Goal: Task Accomplishment & Management: Use online tool/utility

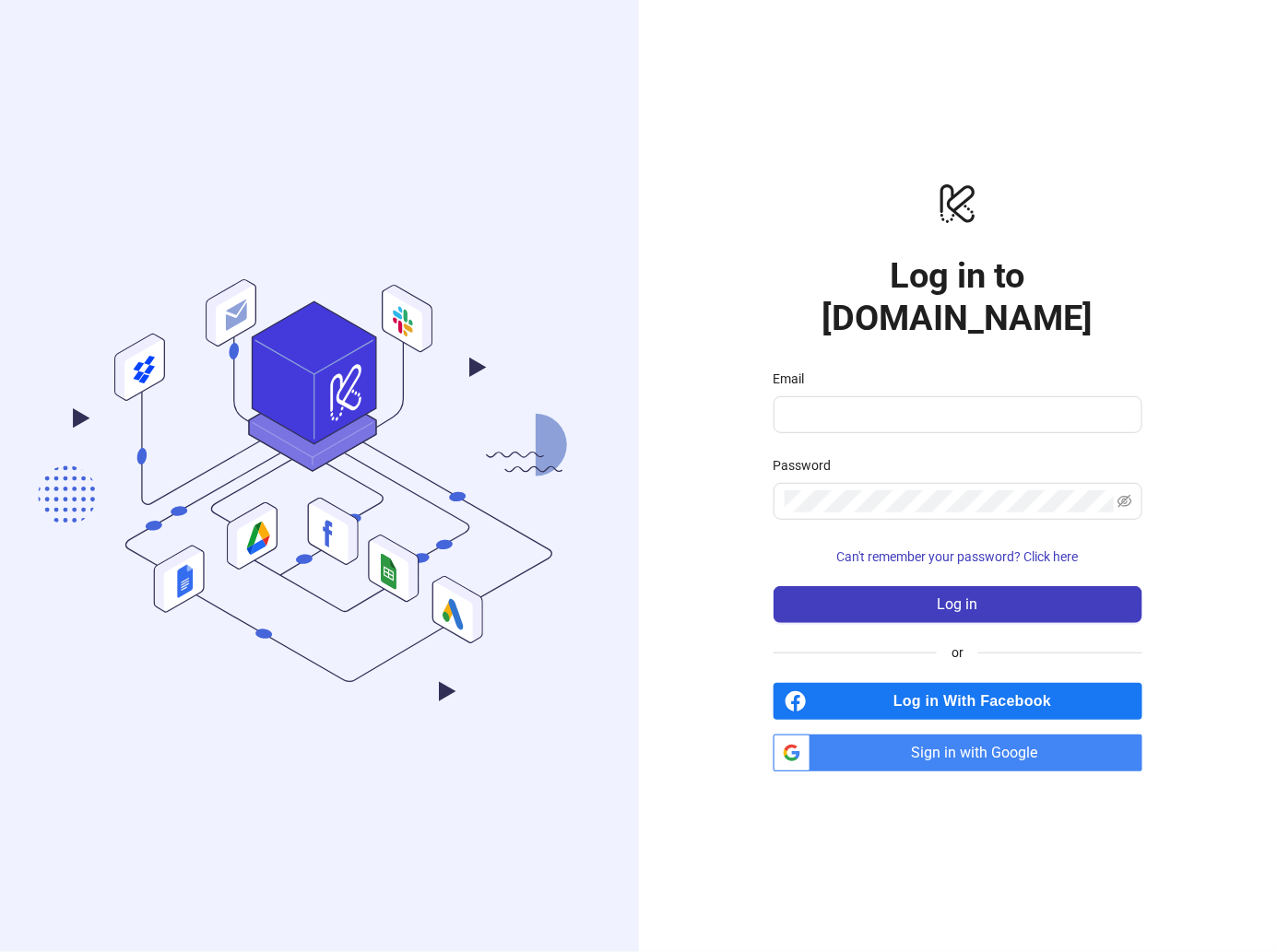
click at [957, 760] on div "logo/logo-mobile Log in to Kitchn.io Email Password Can't remember your passwor…" at bounding box center [958, 476] width 639 height 952
click at [960, 734] on span "Sign in with Google" at bounding box center [979, 752] width 324 height 36
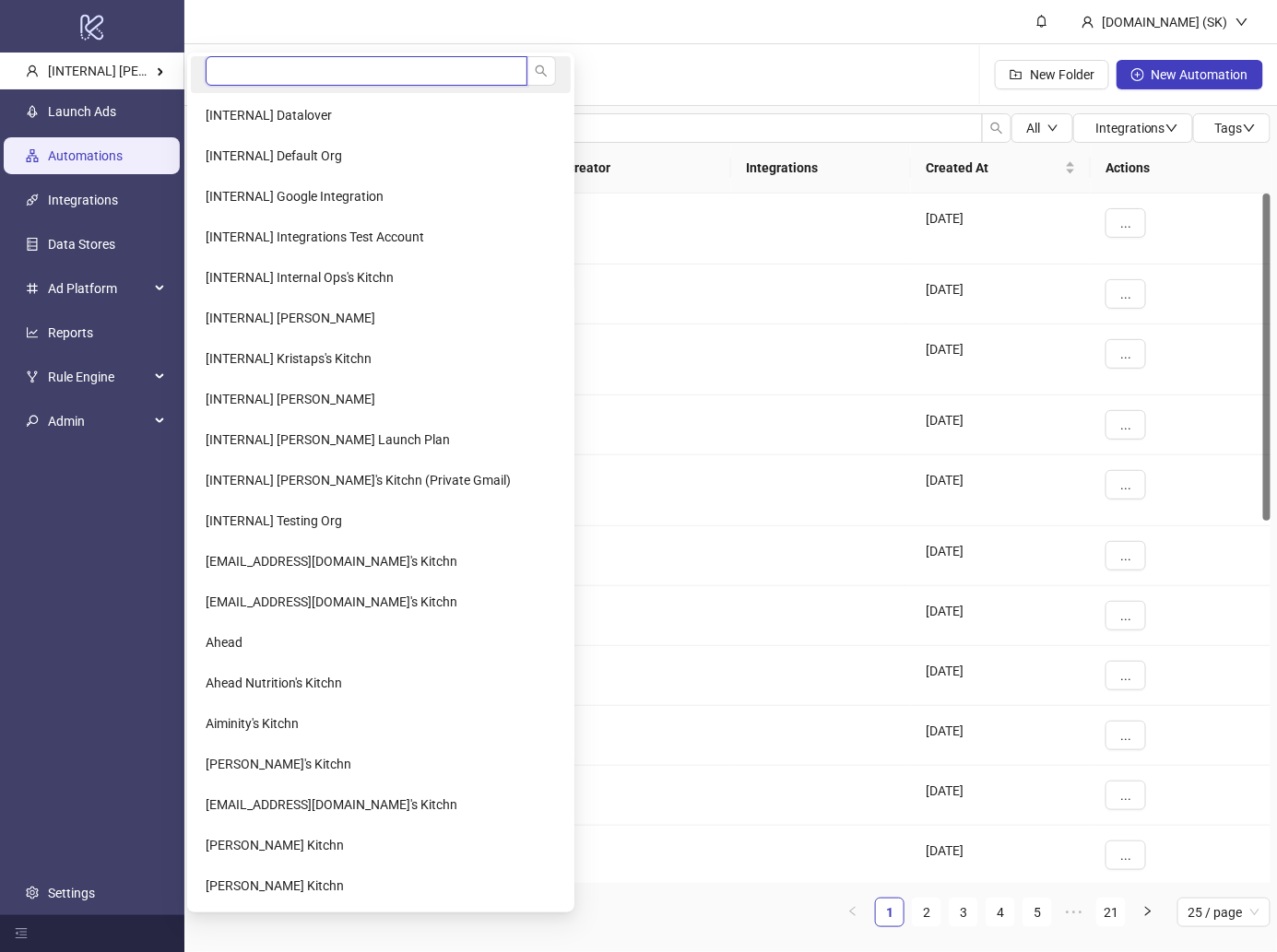
click at [287, 62] on input "search" at bounding box center [366, 71] width 321 height 30
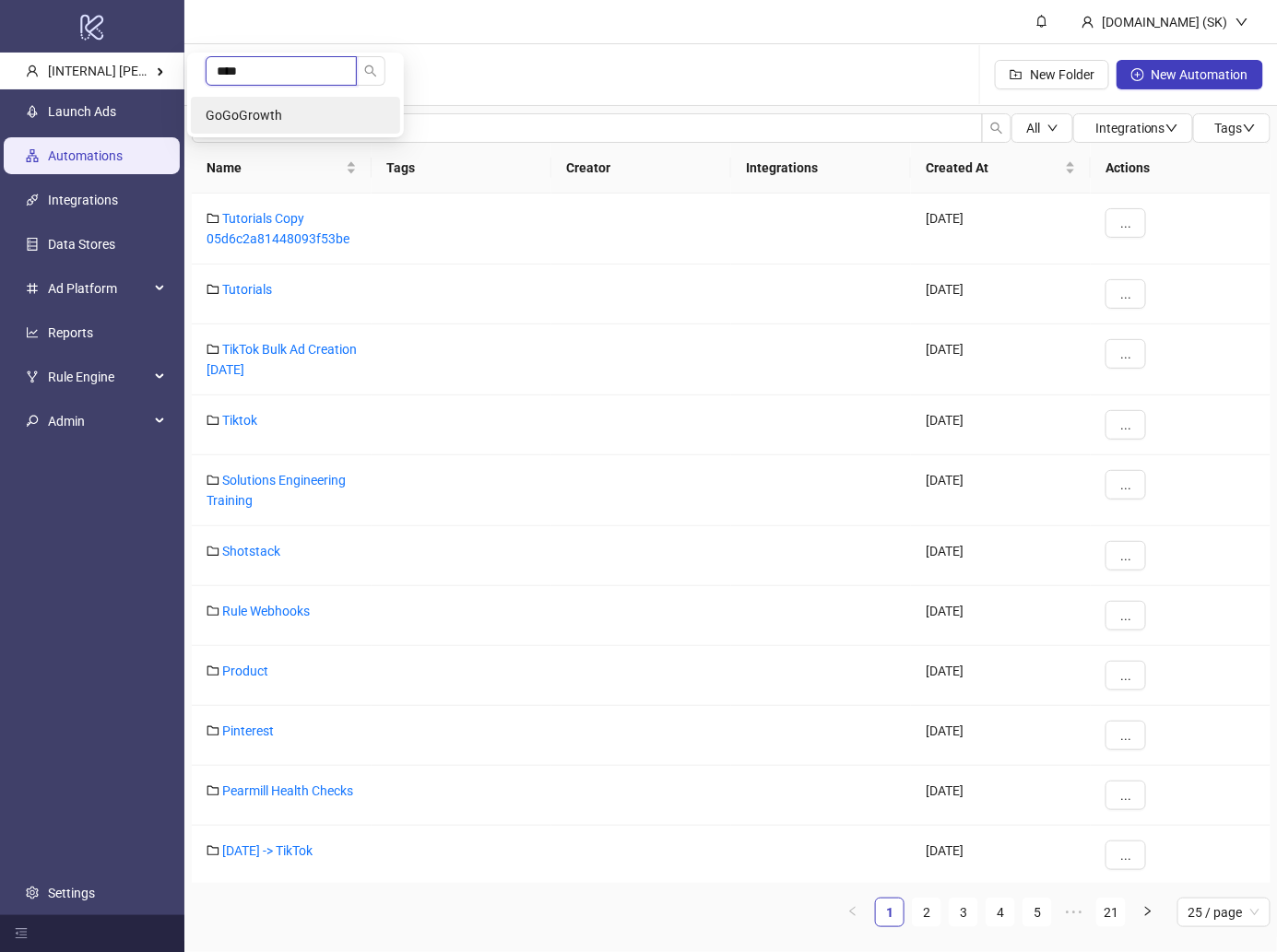
type input "****"
click at [283, 98] on li "GoGoGrowth" at bounding box center [295, 115] width 209 height 36
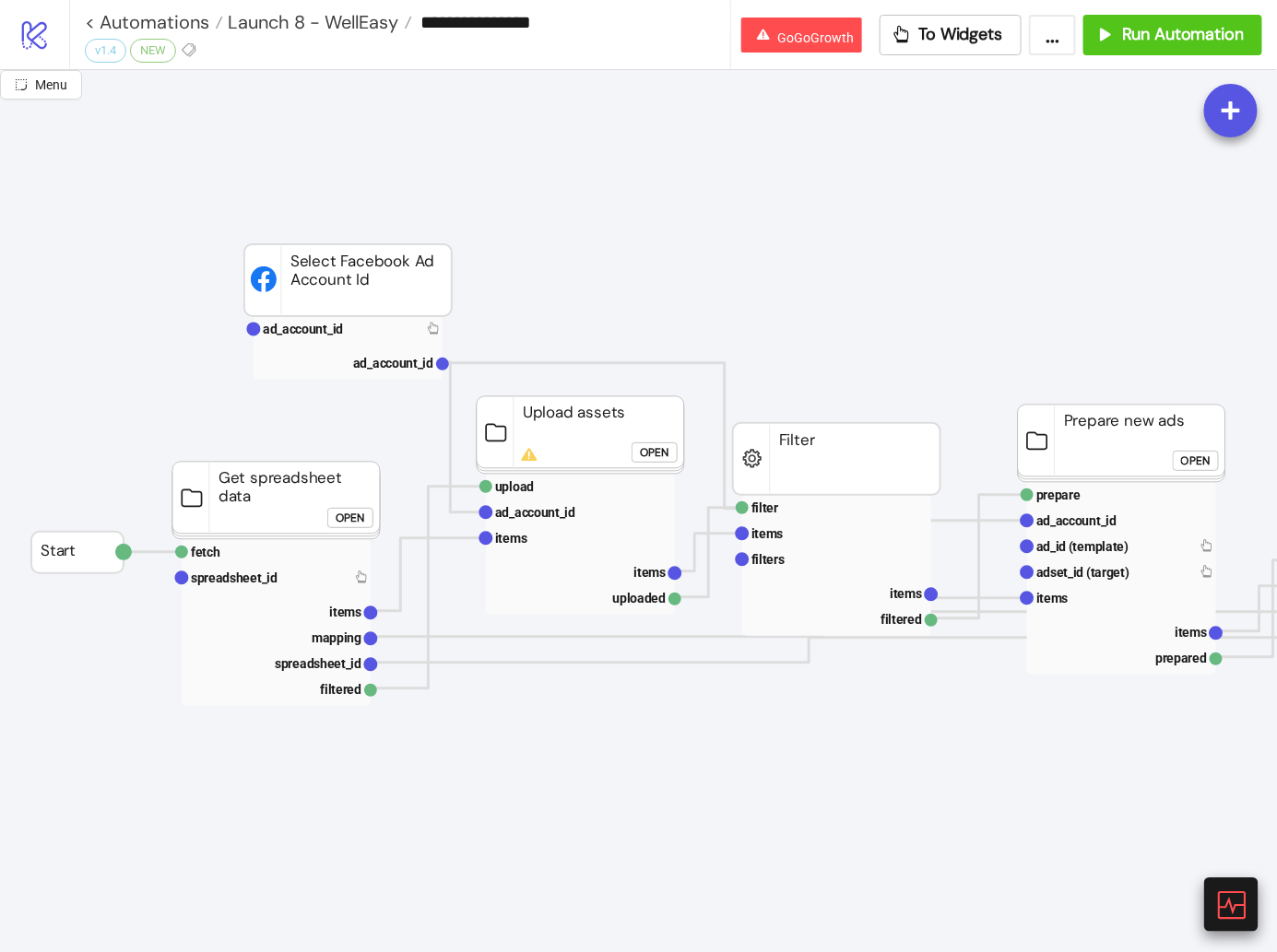
click at [1239, 895] on icon at bounding box center [1230, 904] width 33 height 33
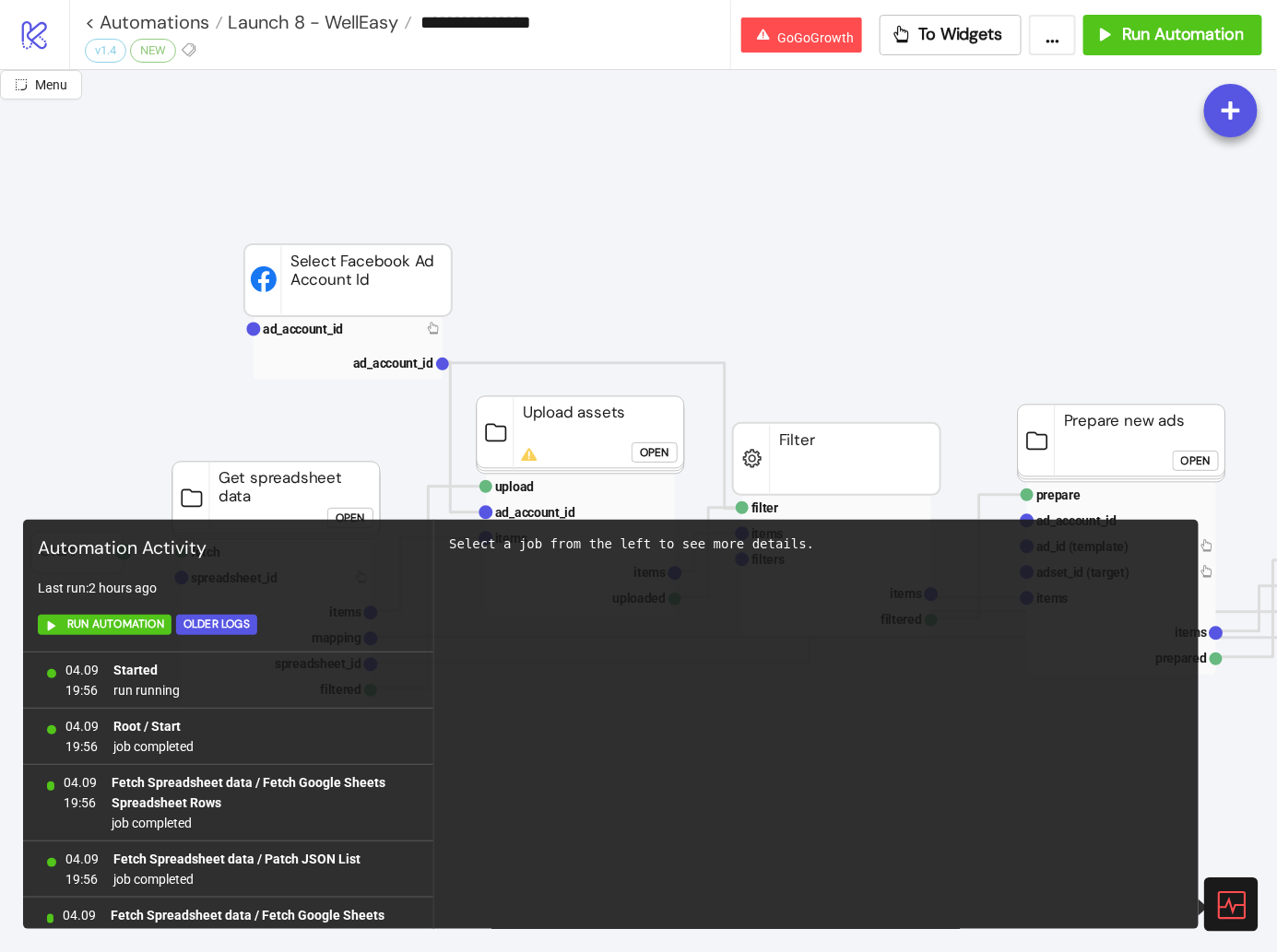
scroll to position [935, 0]
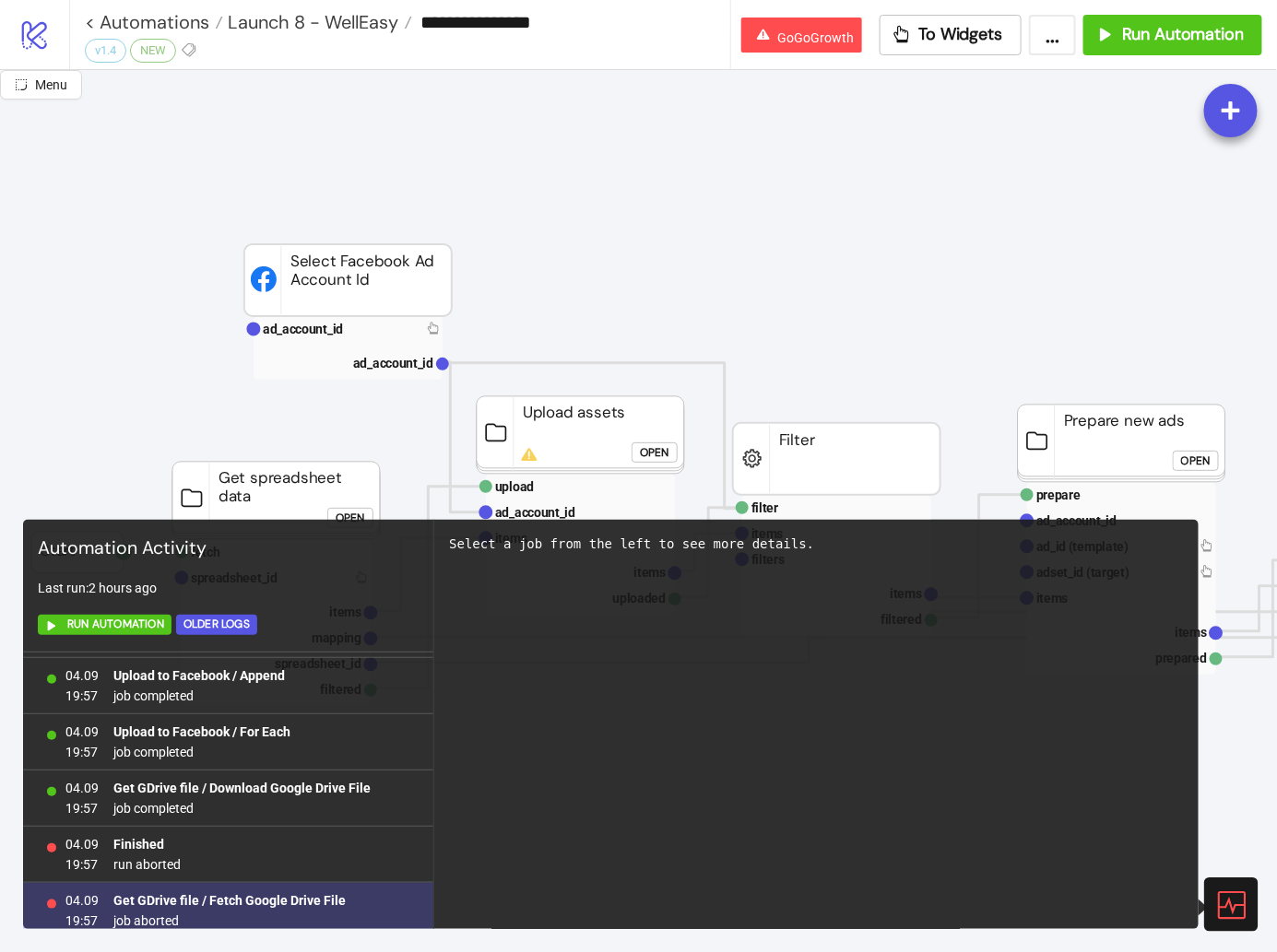
click at [299, 883] on div "04.09 19:57 Get GDrive file / Fetch Google Drive File job aborted" at bounding box center [228, 911] width 410 height 56
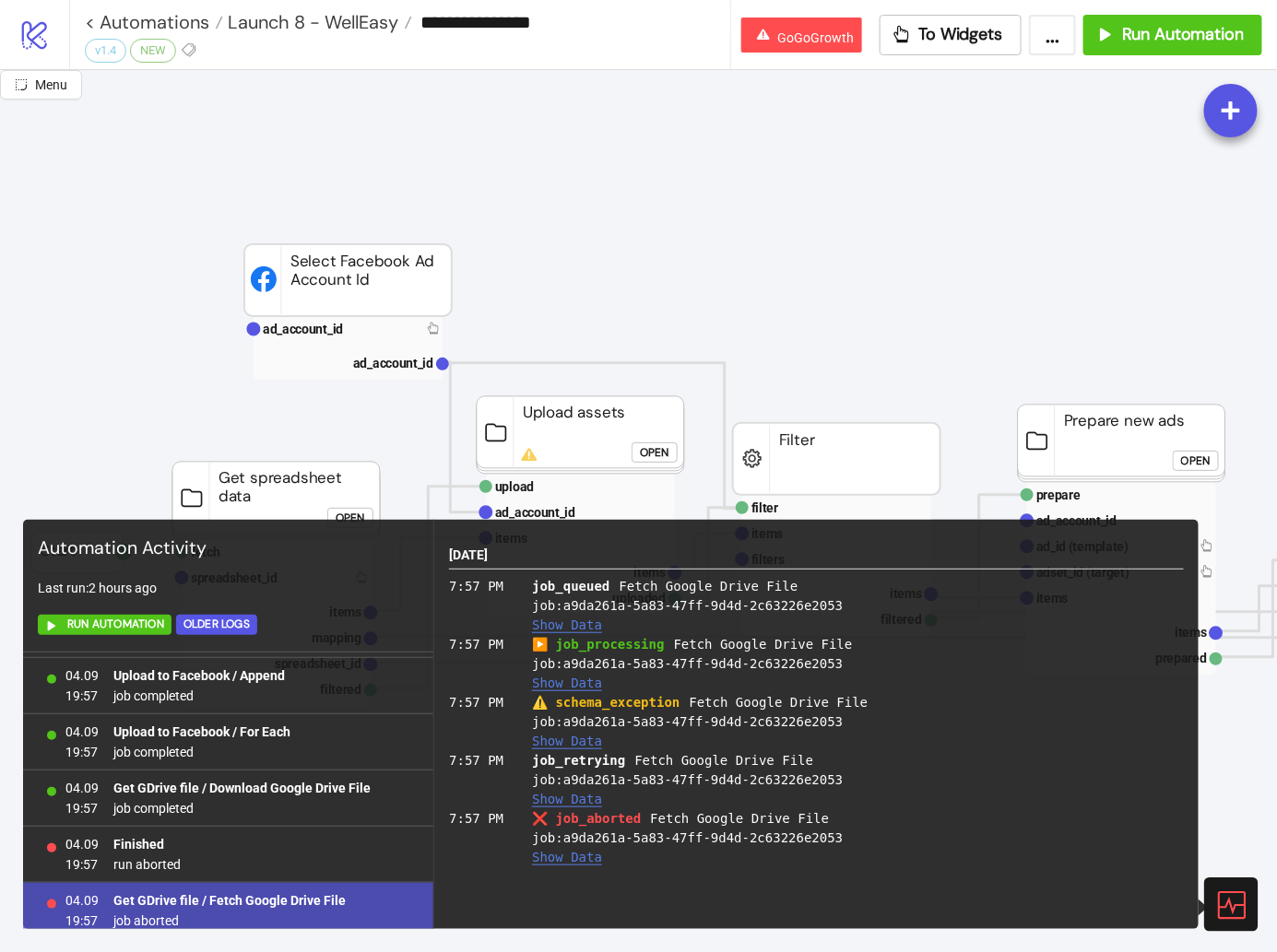
click at [315, 893] on b "Get GDrive file / Fetch Google Drive File" at bounding box center [229, 901] width 233 height 15
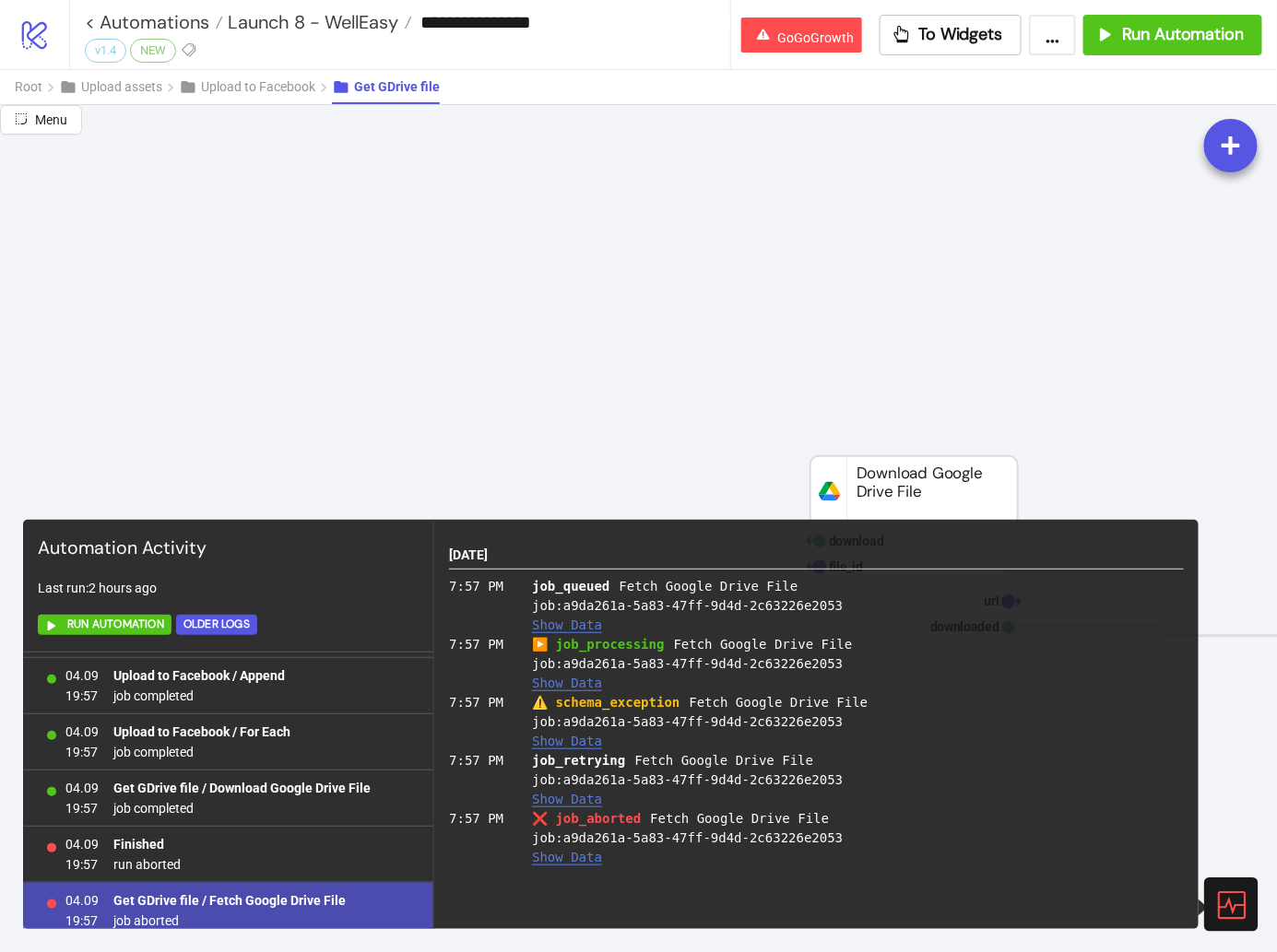
click at [1219, 904] on icon at bounding box center [1230, 904] width 33 height 33
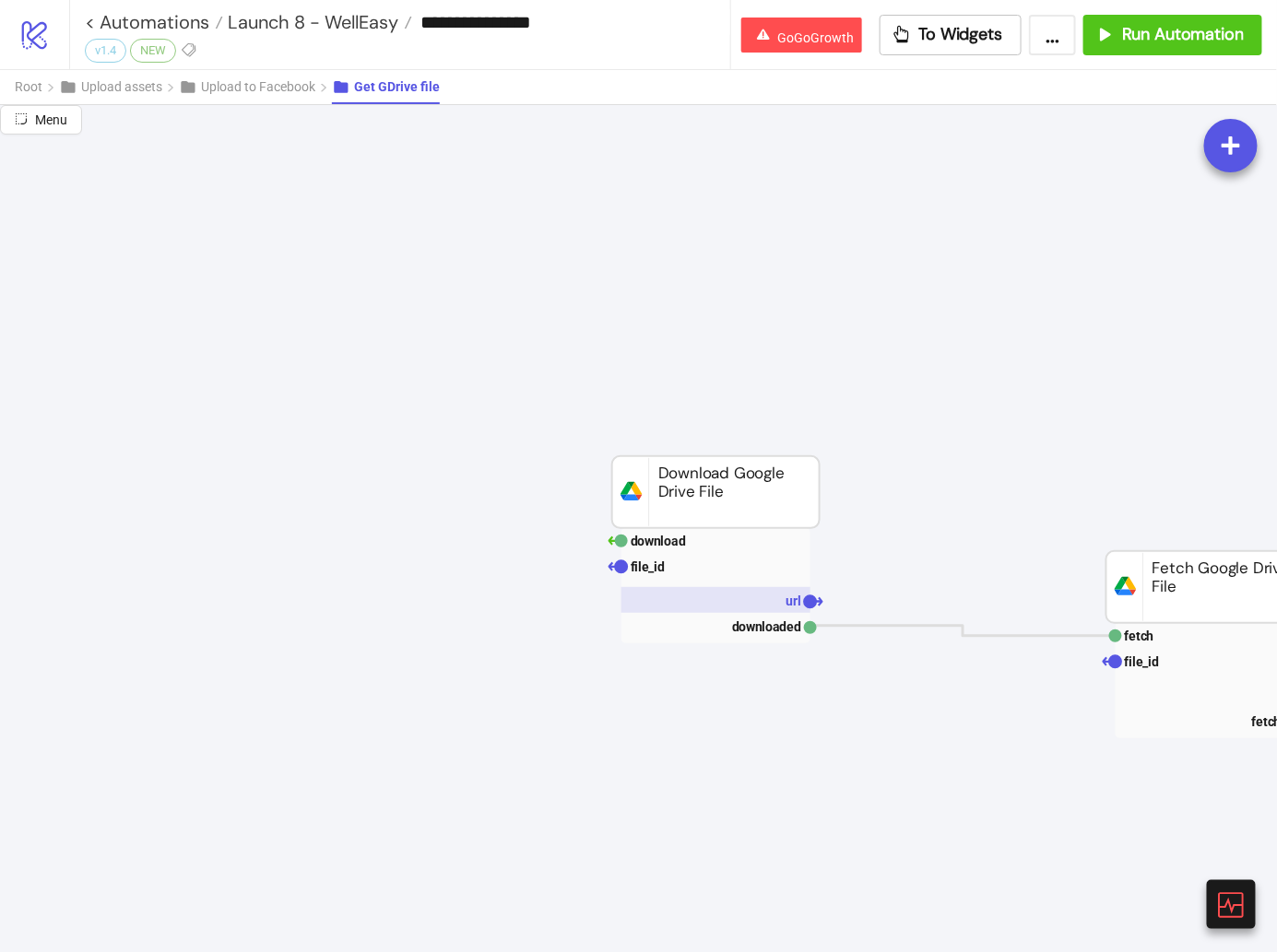
scroll to position [0, 247]
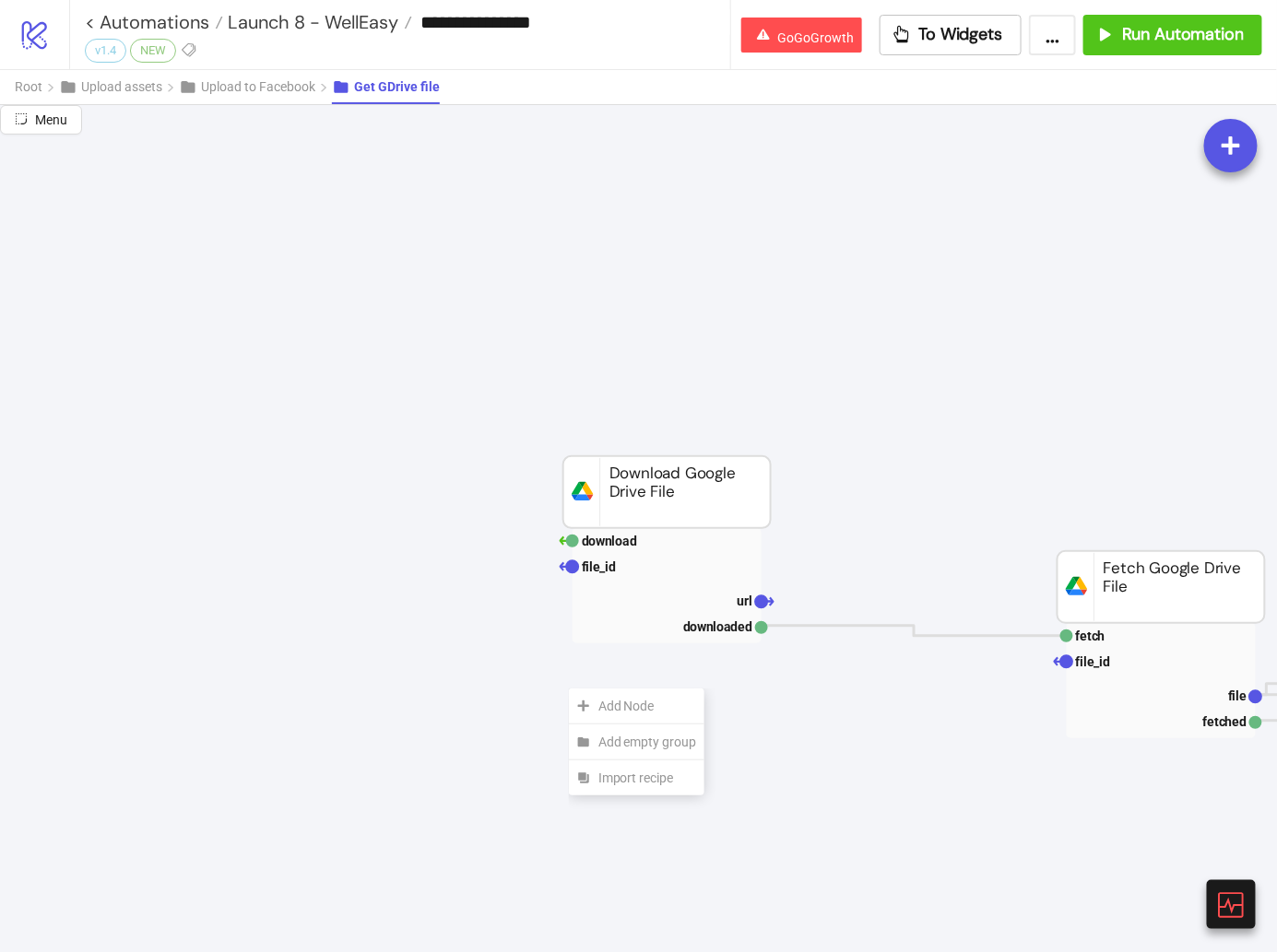
click at [569, 689] on div "Add Node" at bounding box center [636, 706] width 135 height 36
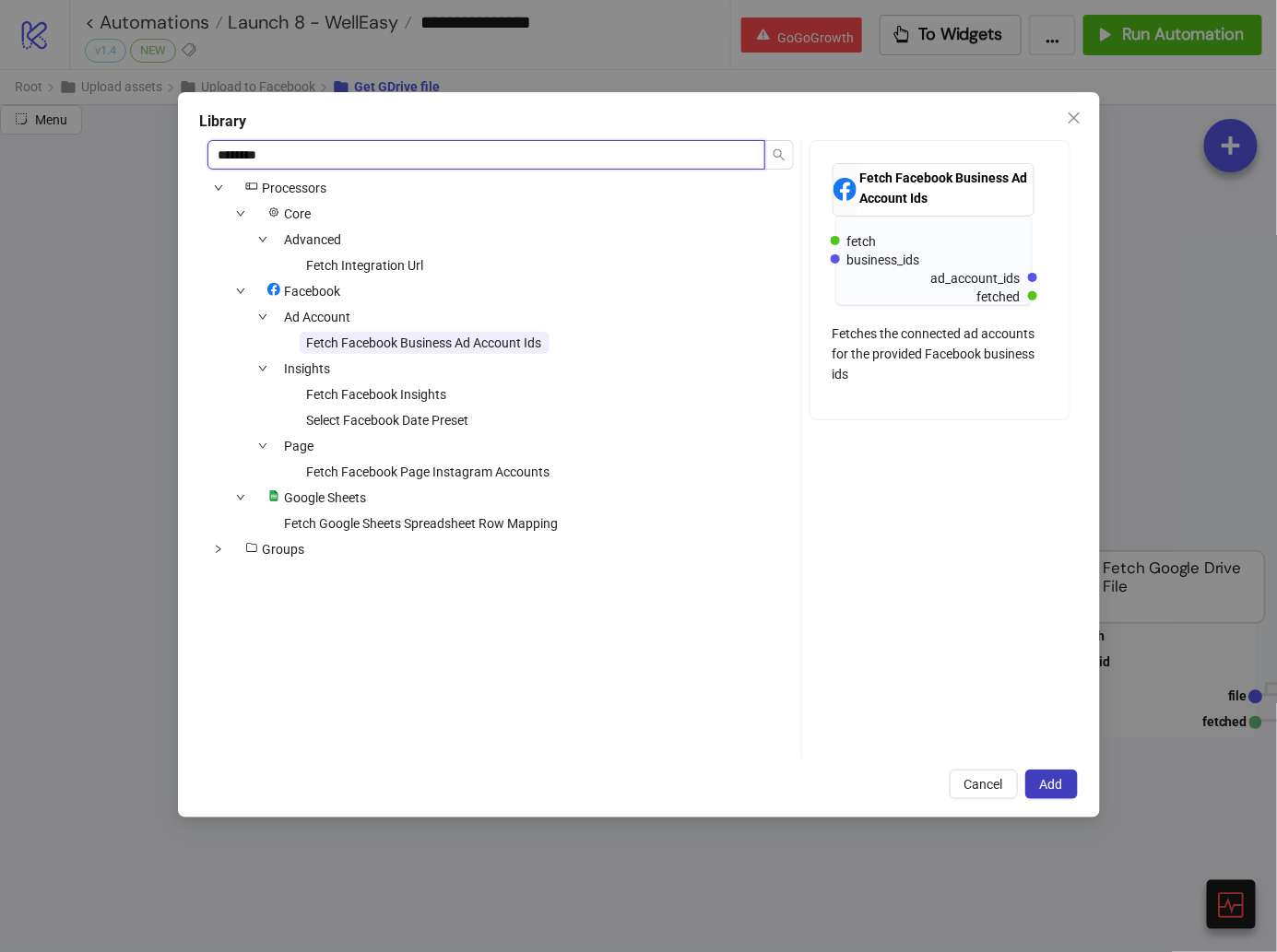
type input "*********"
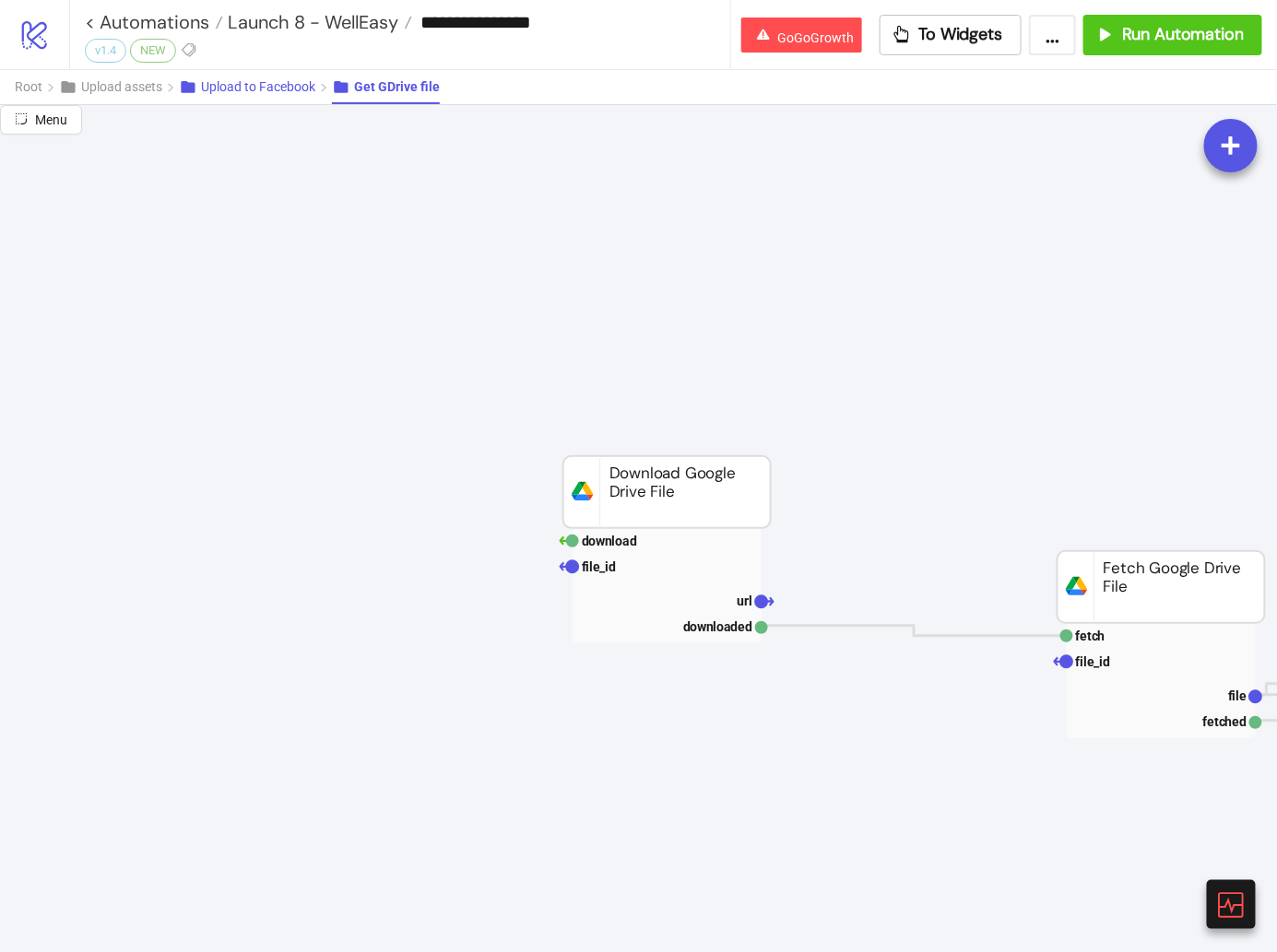
click at [248, 87] on span "Upload to Facebook" at bounding box center [258, 87] width 114 height 15
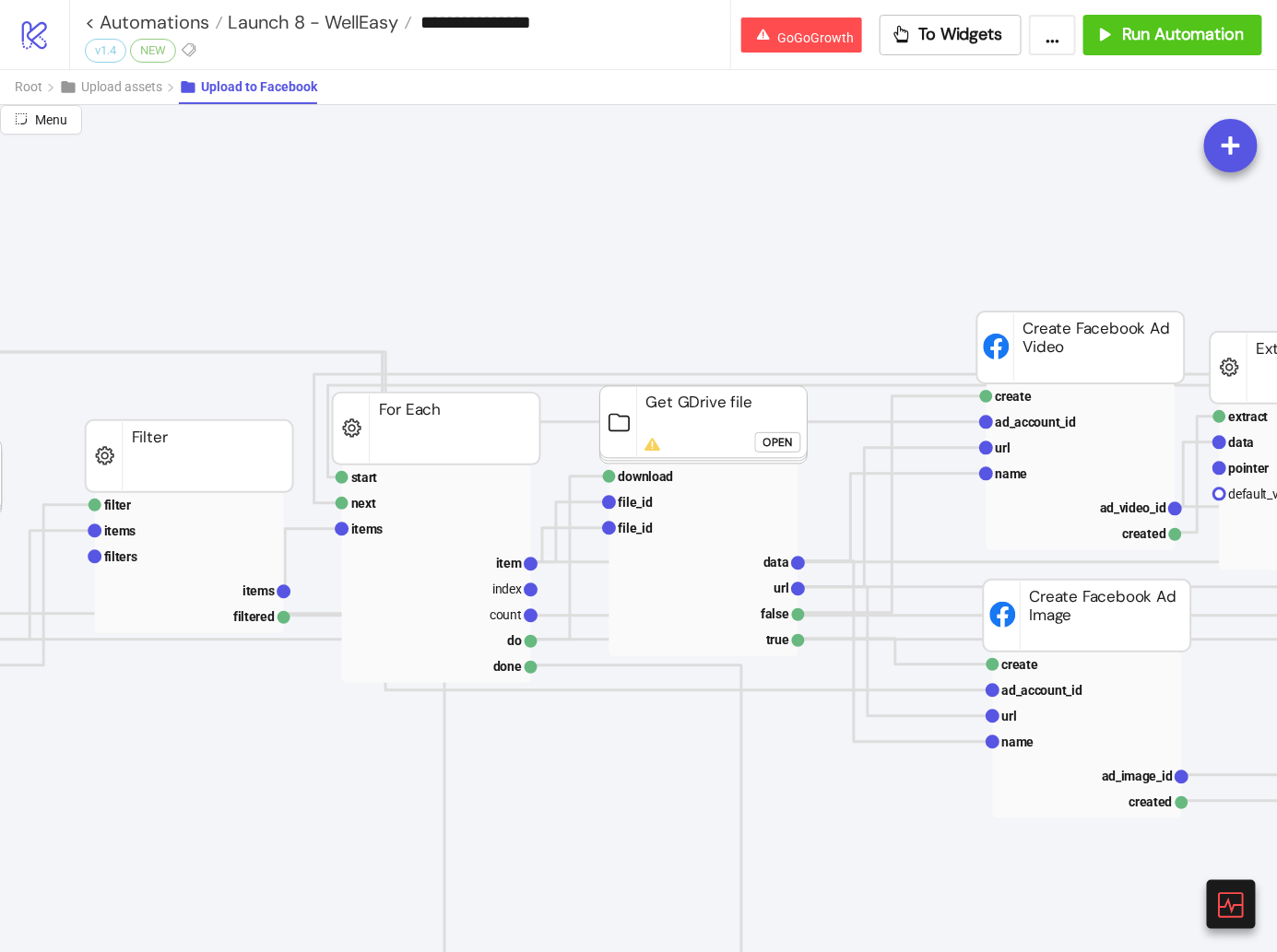
scroll to position [0, 886]
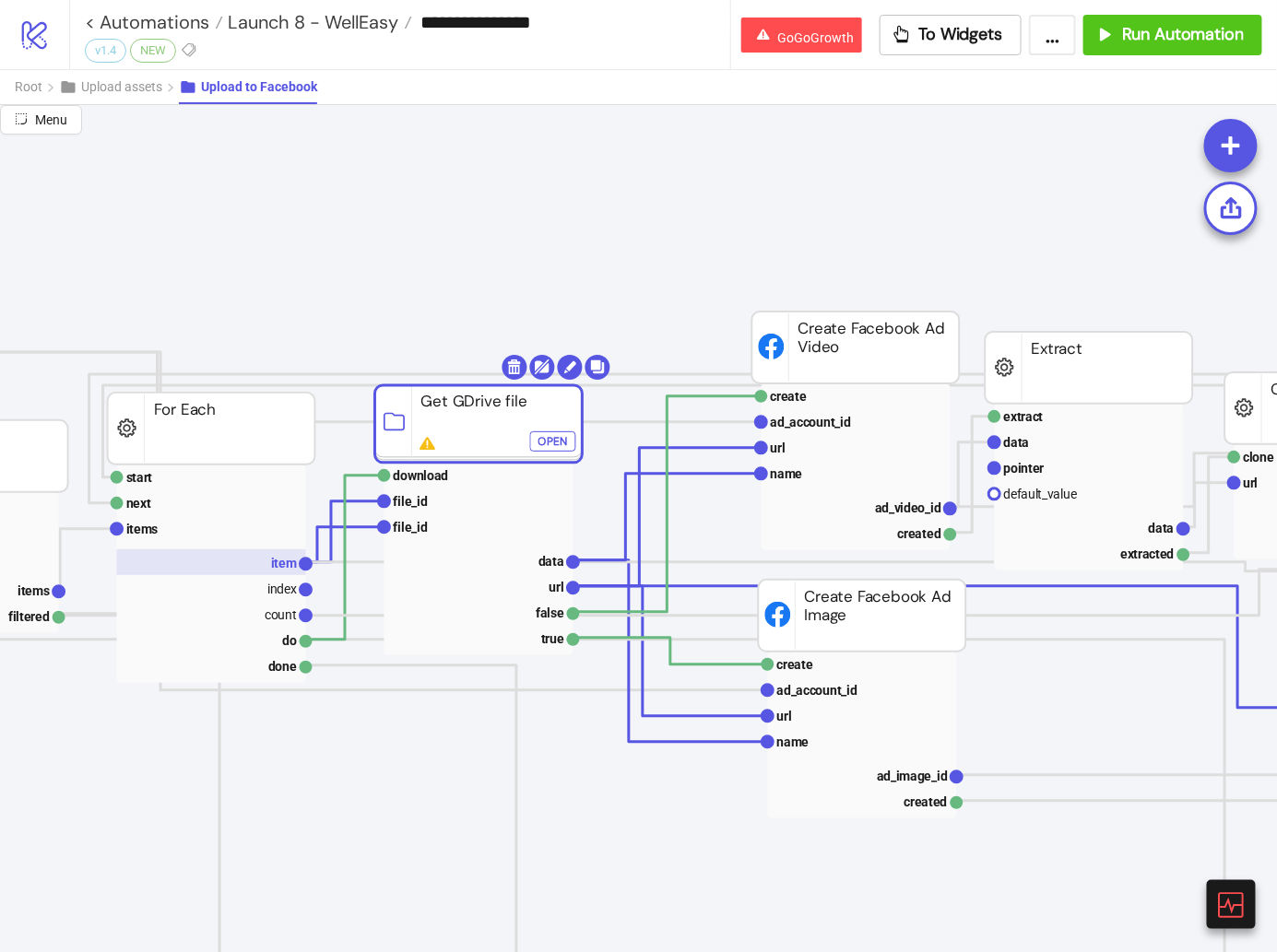
click at [278, 559] on text "item" at bounding box center [284, 563] width 26 height 15
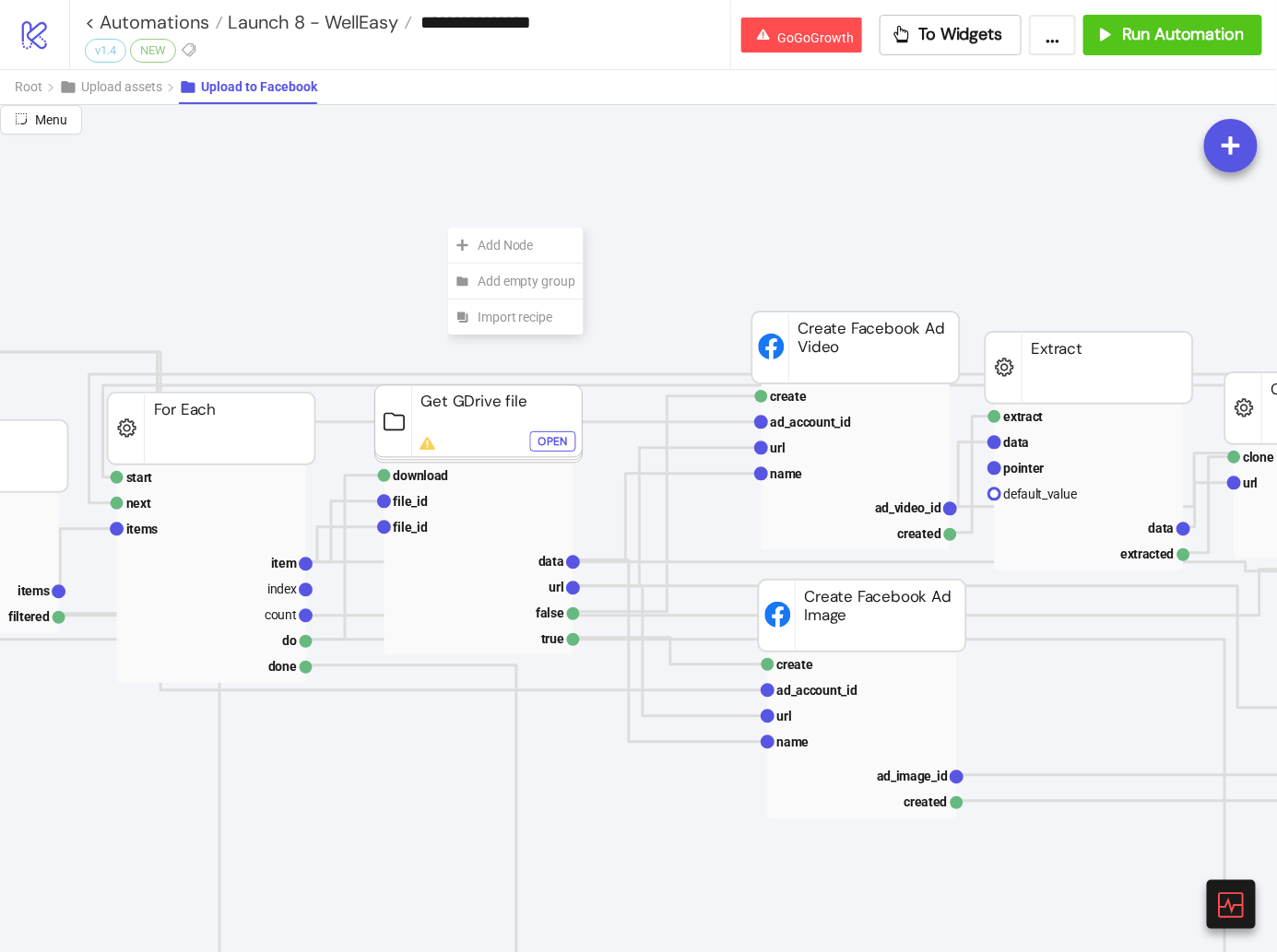
click at [448, 228] on div "Add Node" at bounding box center [516, 246] width 135 height 36
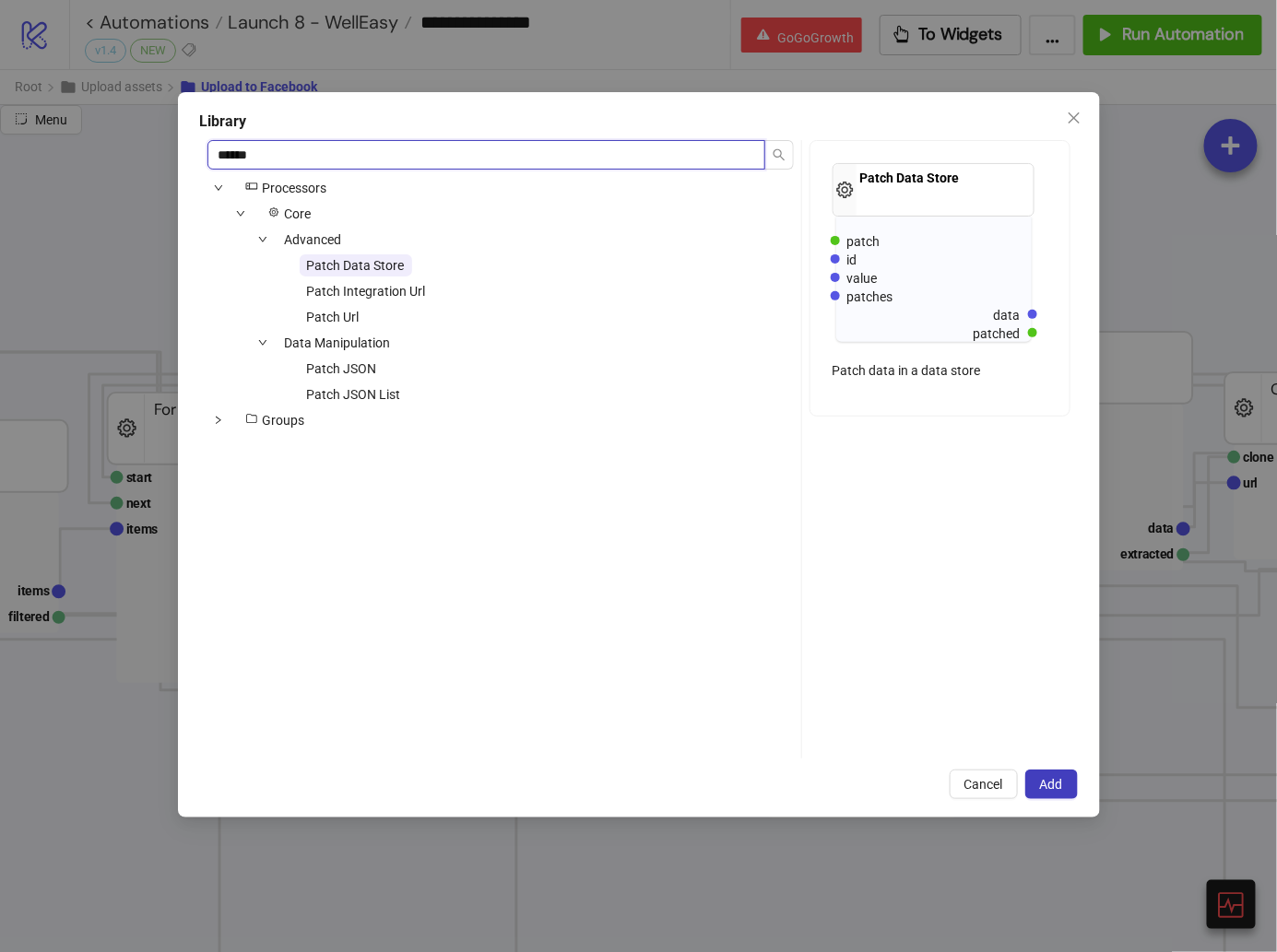
type input "*******"
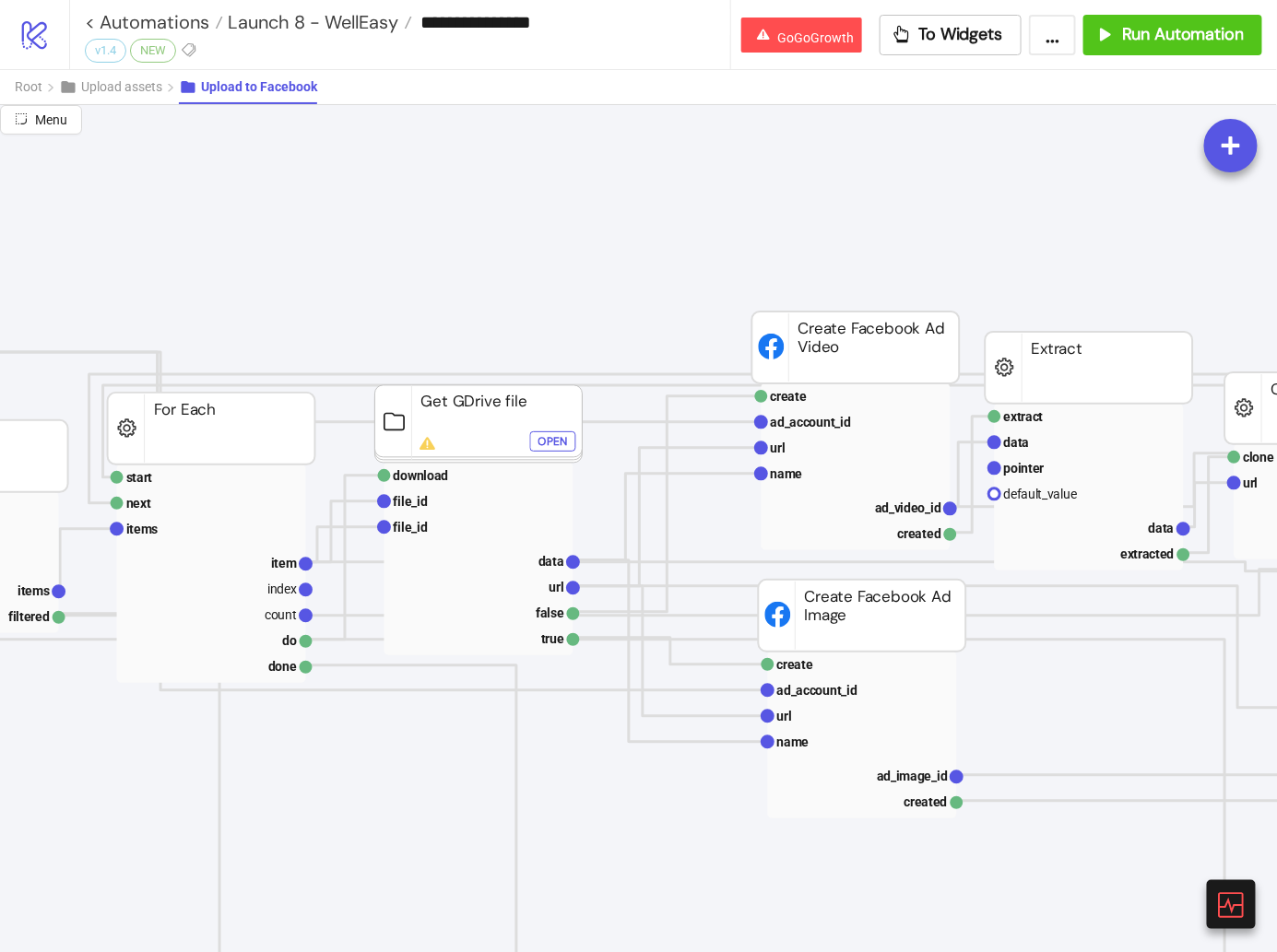
click at [570, 427] on rect at bounding box center [479, 423] width 207 height 78
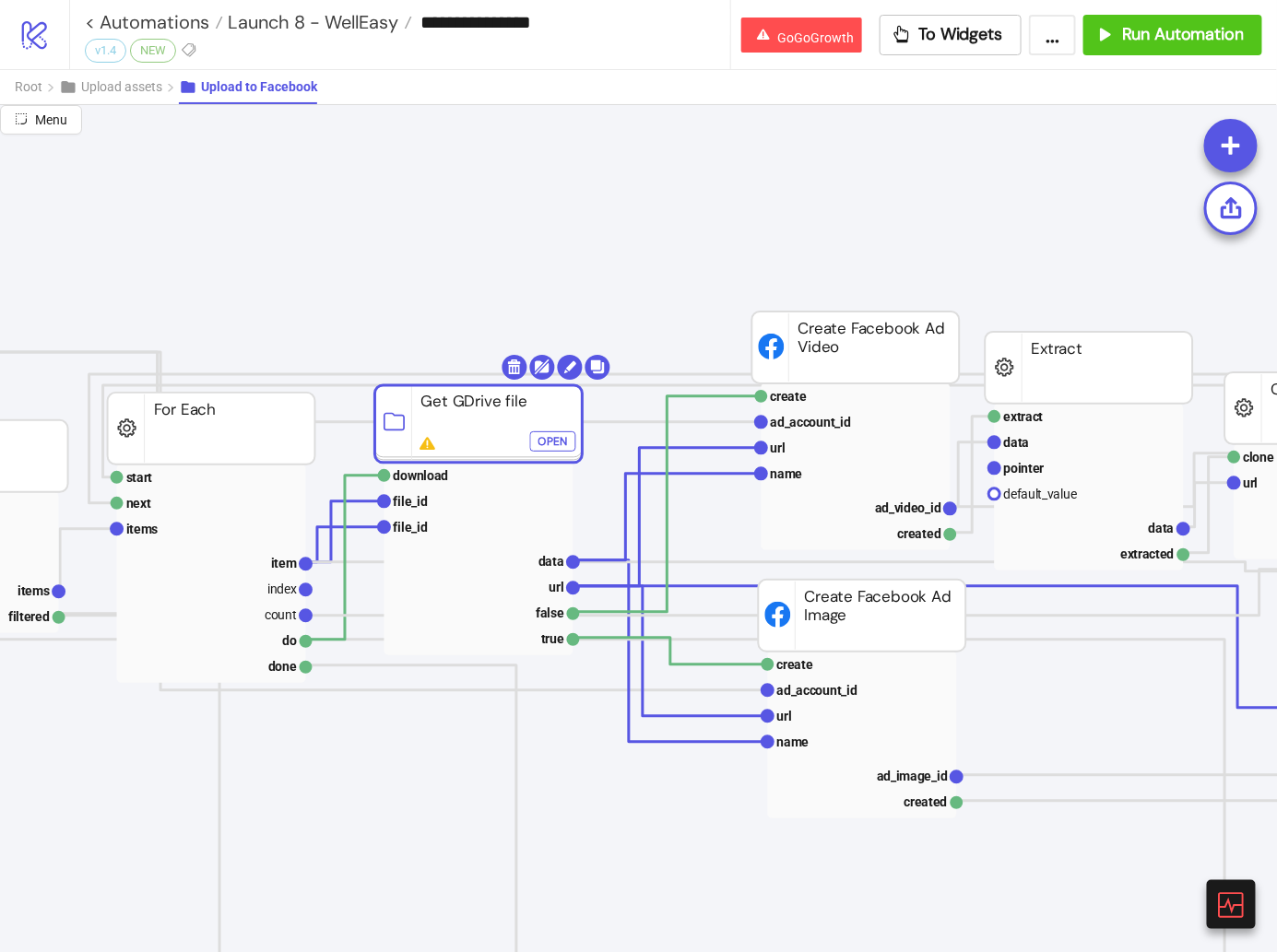
click at [553, 435] on div "Open" at bounding box center [553, 441] width 30 height 21
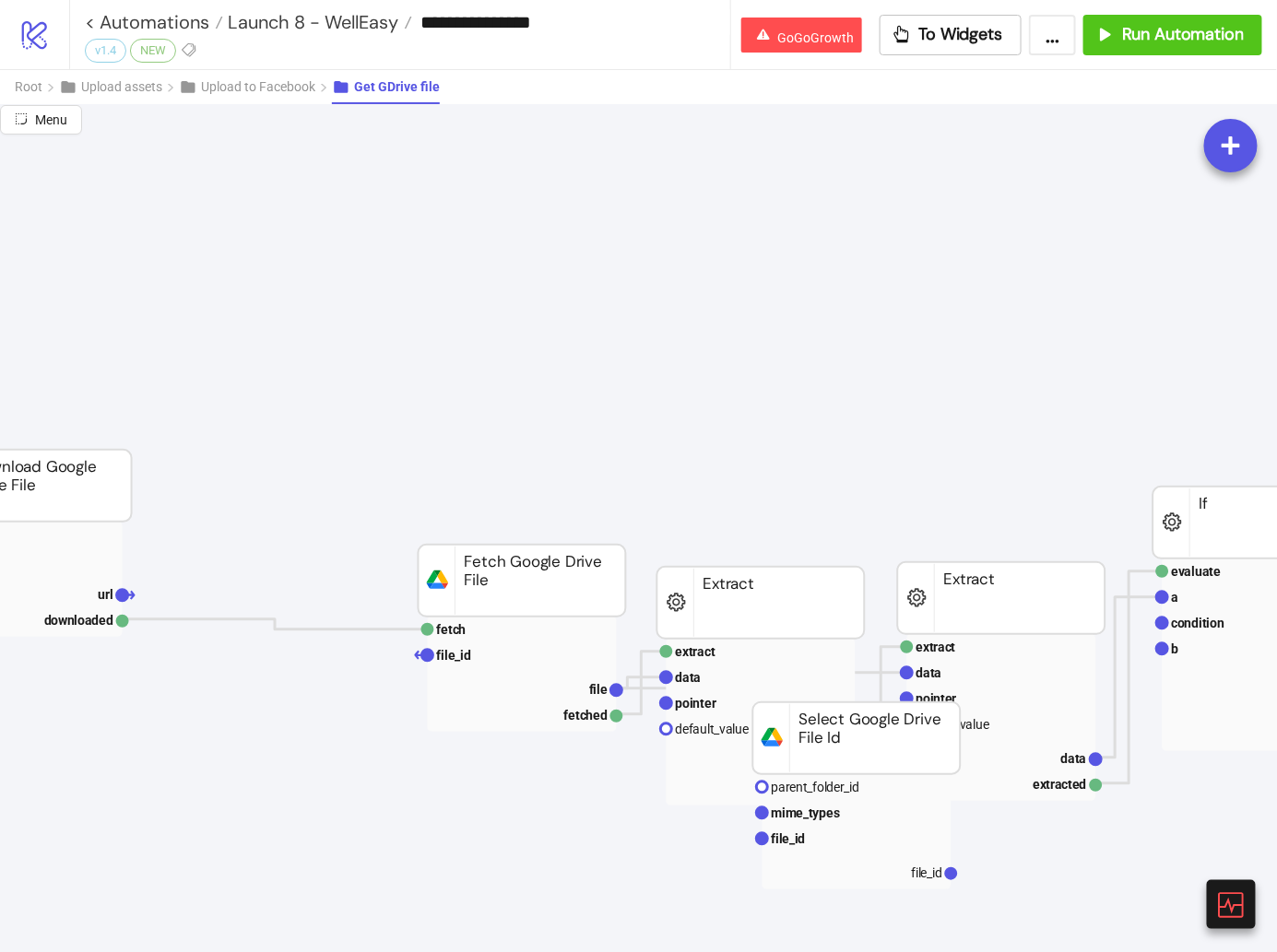
scroll to position [235, 886]
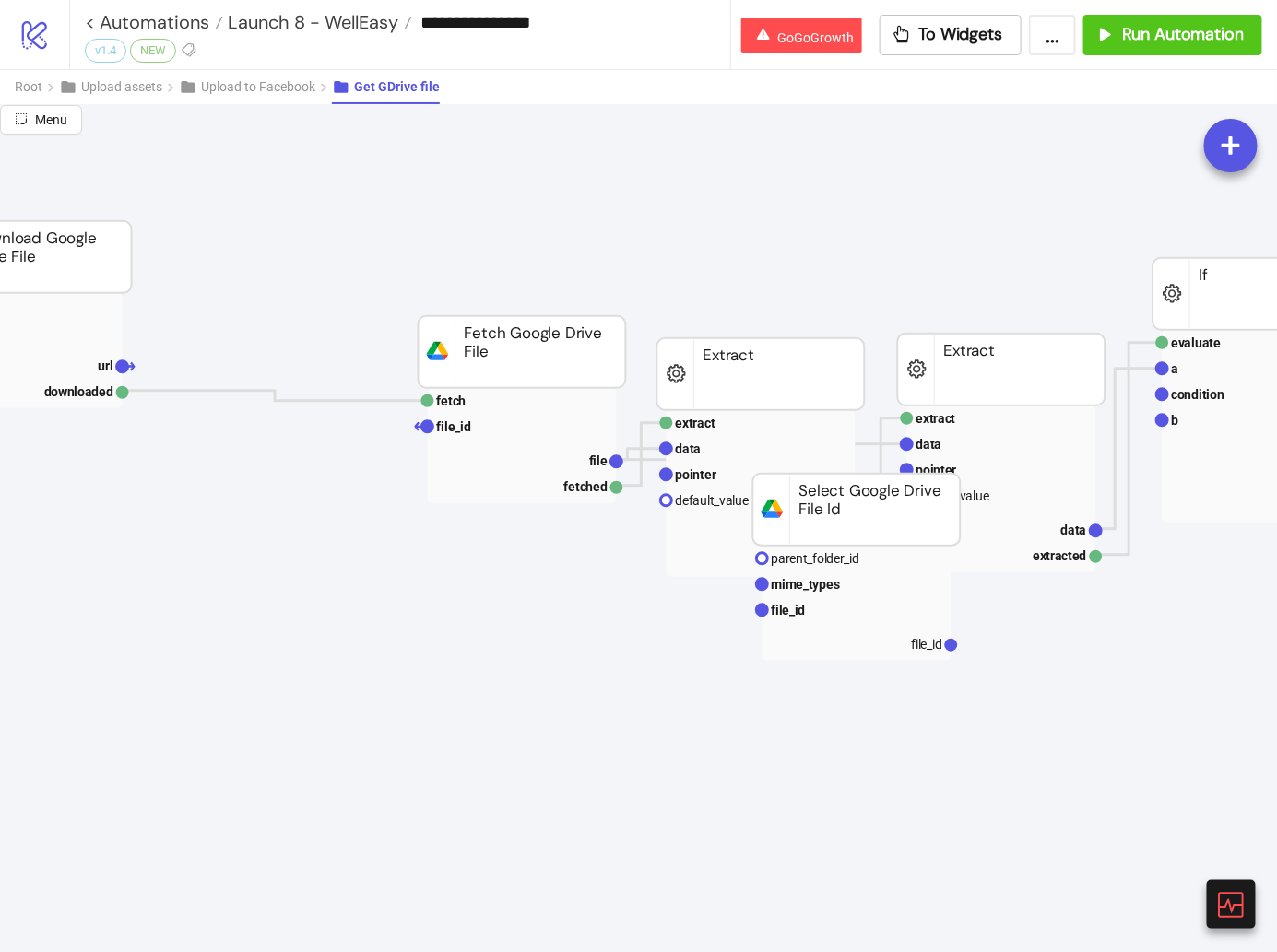
click at [899, 509] on rect at bounding box center [857, 509] width 207 height 72
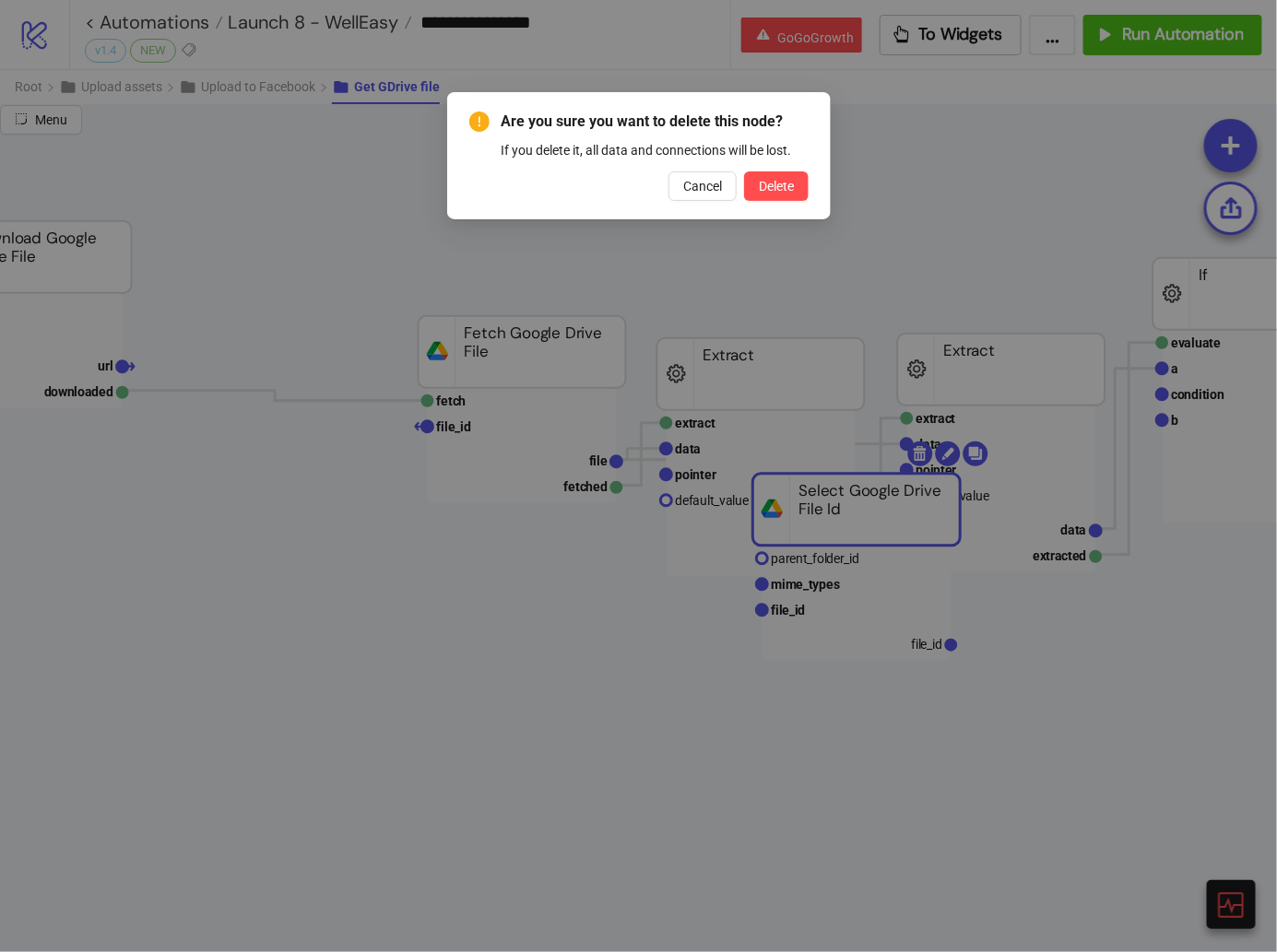
click at [744, 172] on button "Delete" at bounding box center [775, 187] width 64 height 30
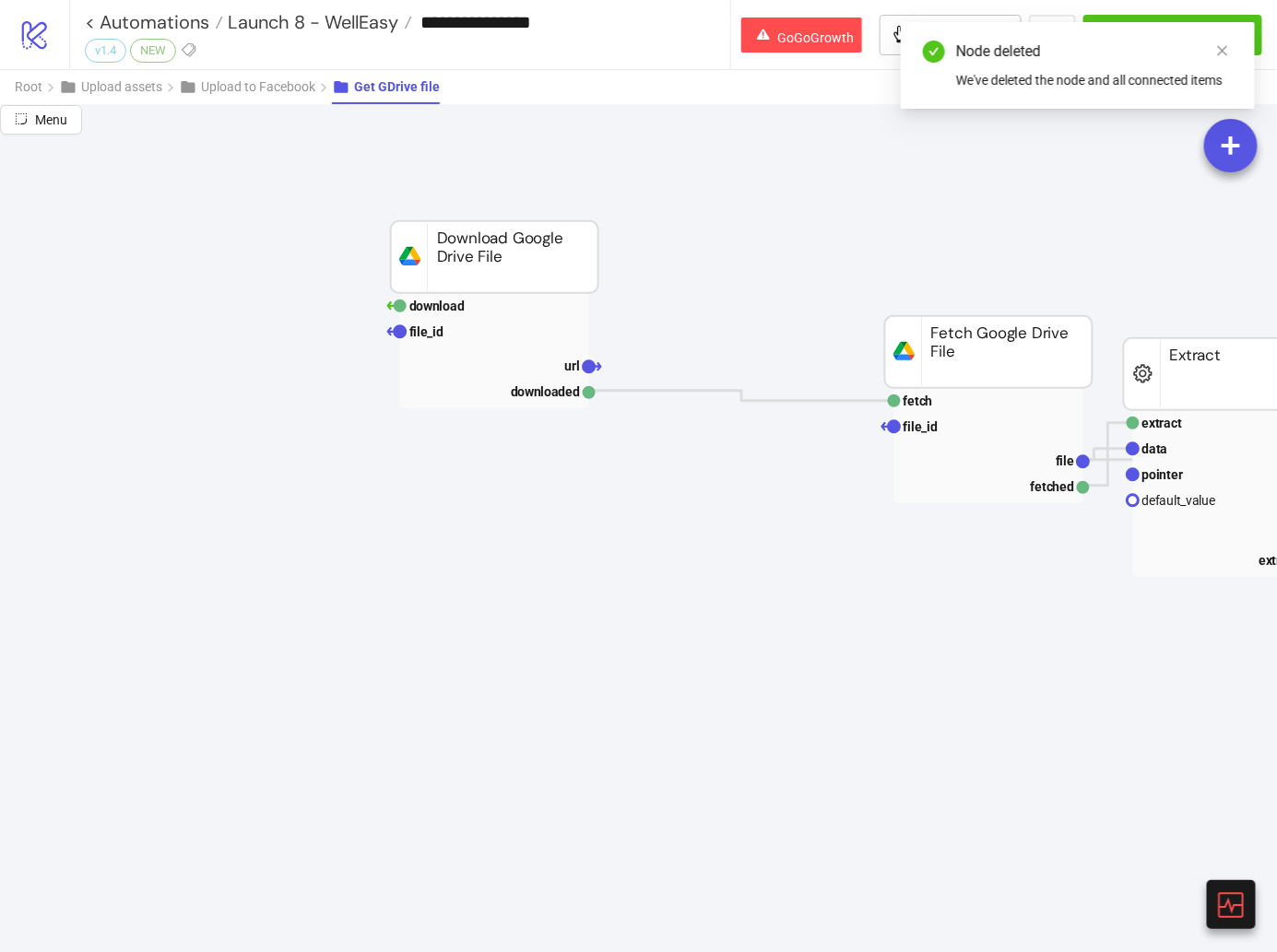
scroll to position [235, 422]
click at [451, 340] on rect at bounding box center [491, 332] width 189 height 26
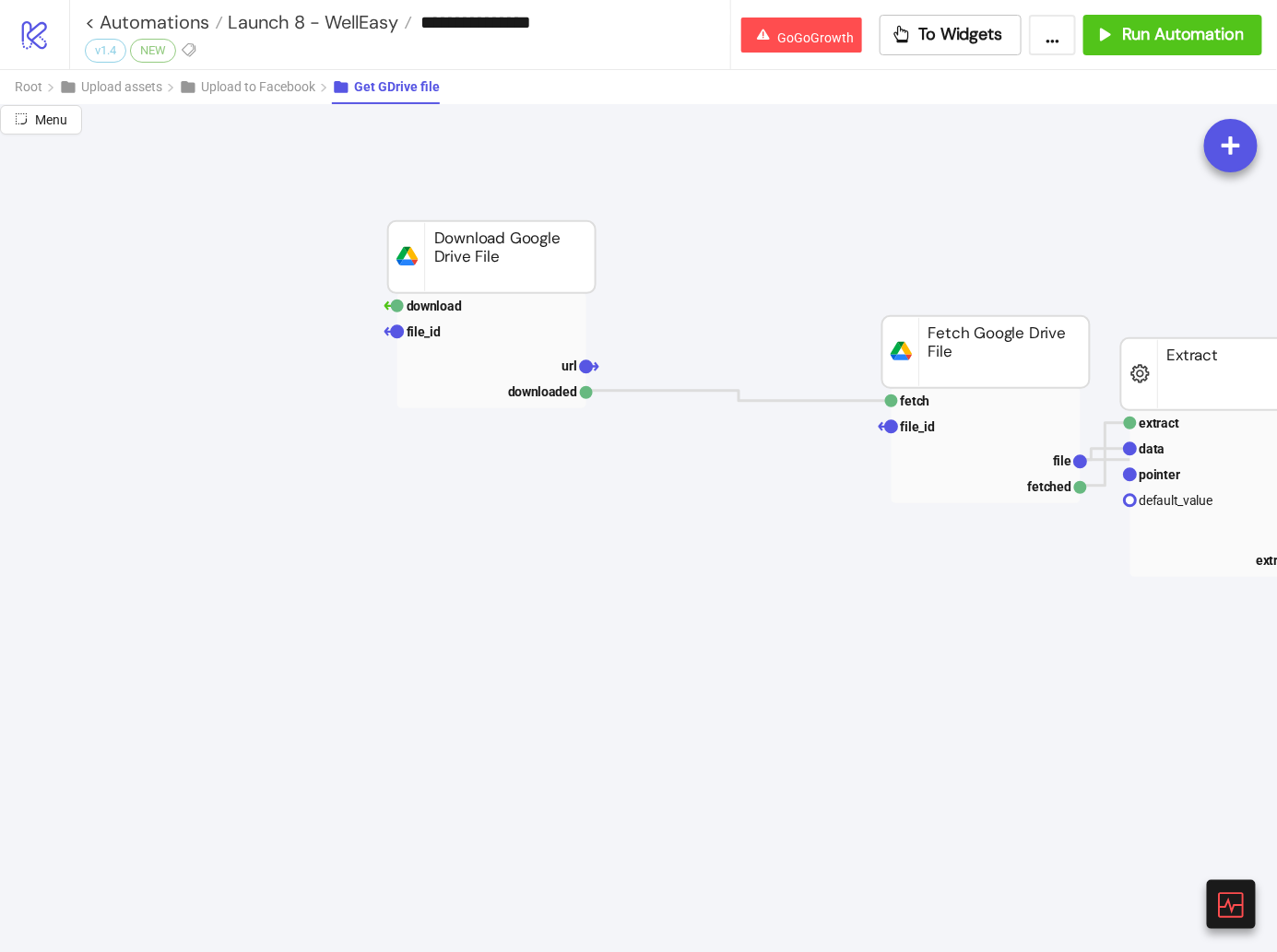
click at [379, 489] on div "Add Node" at bounding box center [447, 506] width 135 height 36
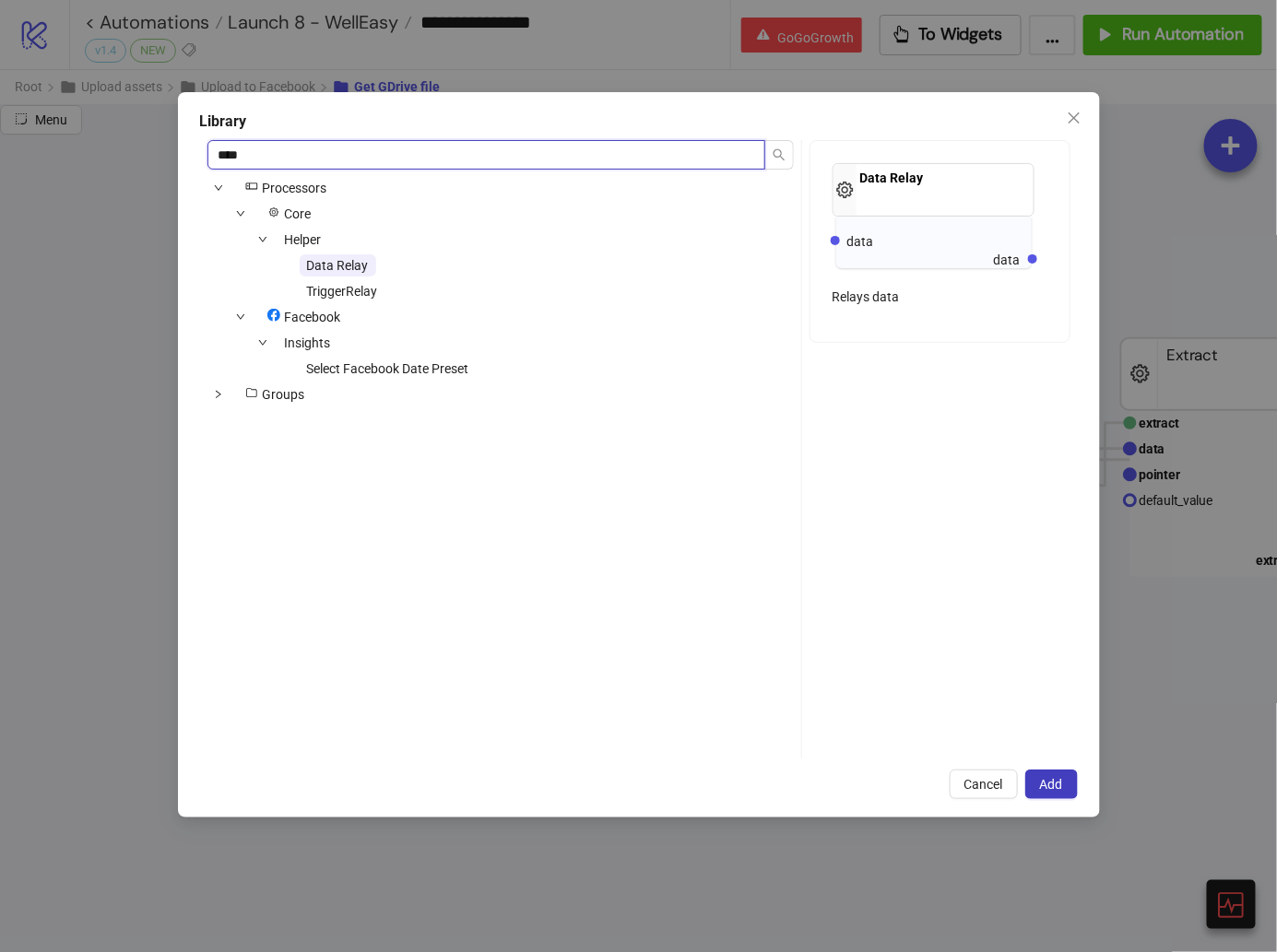
type input "****"
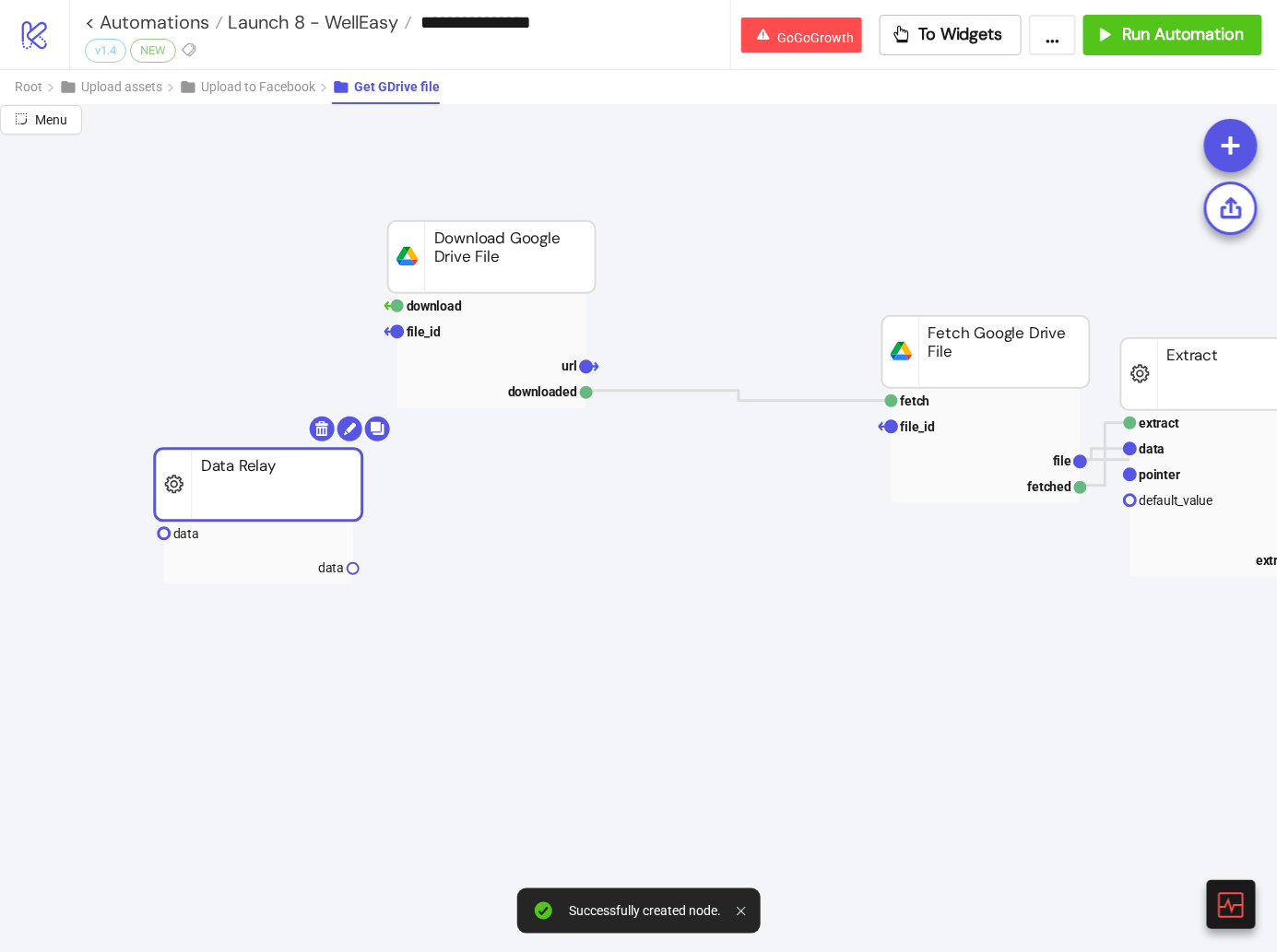
drag, startPoint x: 425, startPoint y: 509, endPoint x: 247, endPoint y: 469, distance: 182.4
click at [247, 469] on rect at bounding box center [259, 485] width 207 height 72
click at [223, 536] on rect at bounding box center [259, 534] width 189 height 26
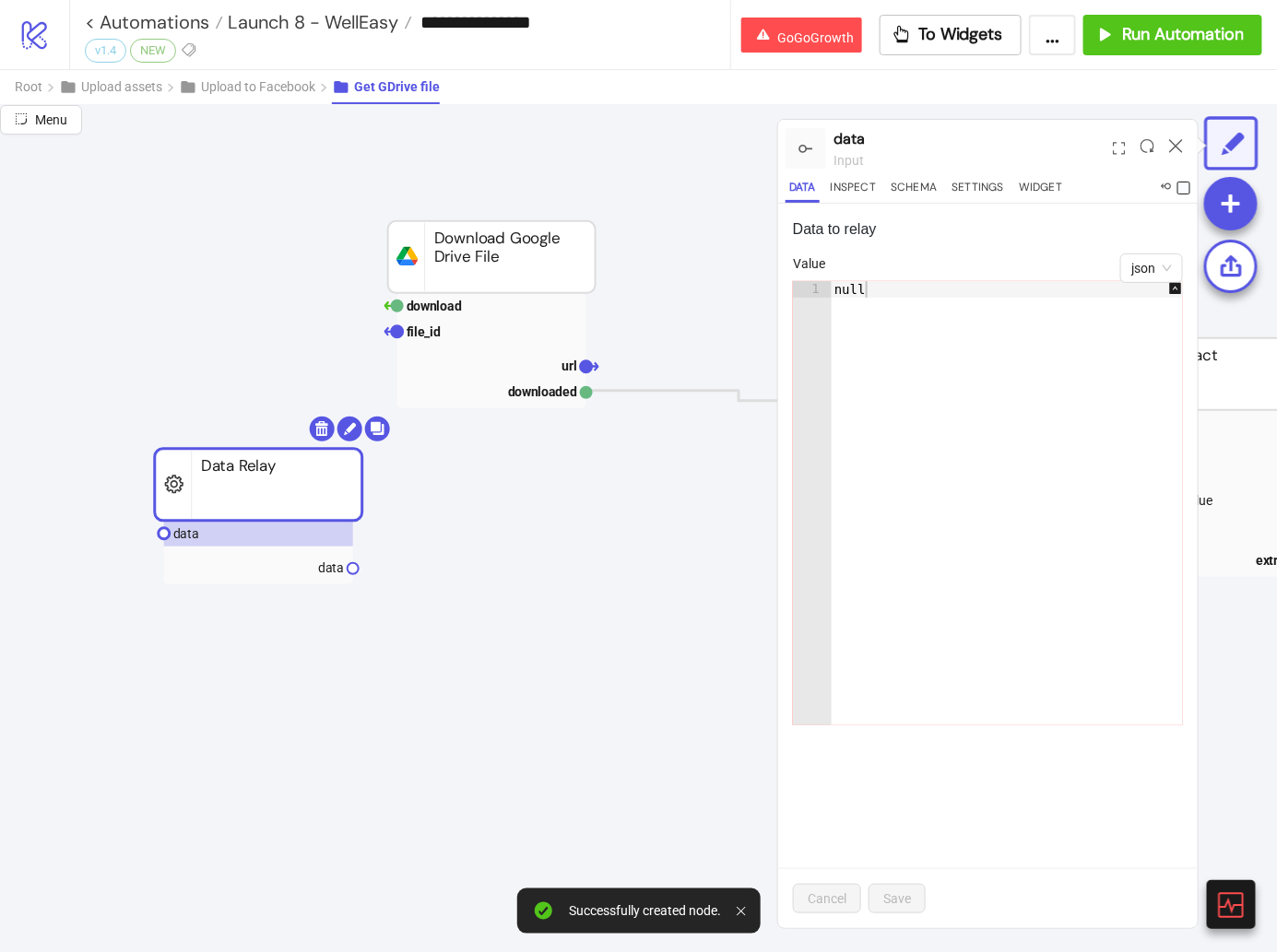
click at [1183, 184] on span at bounding box center [1184, 188] width 13 height 13
click at [986, 178] on button "Settings" at bounding box center [977, 190] width 60 height 25
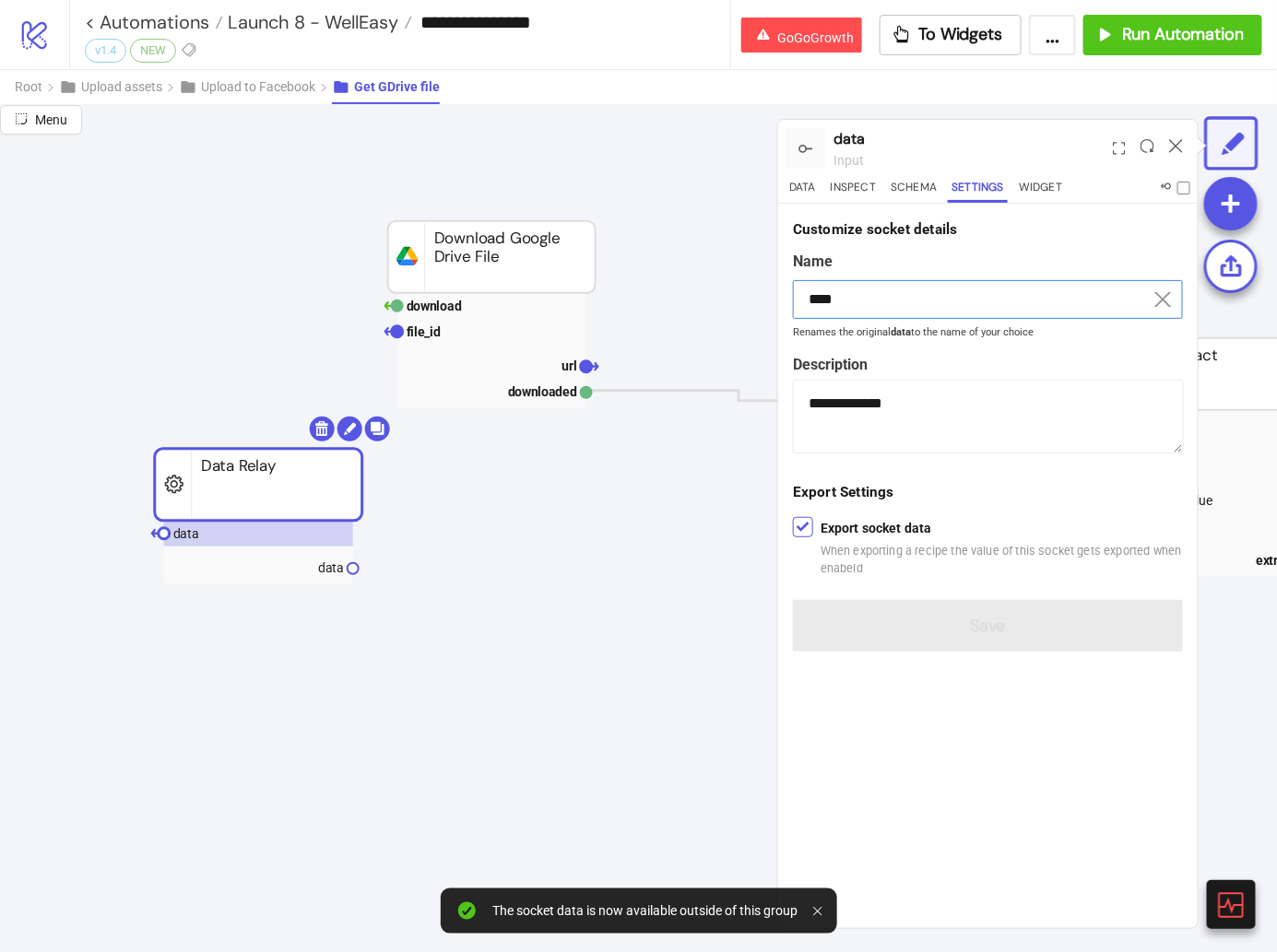
click at [909, 284] on input "****" at bounding box center [987, 299] width 390 height 38
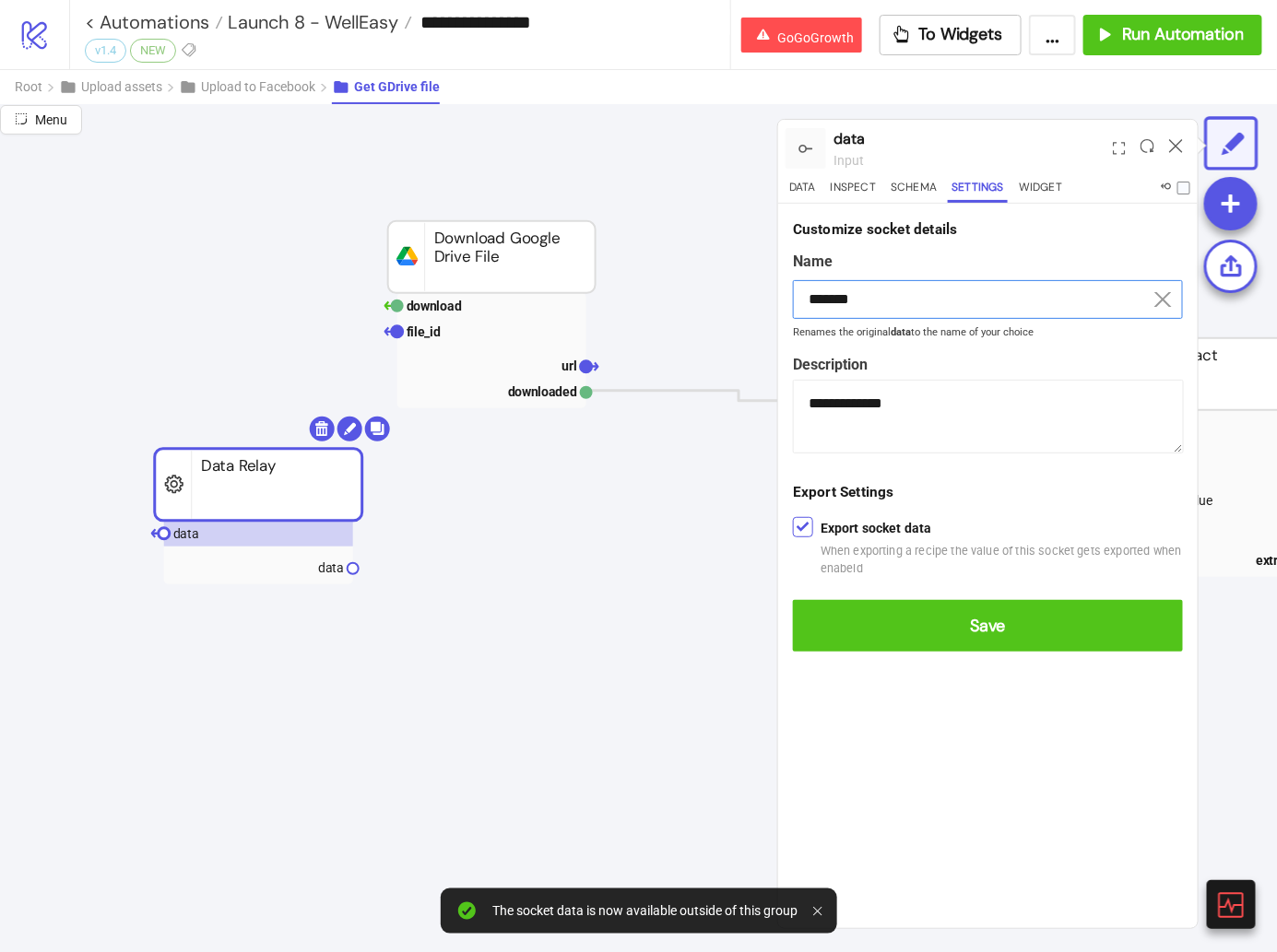
type input "*******"
click at [793, 600] on button "Save" at bounding box center [987, 625] width 390 height 51
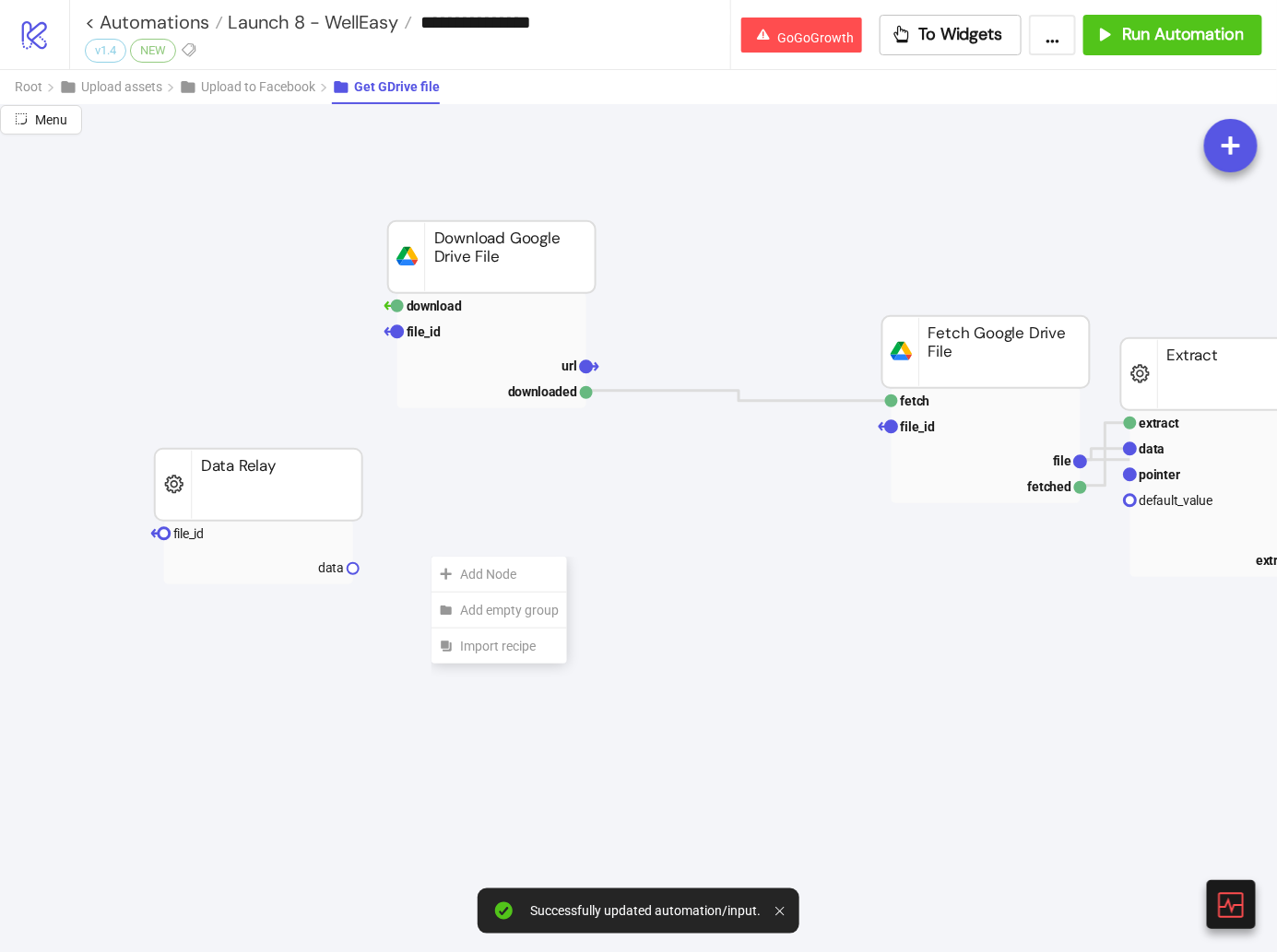
click at [432, 556] on div "Add Node" at bounding box center [499, 574] width 135 height 36
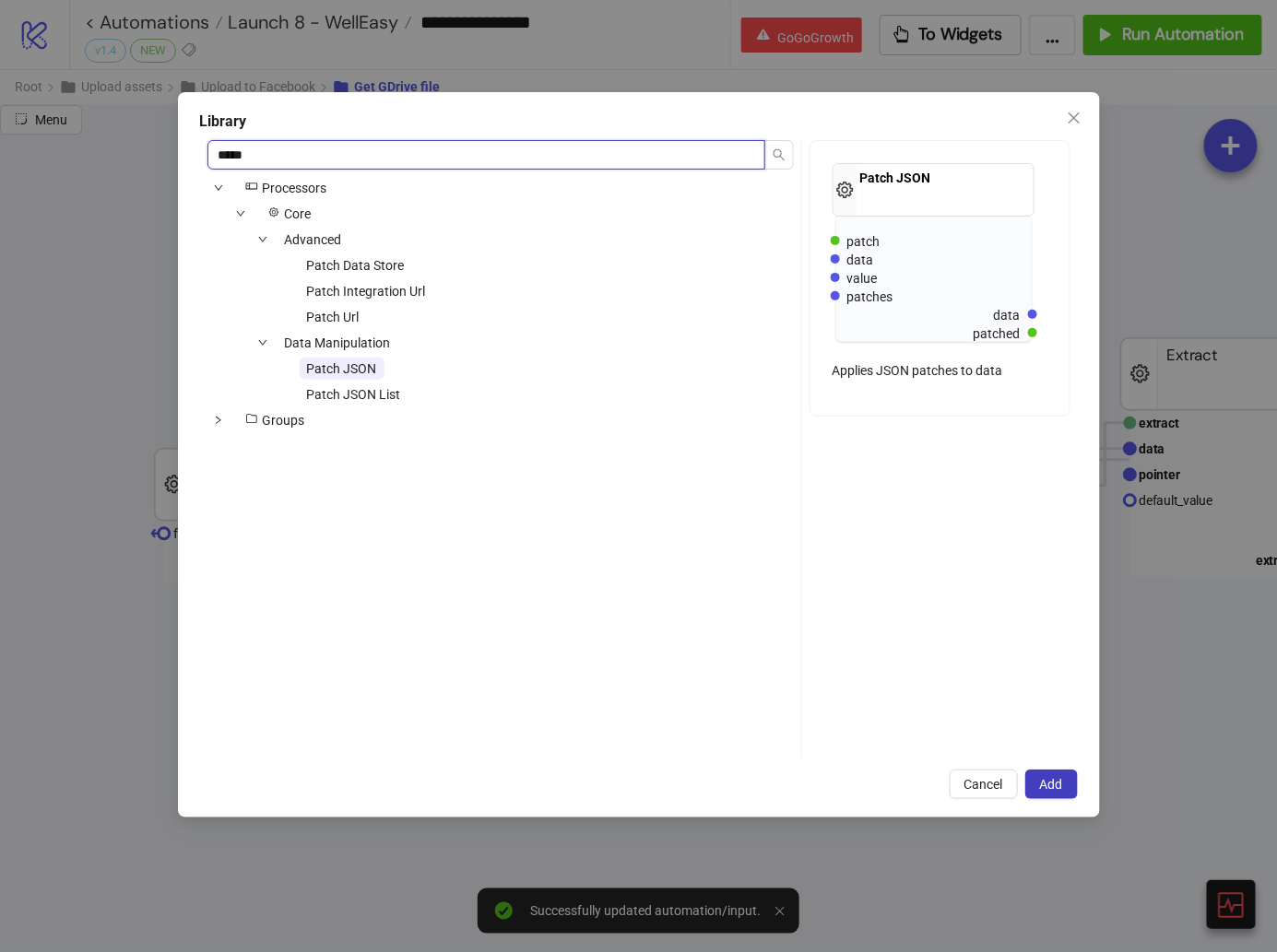
type input "*****"
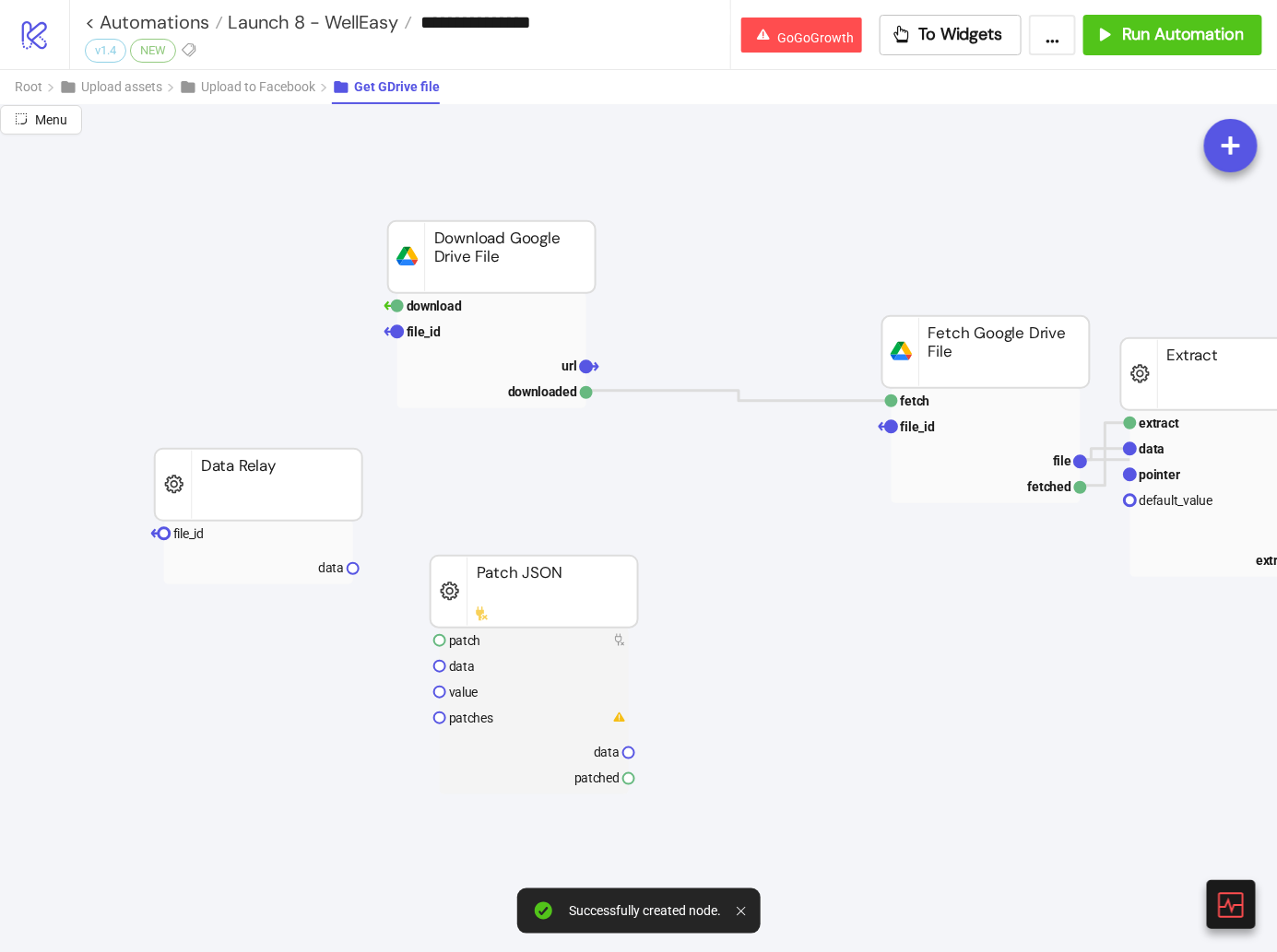
drag, startPoint x: 483, startPoint y: 590, endPoint x: 483, endPoint y: 547, distance: 43.0
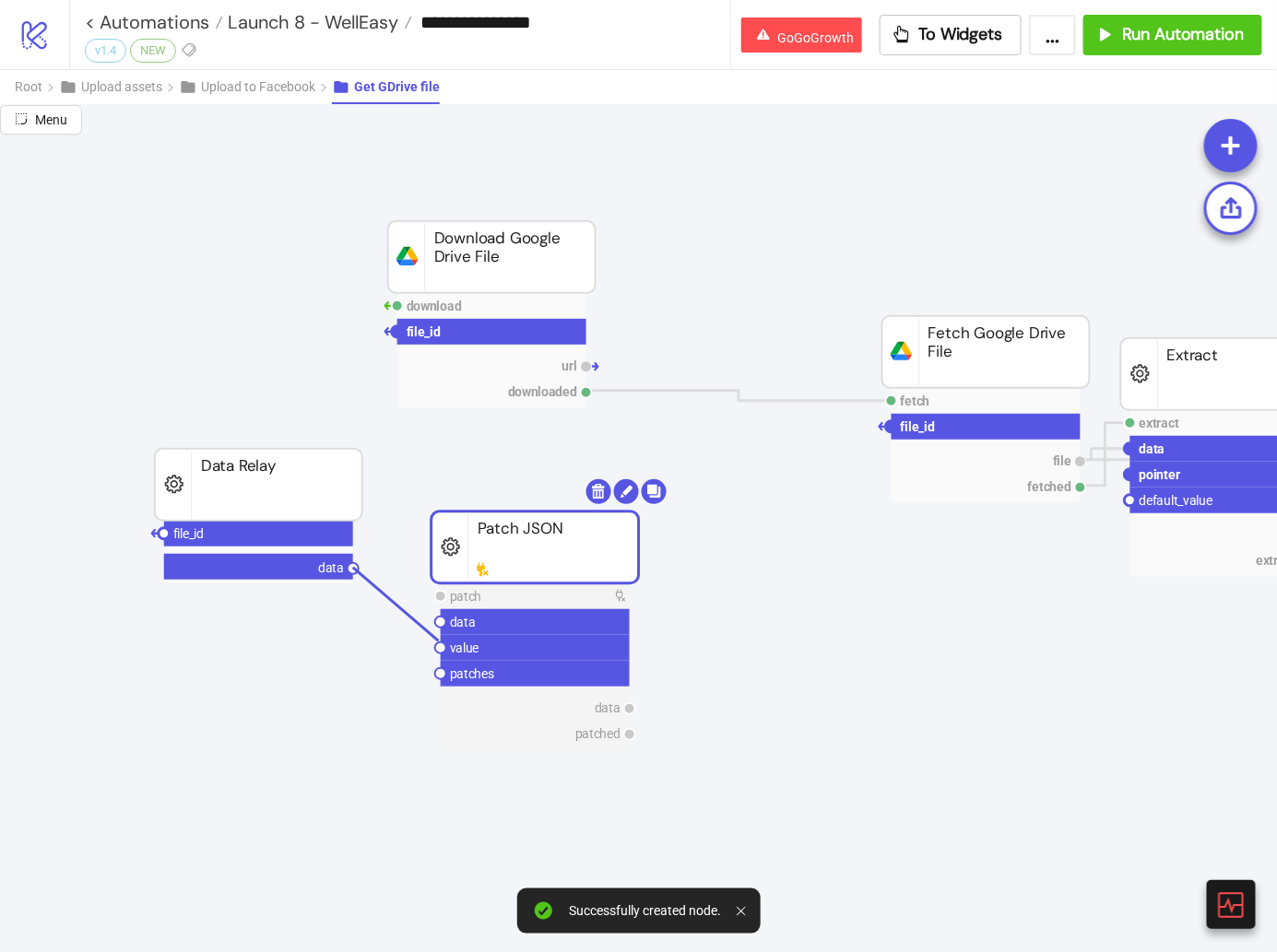
drag, startPoint x: 360, startPoint y: 583, endPoint x: 437, endPoint y: 641, distance: 96.4
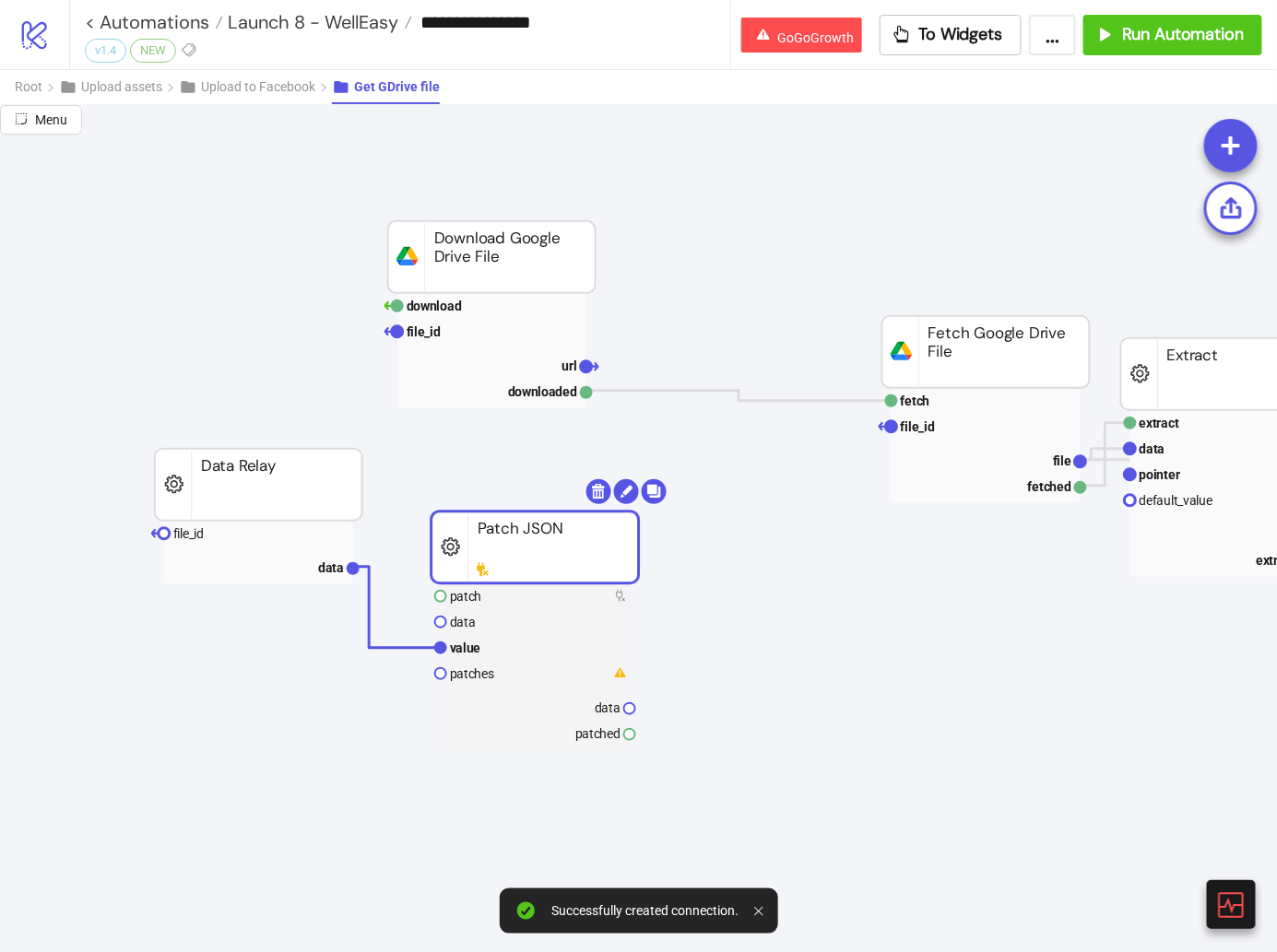
click at [484, 343] on rect at bounding box center [491, 350] width 189 height 115
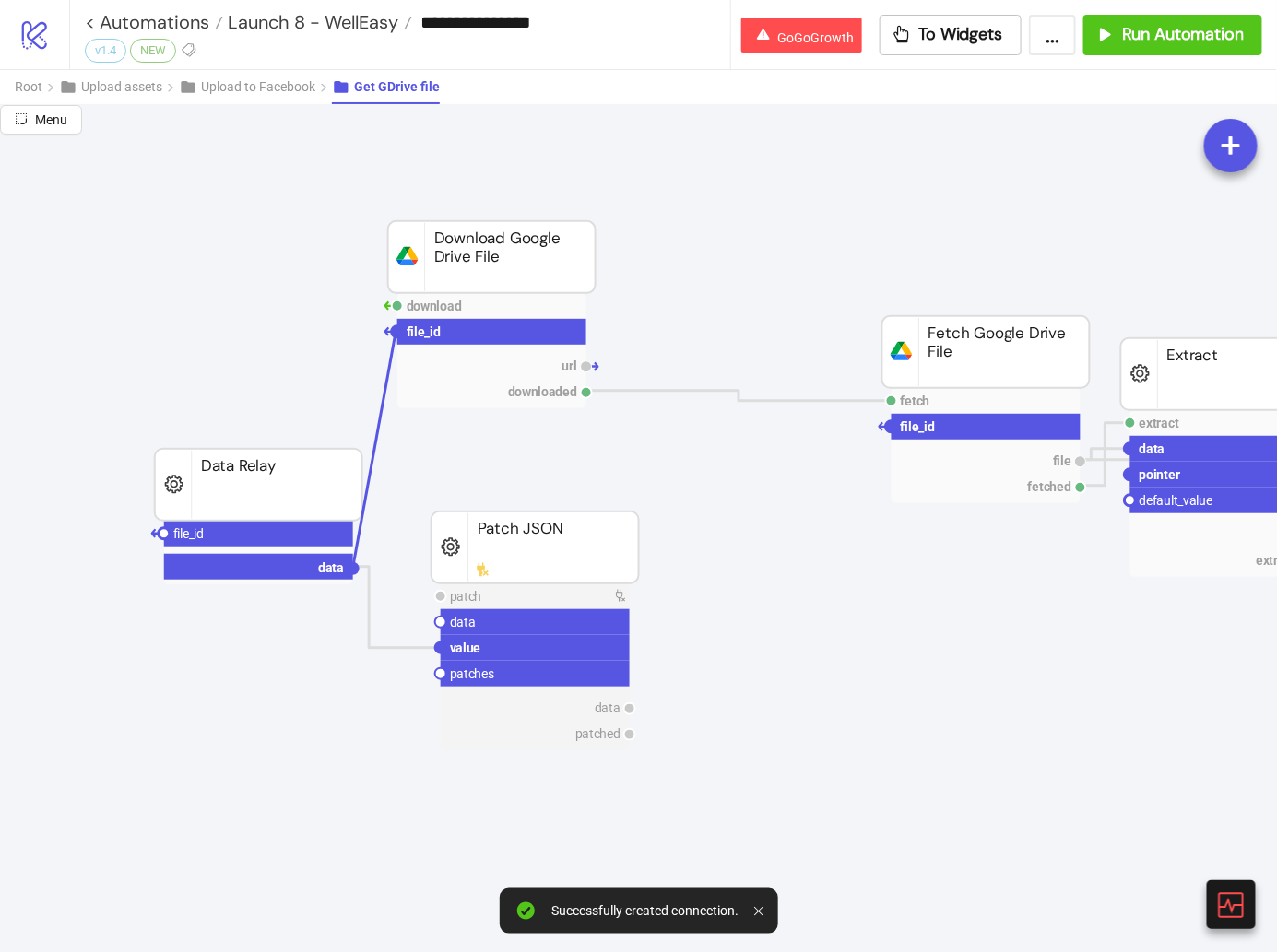
drag, startPoint x: 351, startPoint y: 548, endPoint x: 395, endPoint y: 332, distance: 220.4
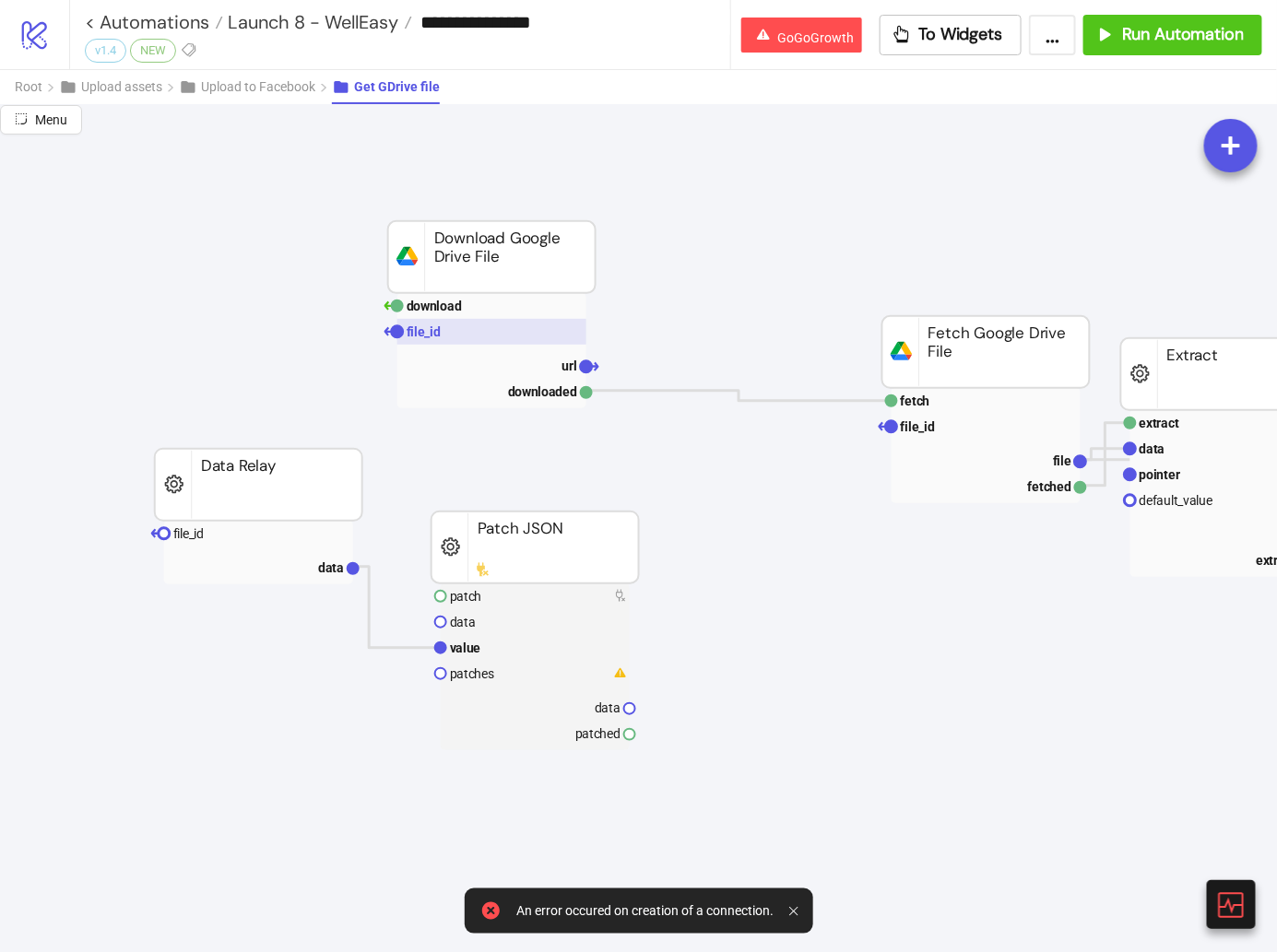
click at [463, 319] on rect at bounding box center [491, 332] width 189 height 26
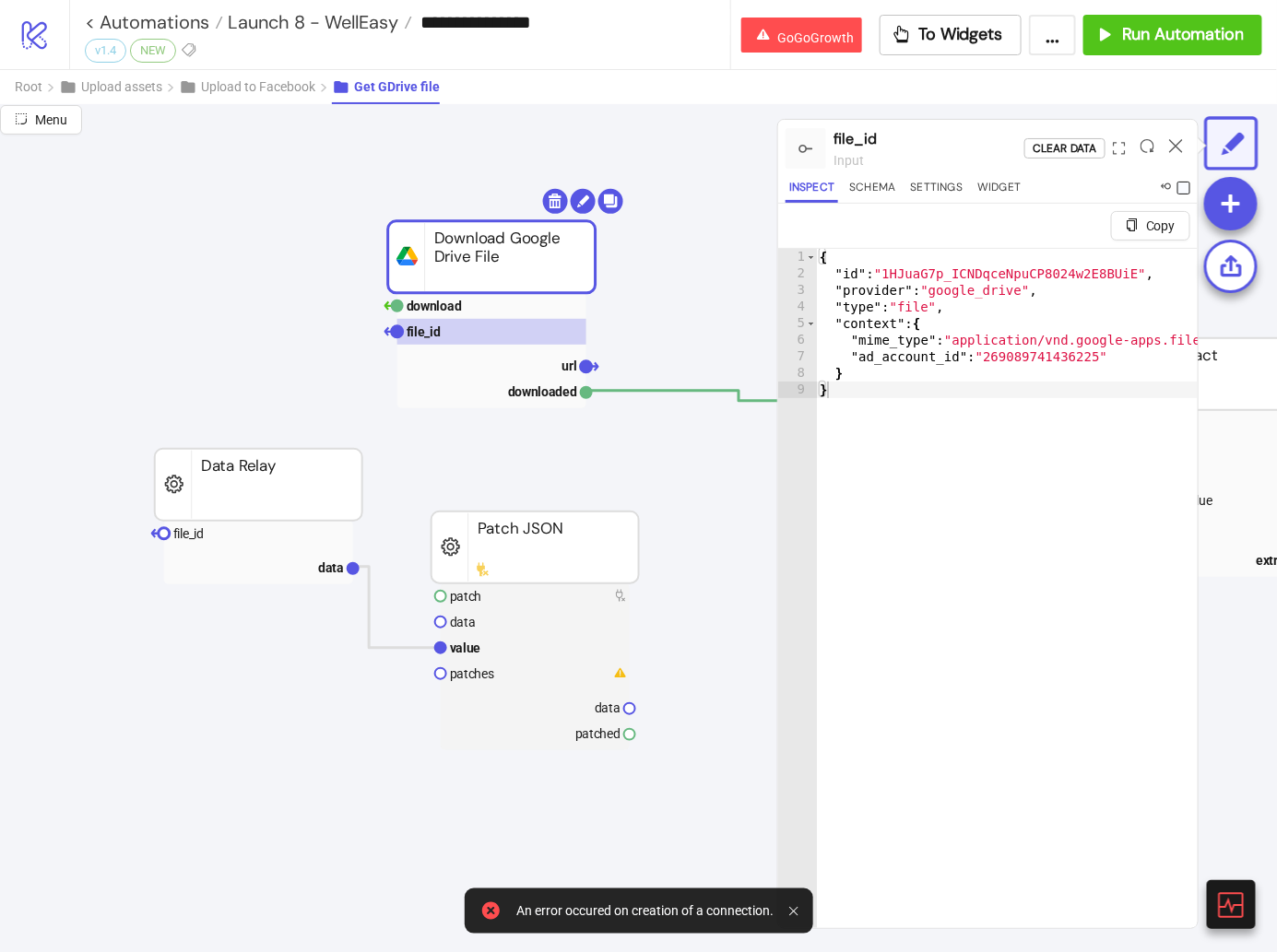
click at [1184, 185] on span at bounding box center [1184, 188] width 13 height 13
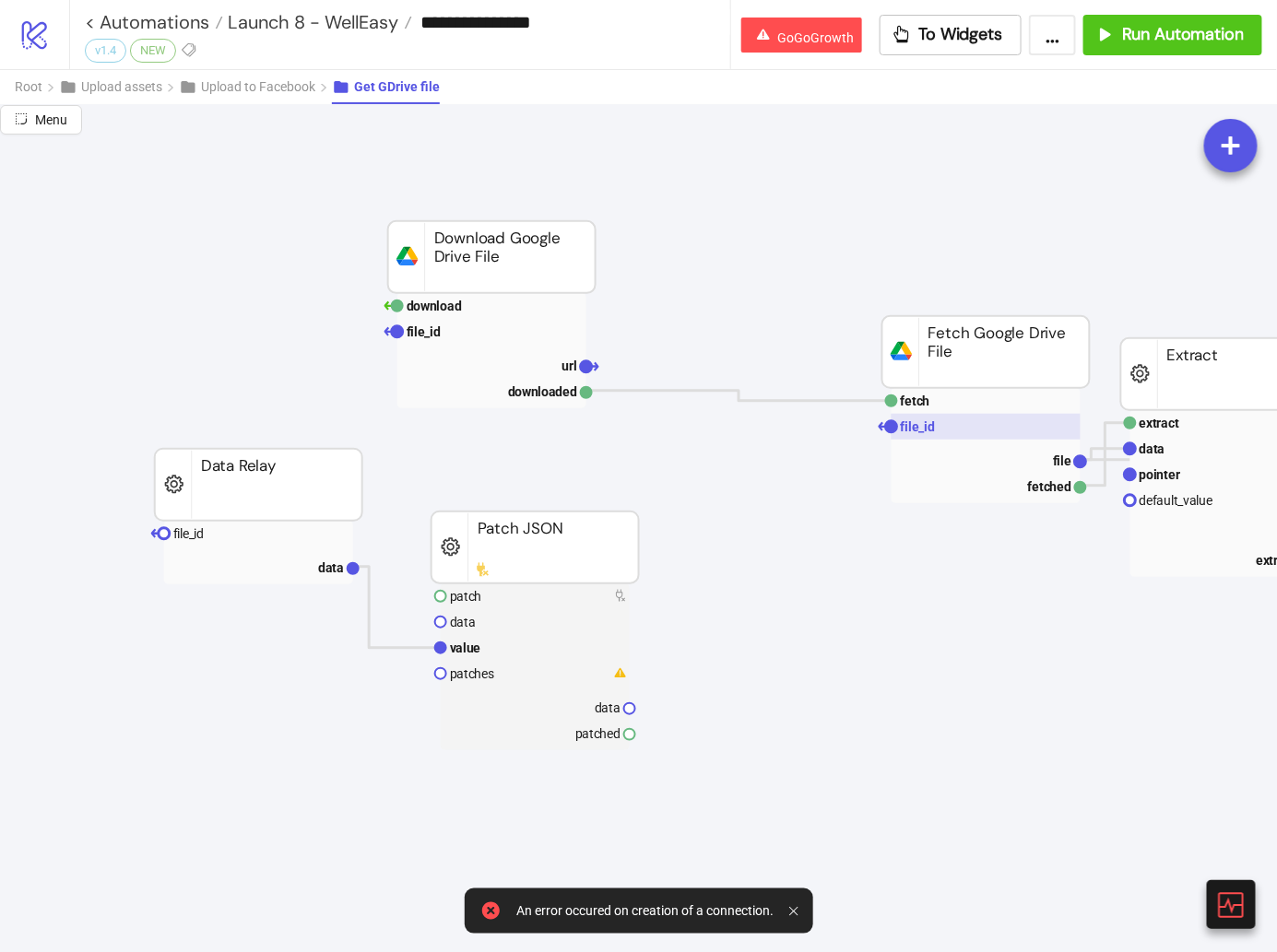
click at [953, 427] on rect at bounding box center [986, 427] width 189 height 26
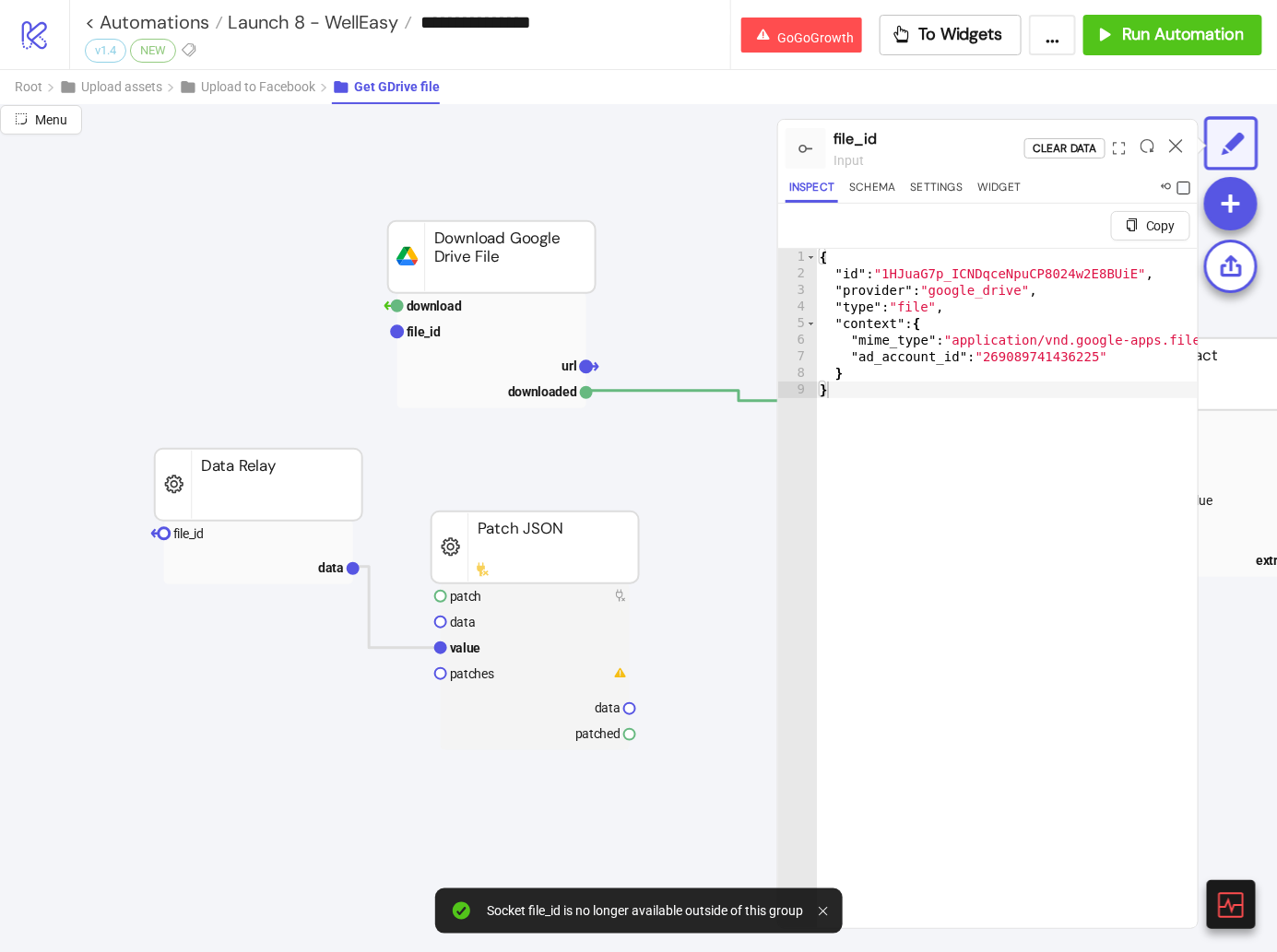
click at [1185, 190] on span at bounding box center [1184, 188] width 13 height 13
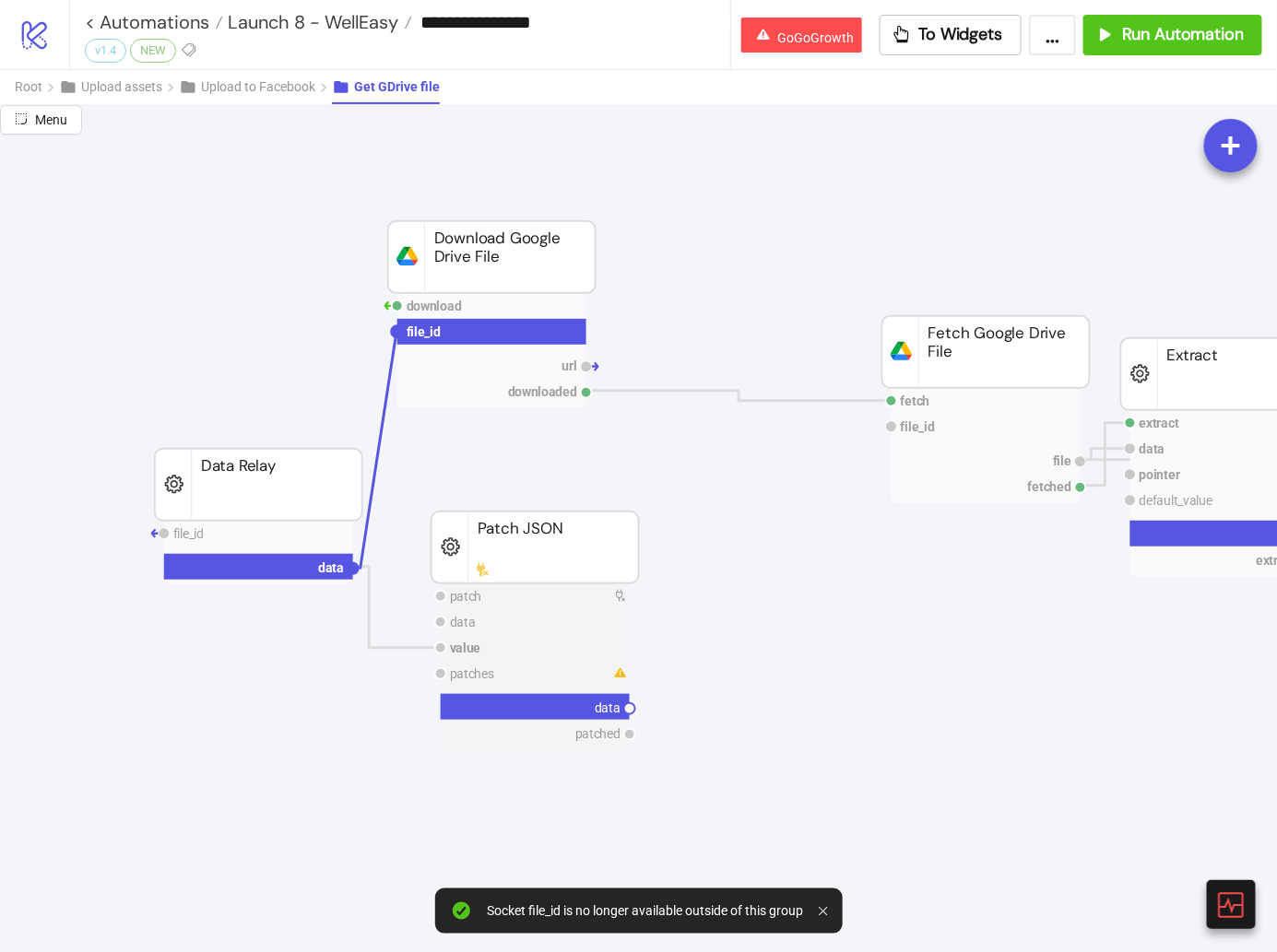
drag, startPoint x: 396, startPoint y: 332, endPoint x: 355, endPoint y: 566, distance: 237.6
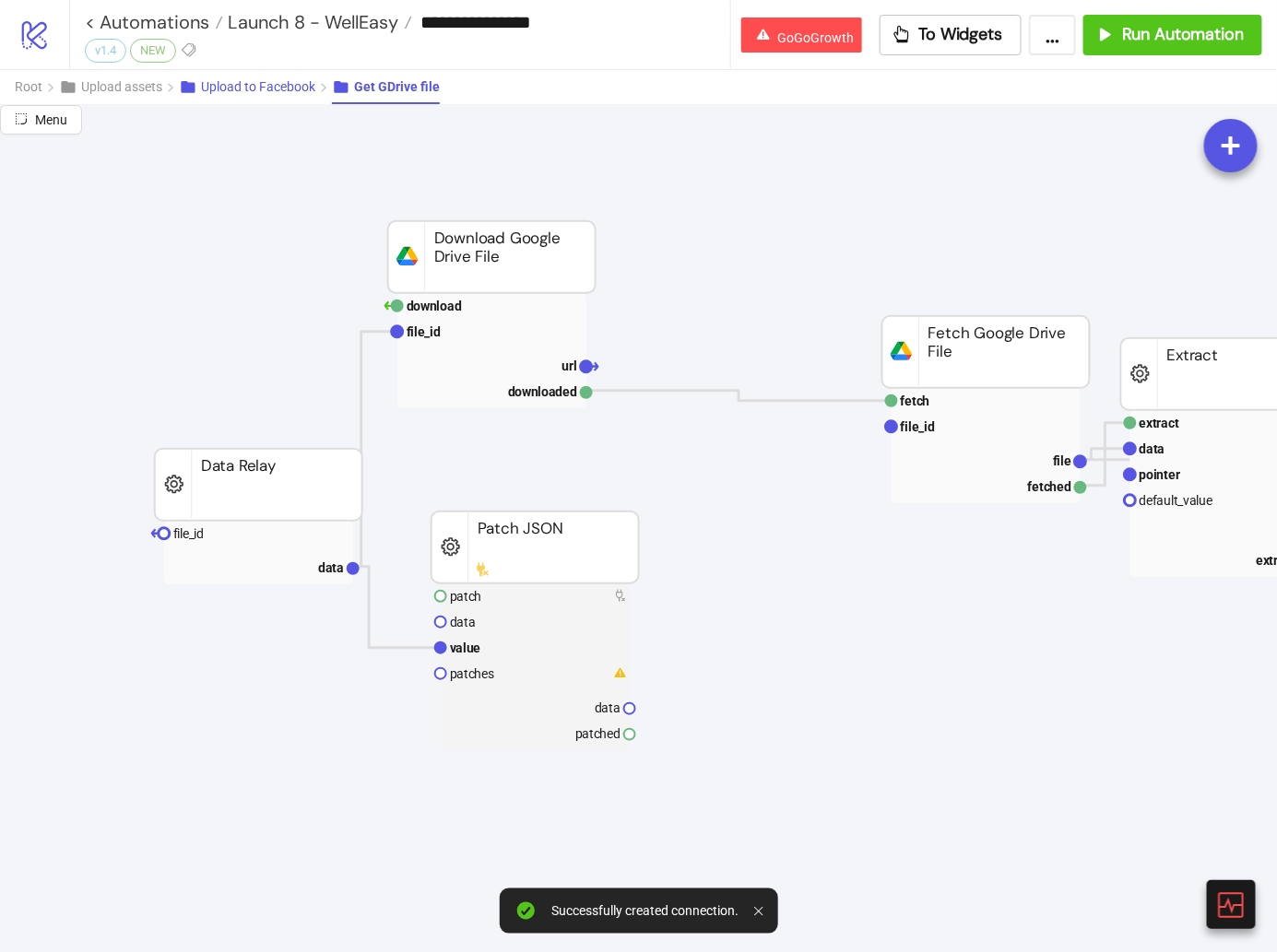
click at [257, 85] on span "Upload to Facebook" at bounding box center [258, 87] width 114 height 15
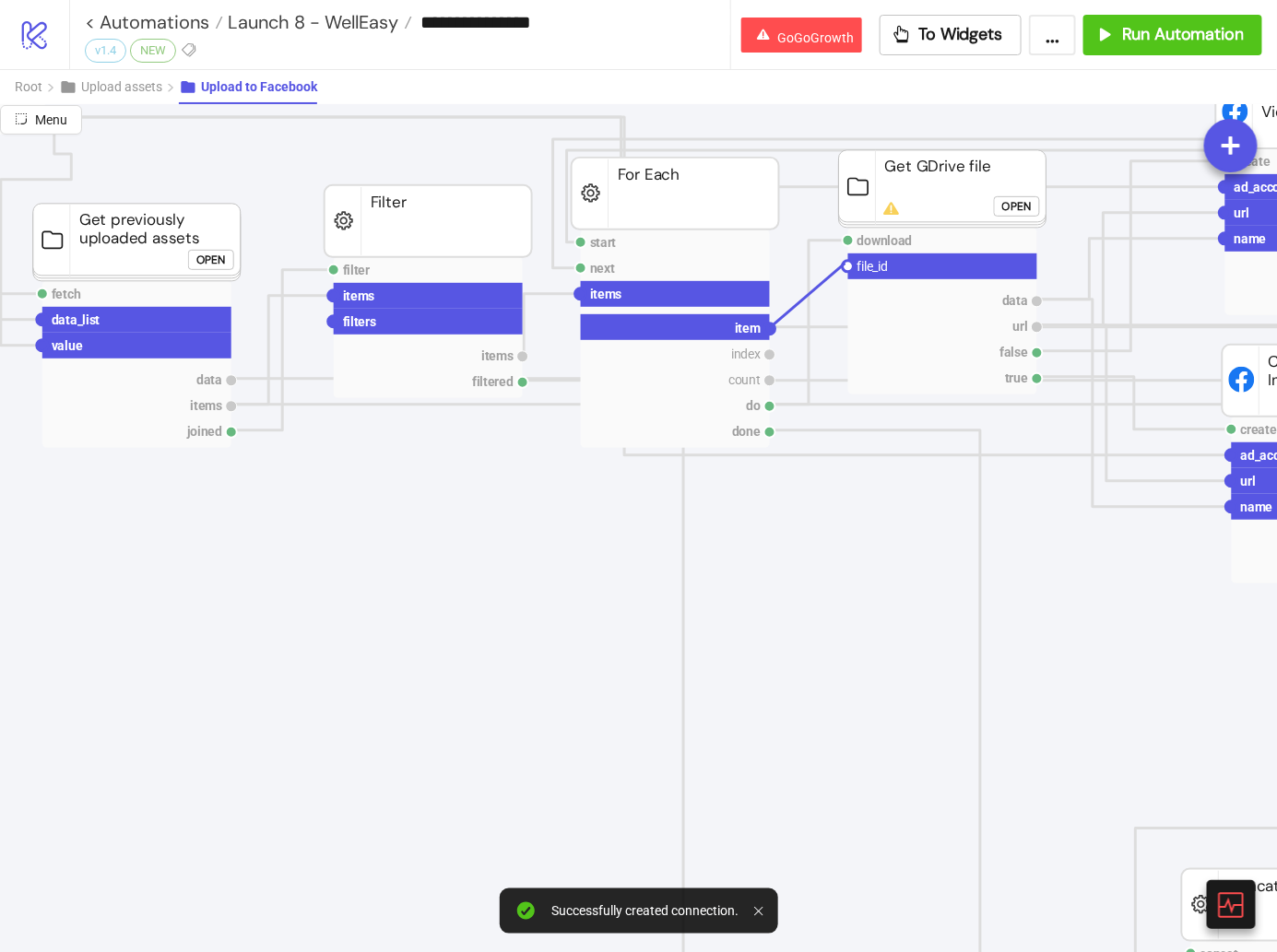
drag, startPoint x: 766, startPoint y: 325, endPoint x: 844, endPoint y: 262, distance: 100.3
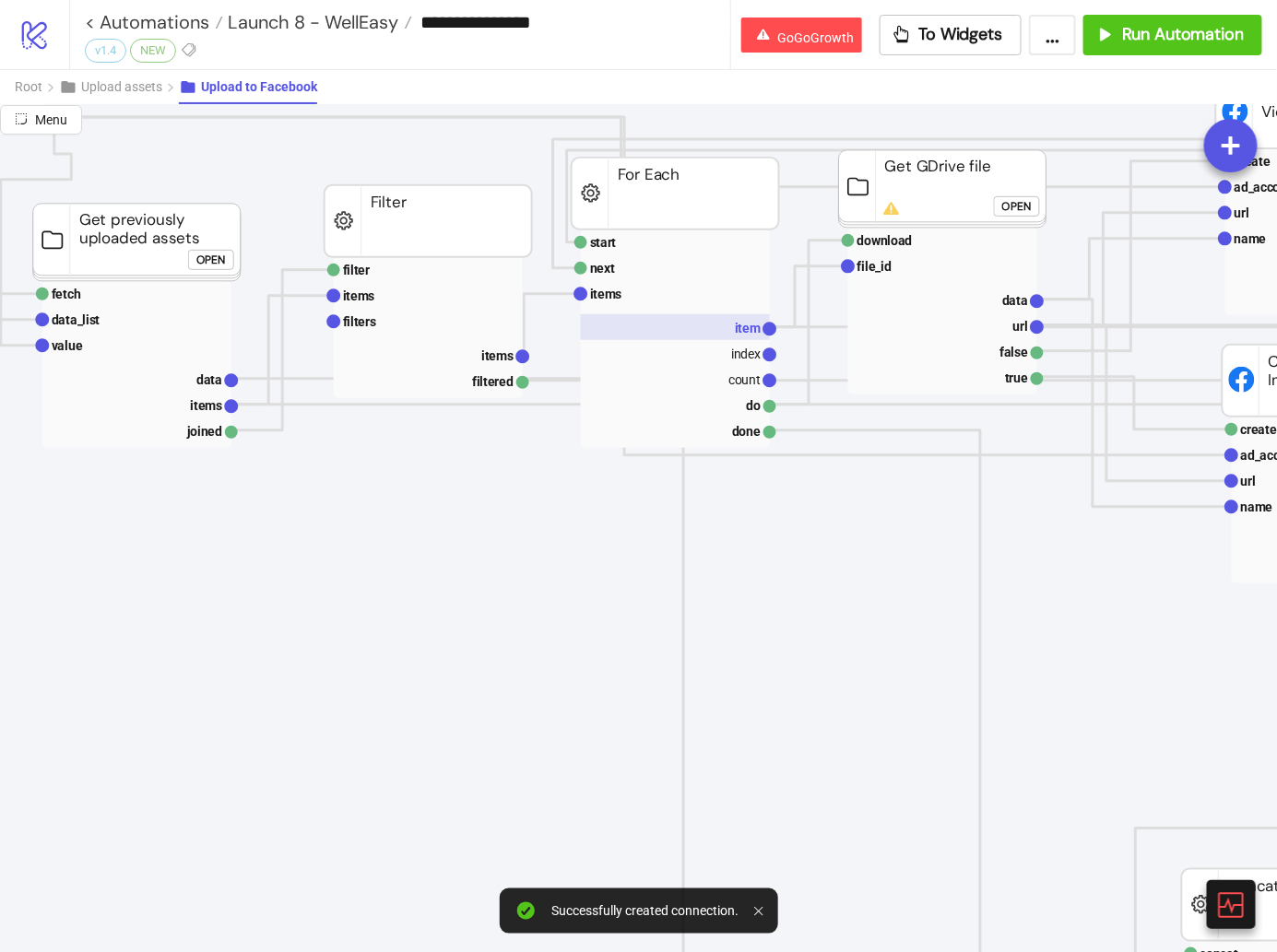
click at [743, 321] on text "item" at bounding box center [747, 328] width 26 height 15
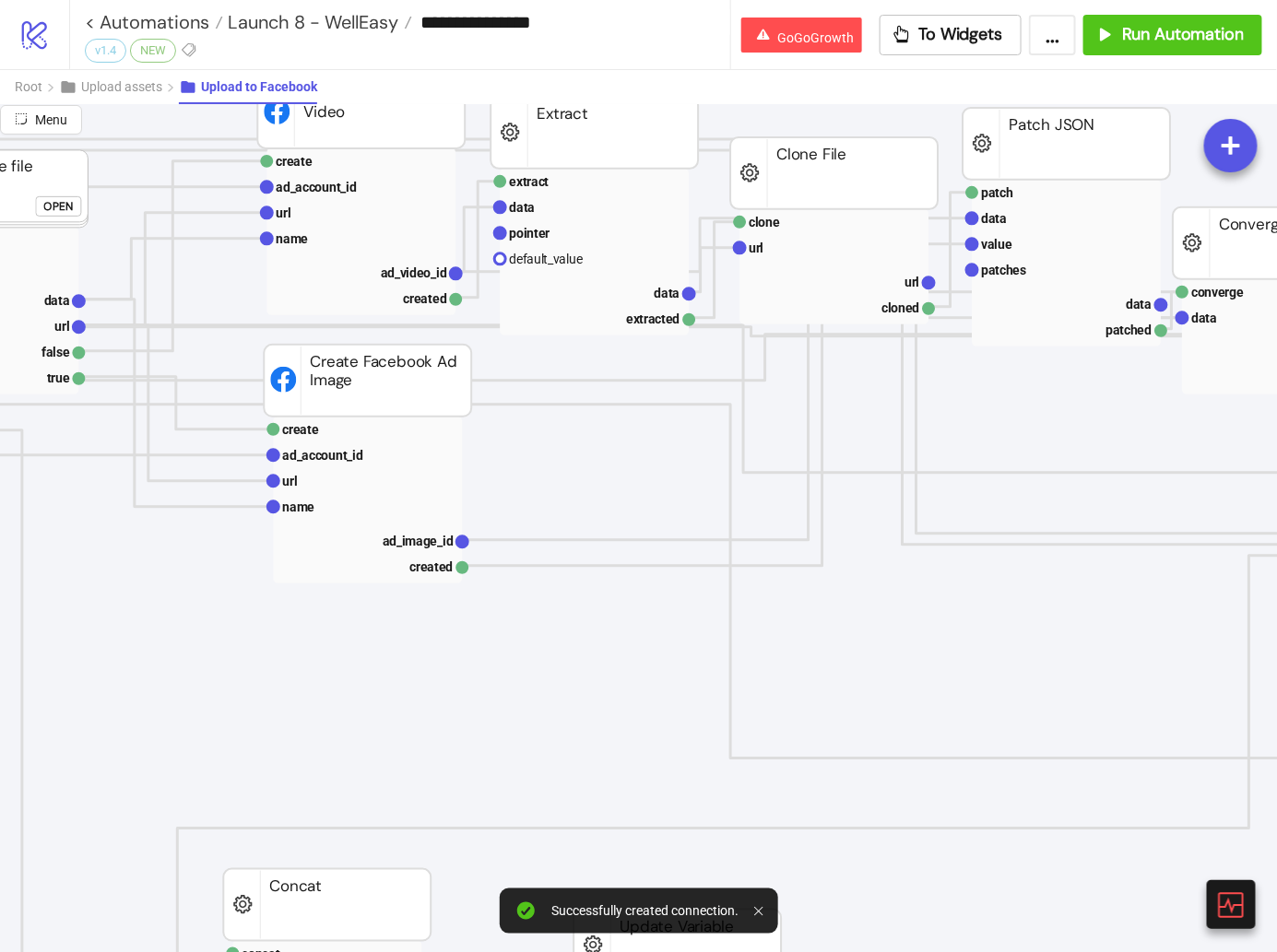
scroll to position [235, 735]
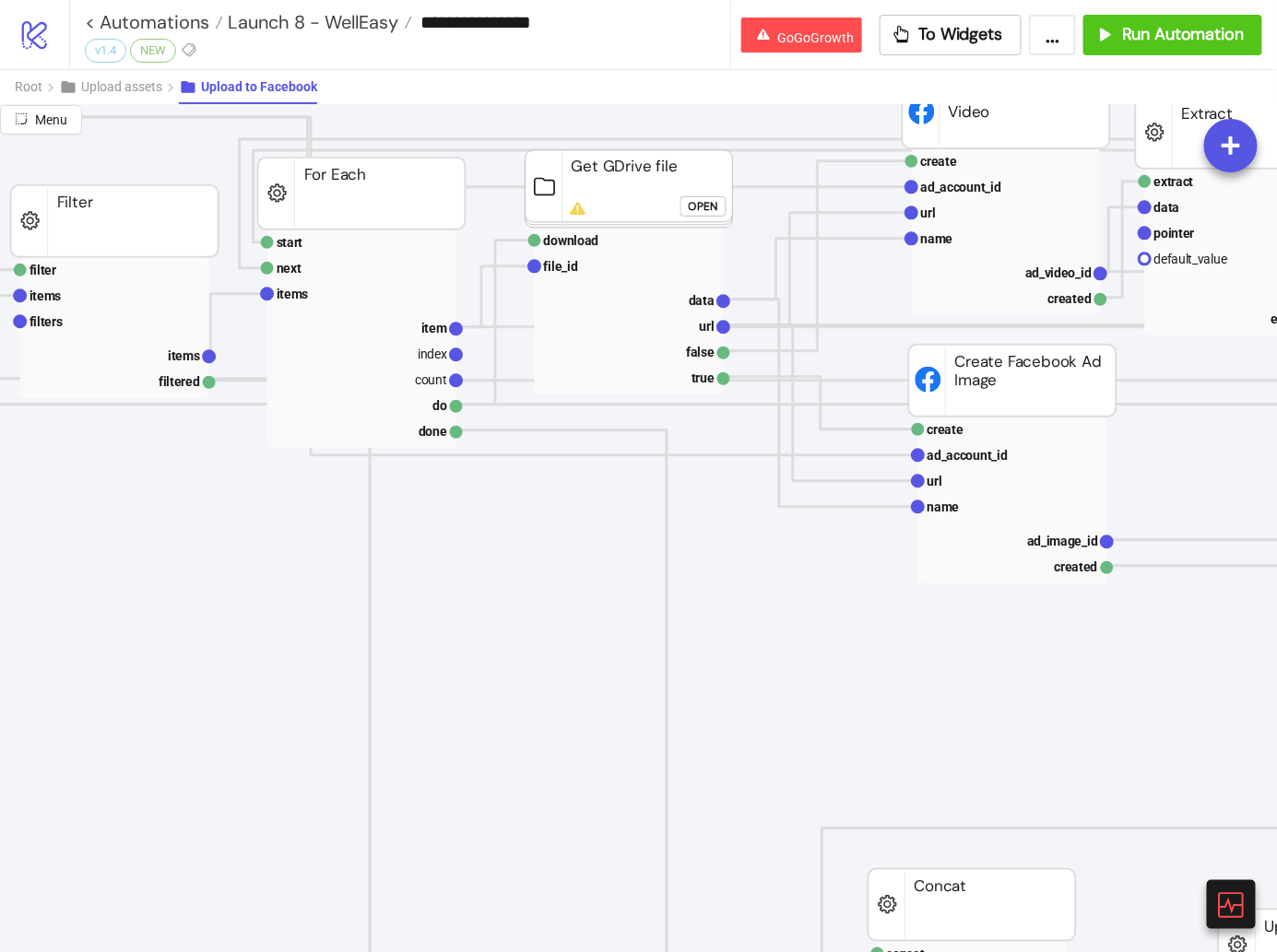
click at [688, 205] on div "Open" at bounding box center [703, 206] width 30 height 21
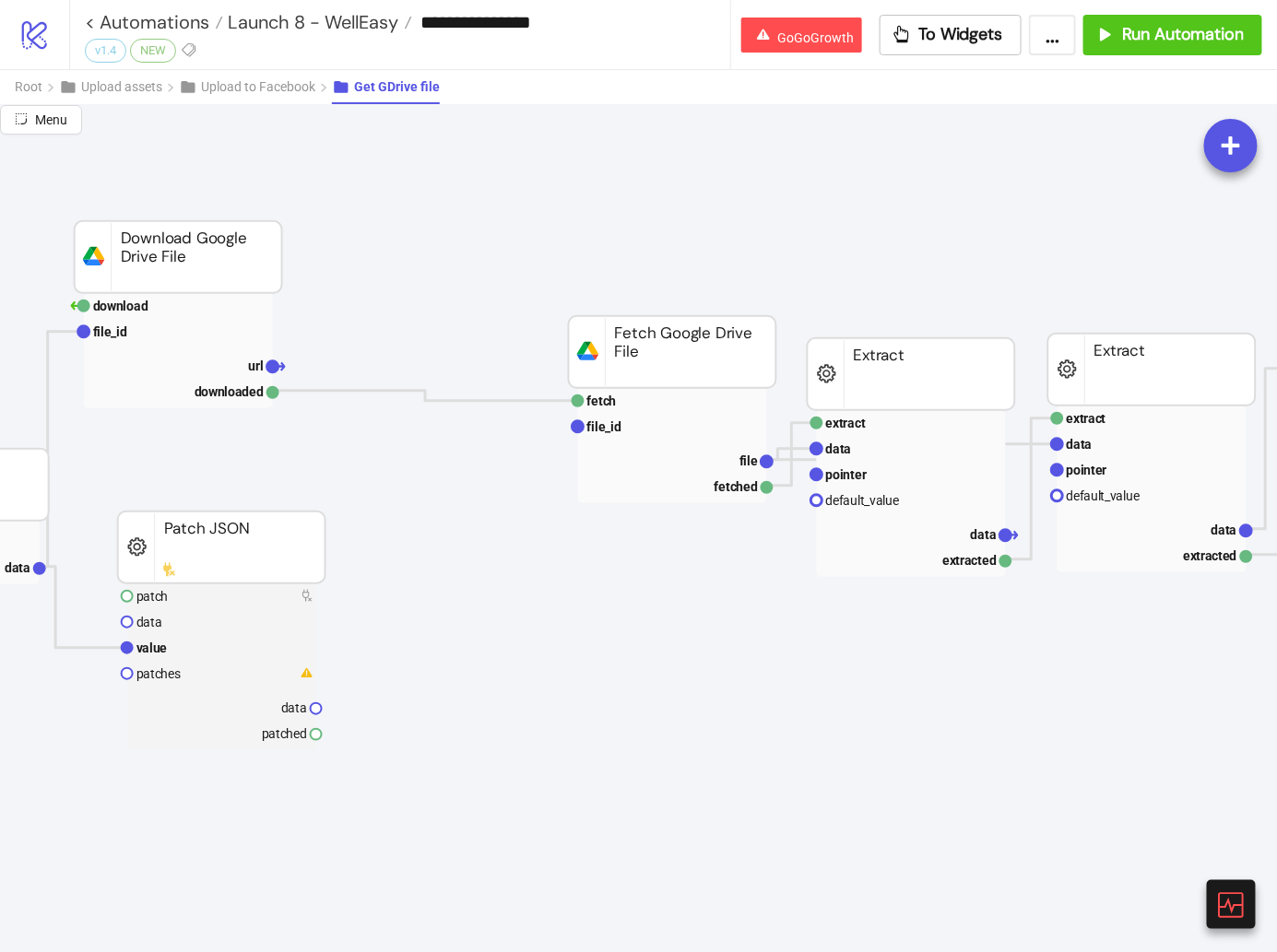
scroll to position [235, 438]
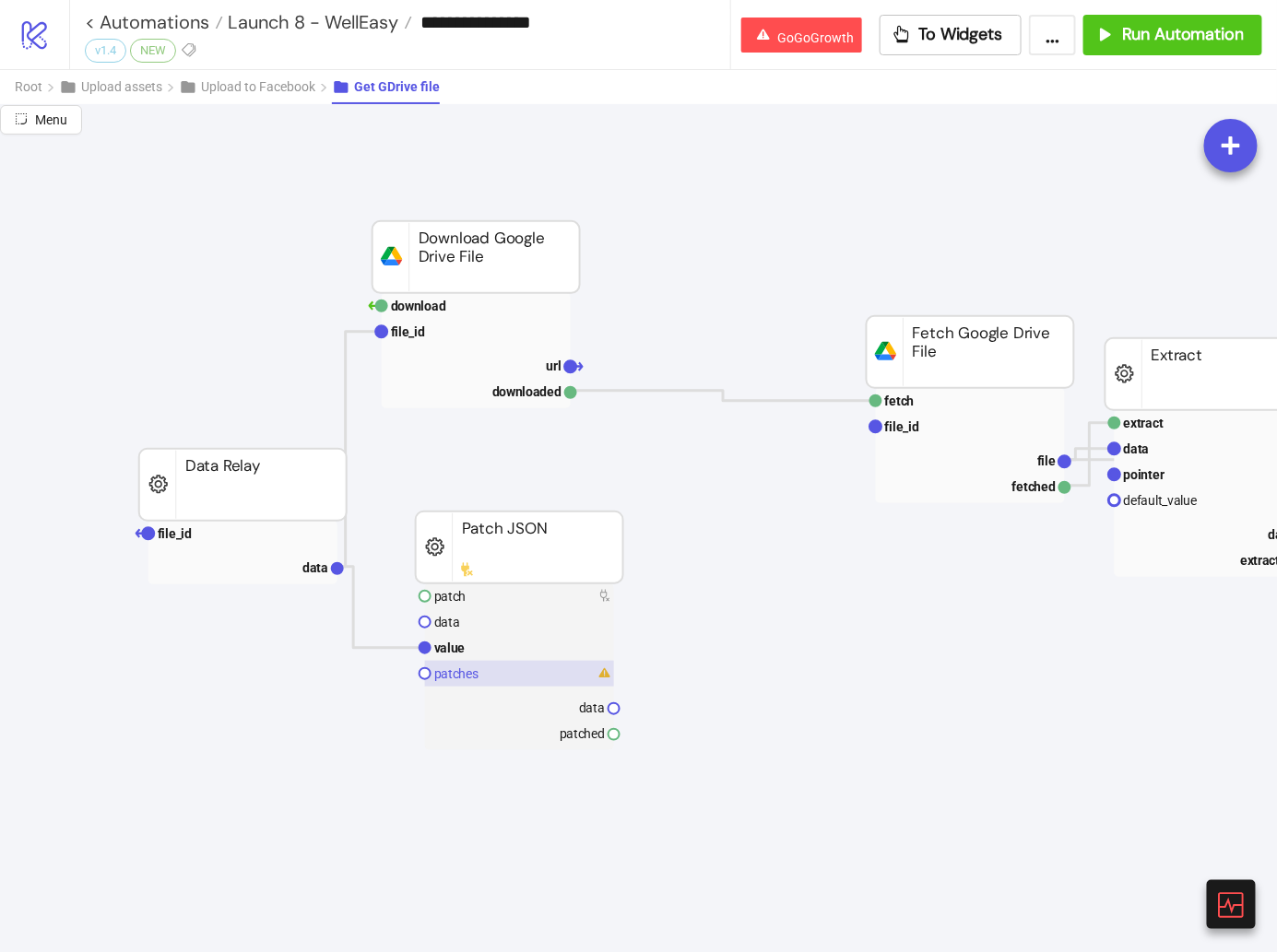
click at [458, 672] on text "patches" at bounding box center [456, 674] width 44 height 15
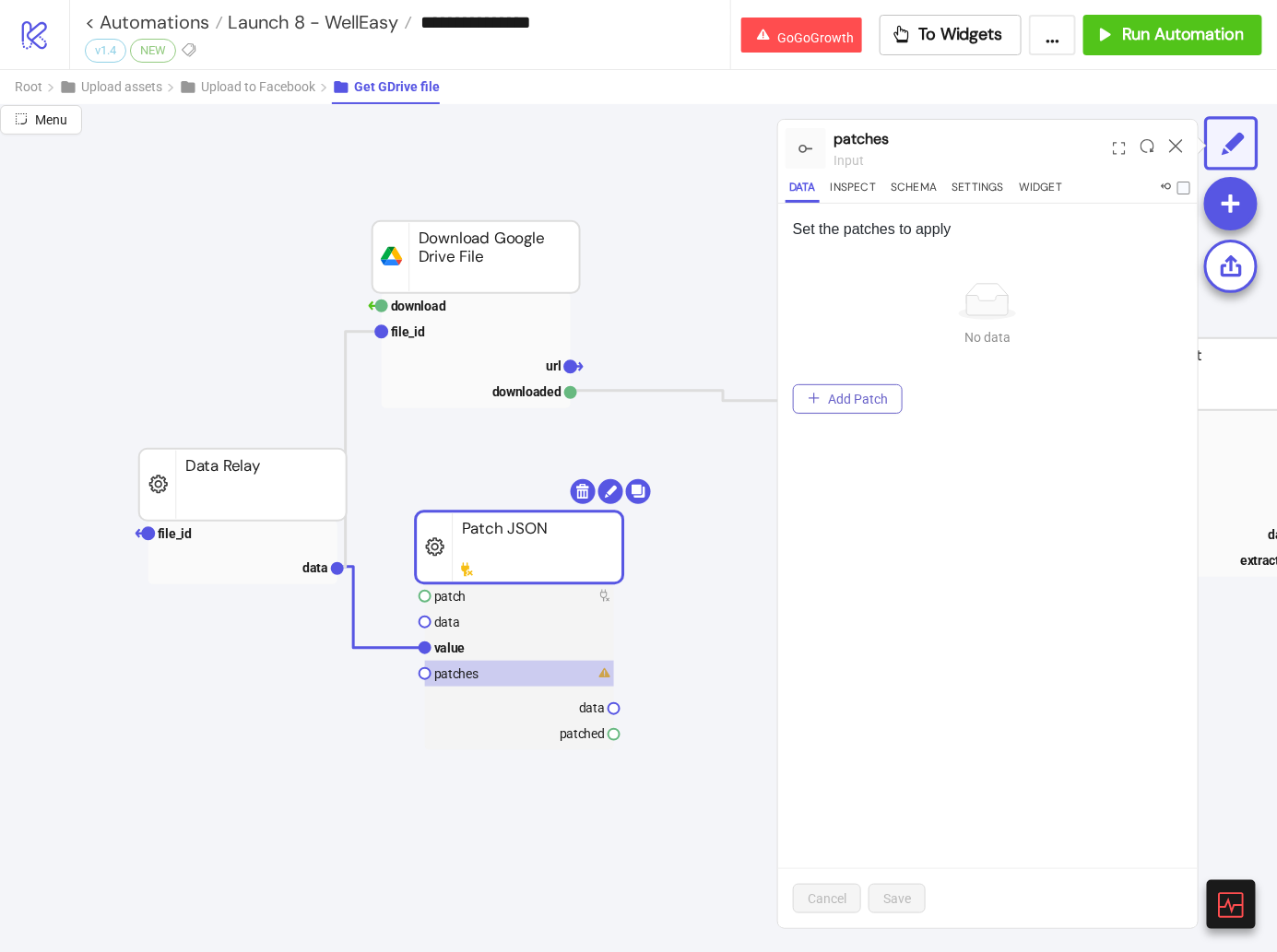
click at [824, 384] on button "Add Patch" at bounding box center [847, 399] width 109 height 30
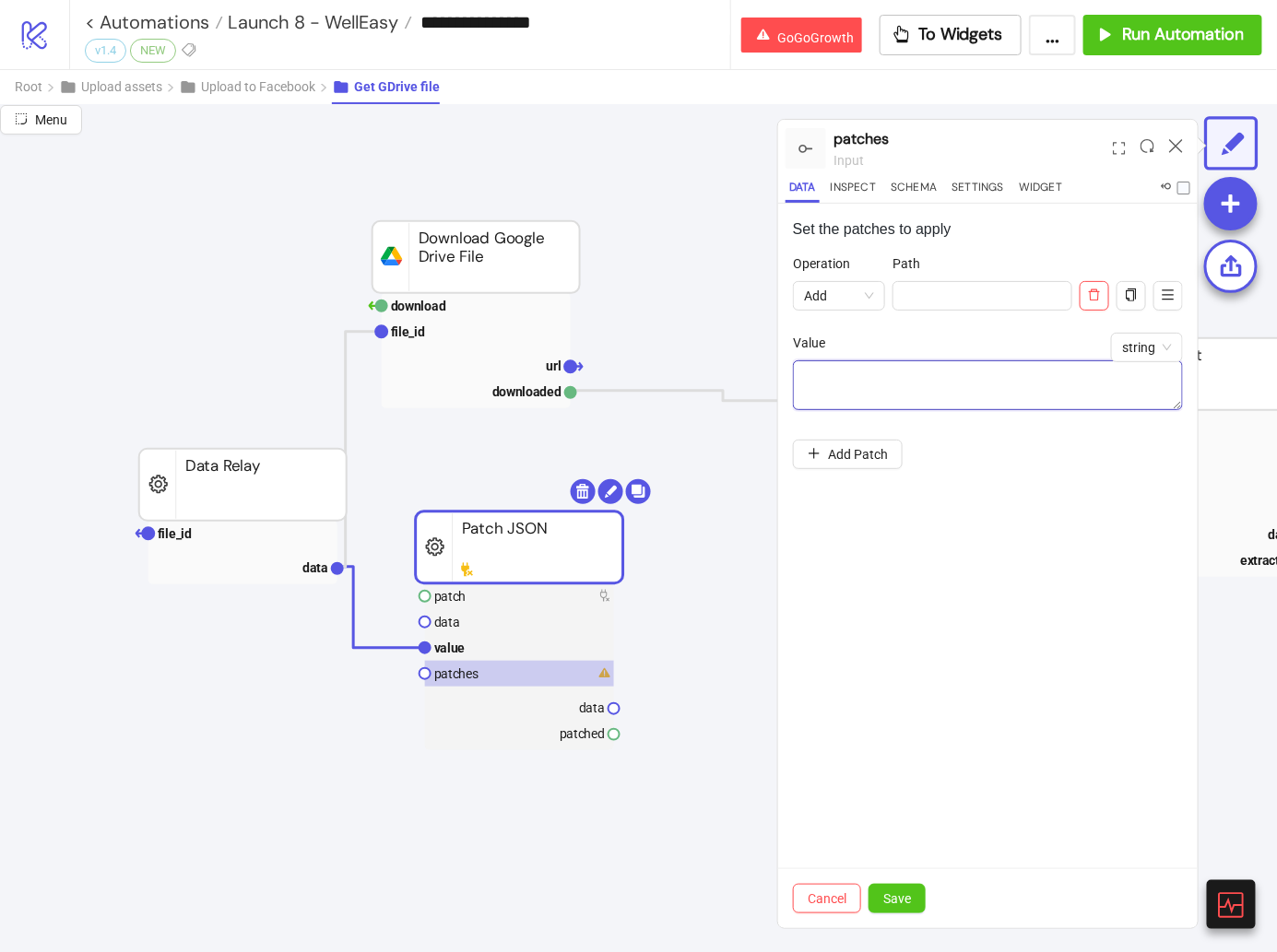
click at [840, 381] on textarea "Operation" at bounding box center [987, 385] width 390 height 50
paste textarea "**********"
type textarea "**********"
click at [893, 883] on div "Cancel Save" at bounding box center [987, 899] width 419 height 60
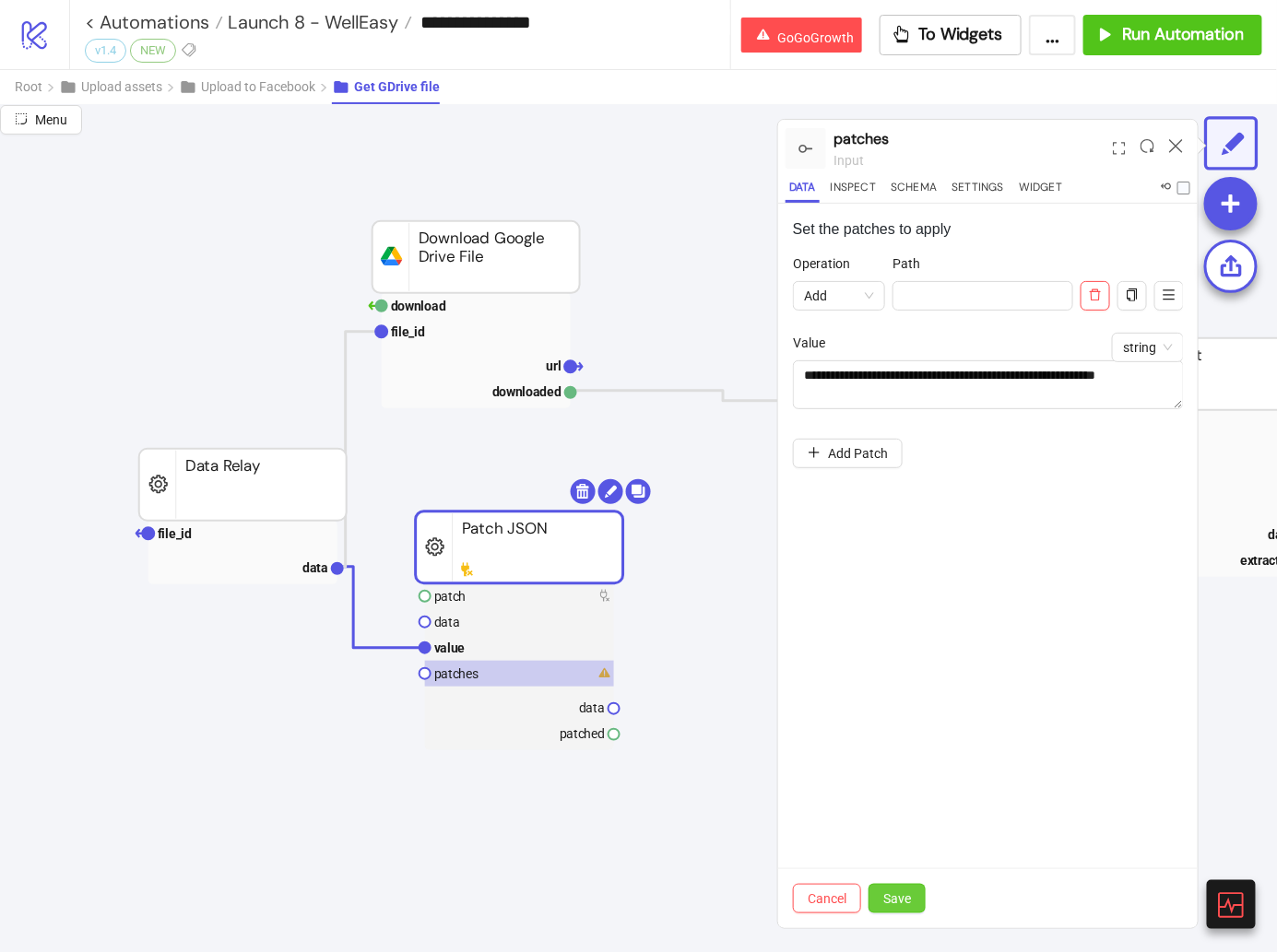
click at [893, 899] on span "Save" at bounding box center [897, 899] width 28 height 15
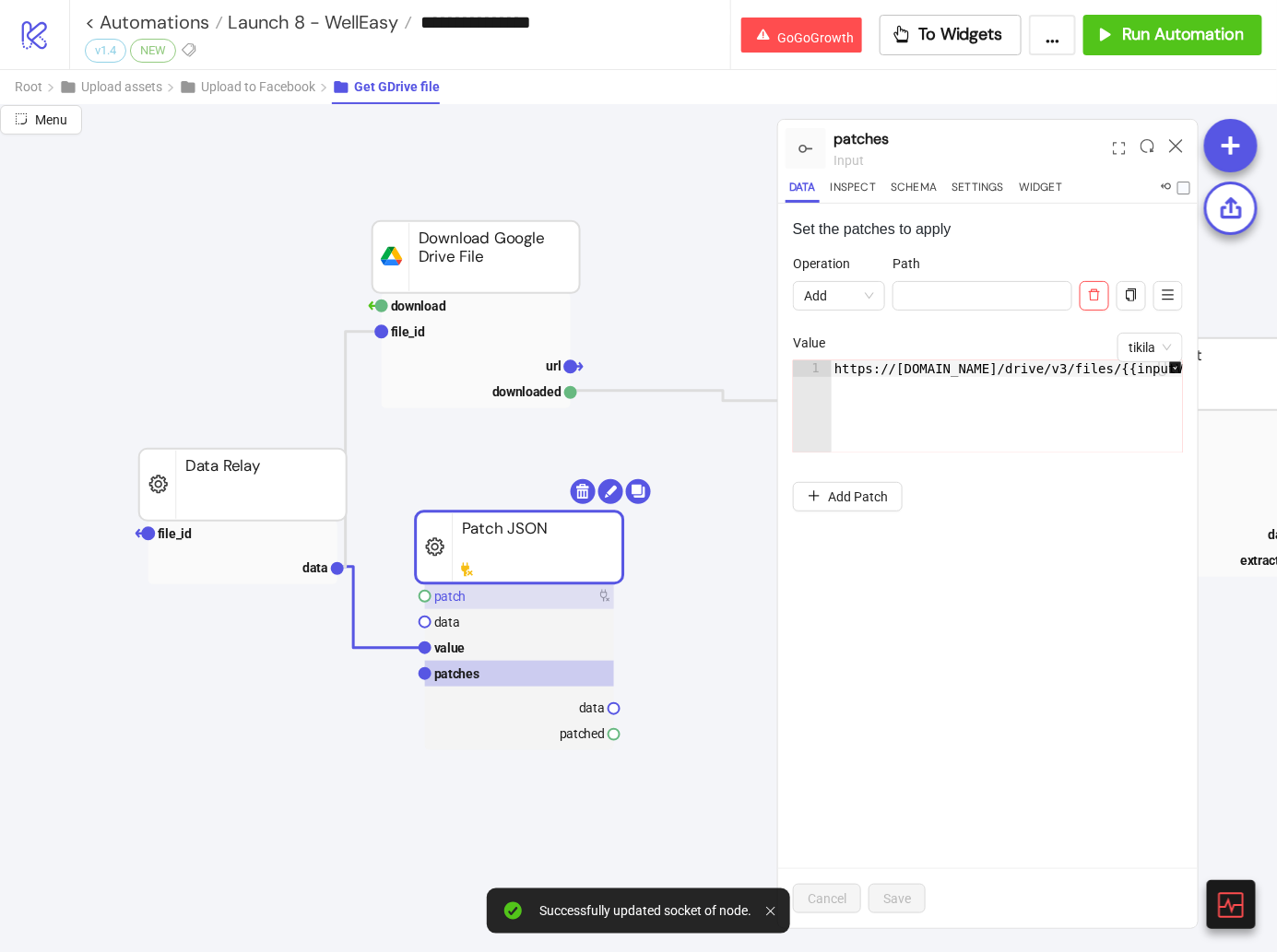
click at [489, 597] on rect at bounding box center [519, 597] width 189 height 26
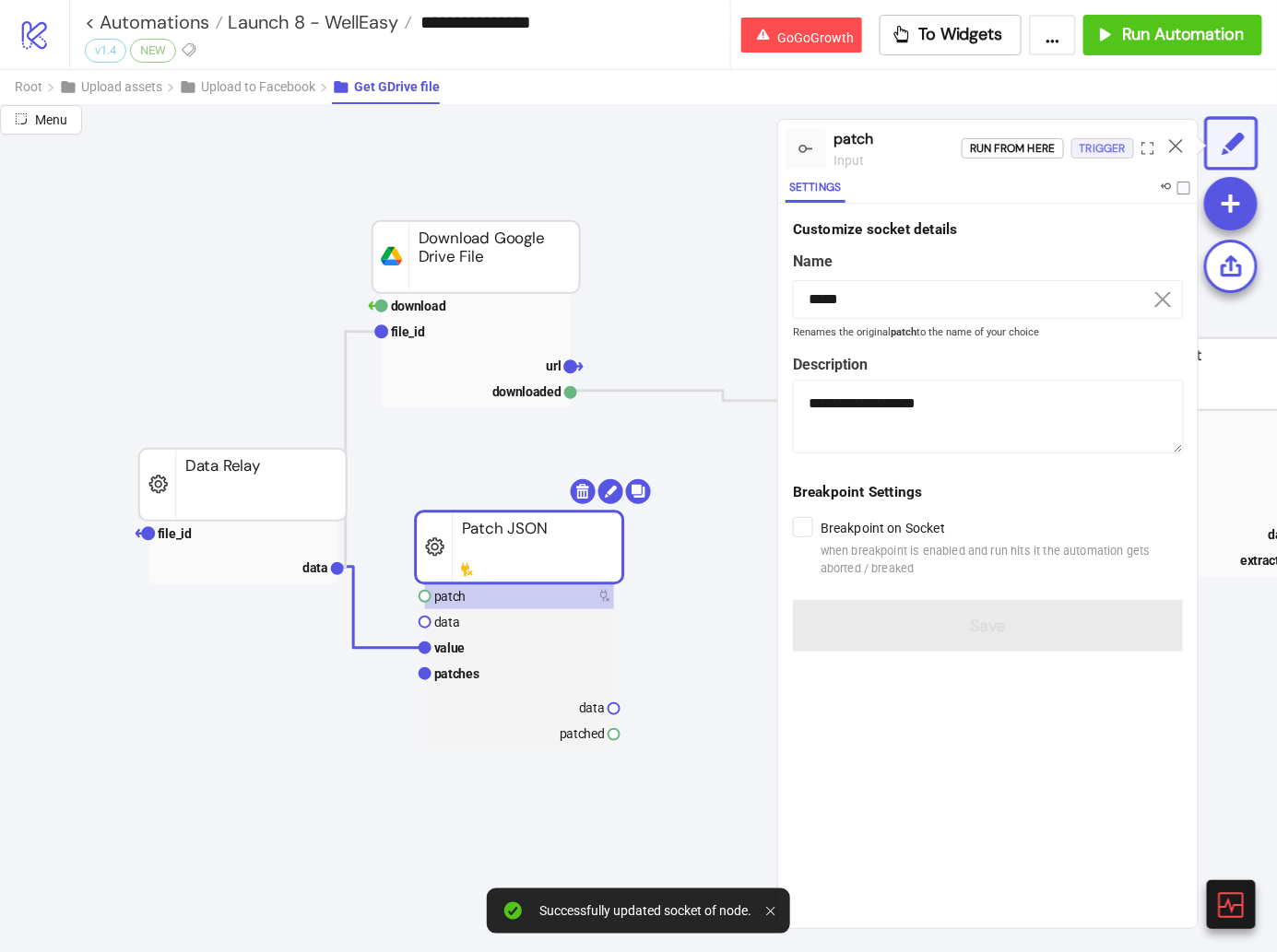
click at [1090, 138] on div "Trigger" at bounding box center [1101, 149] width 46 height 21
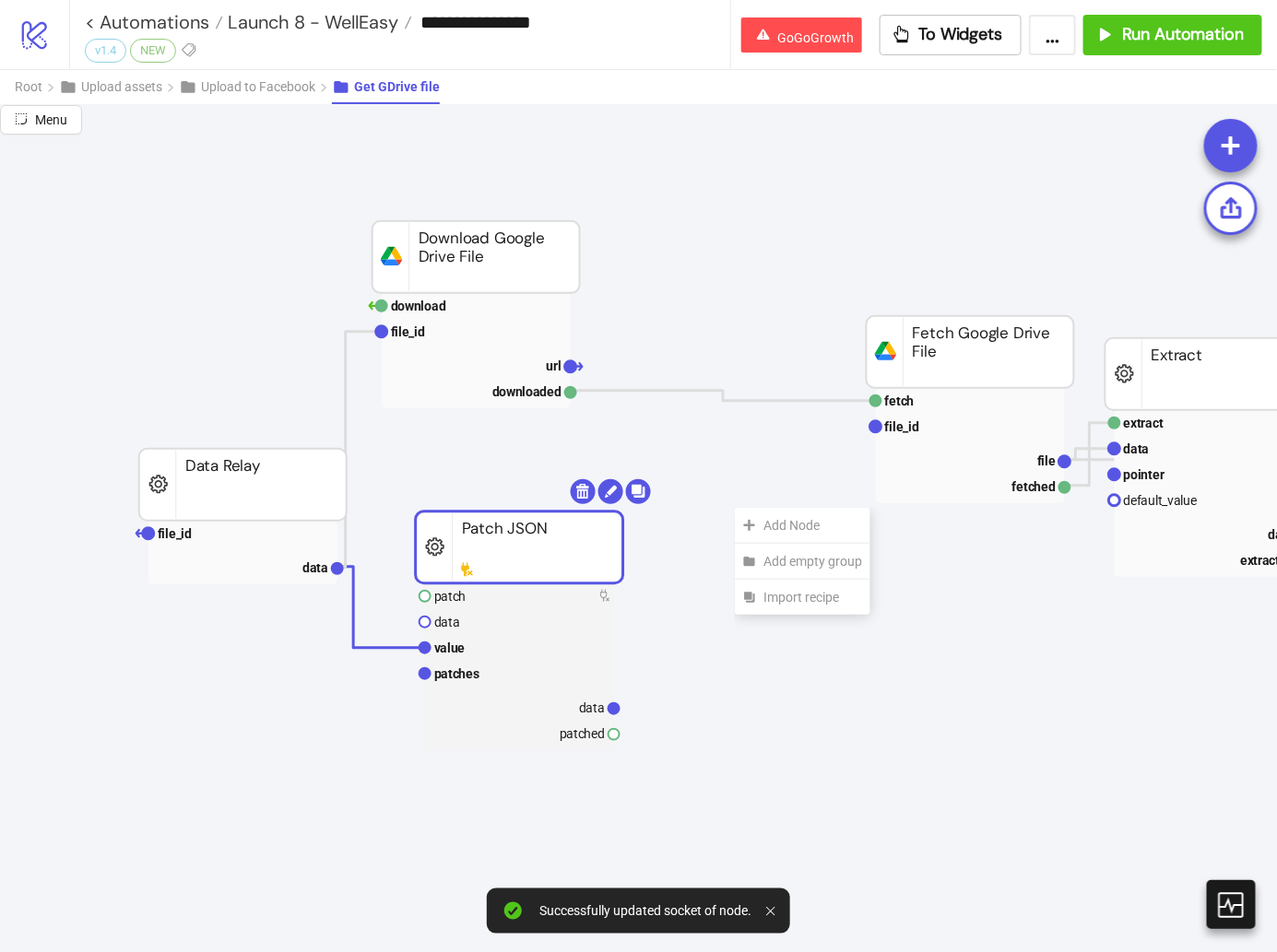
click at [734, 507] on div "Add Node" at bounding box center [802, 525] width 135 height 36
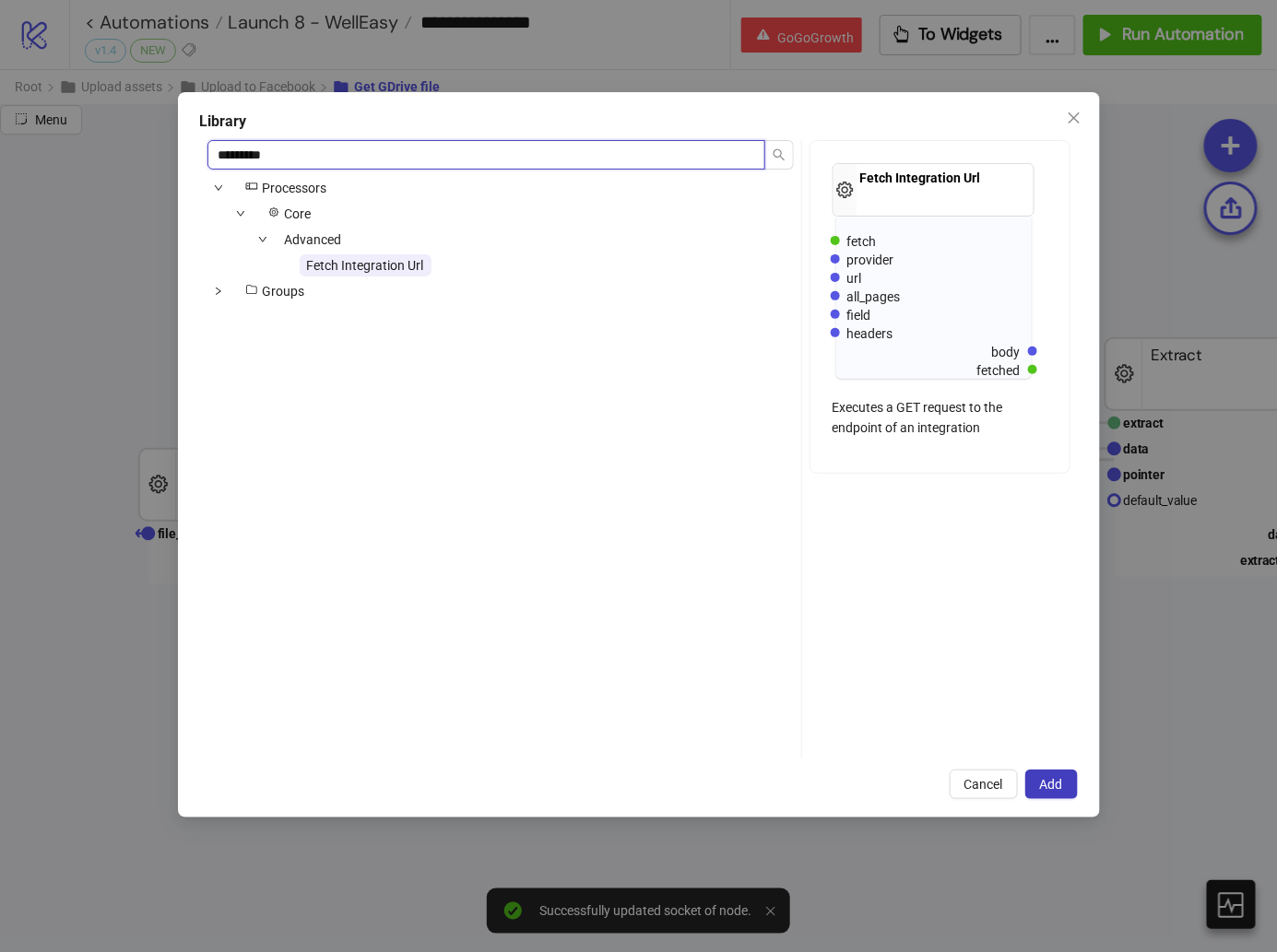
type input "*********"
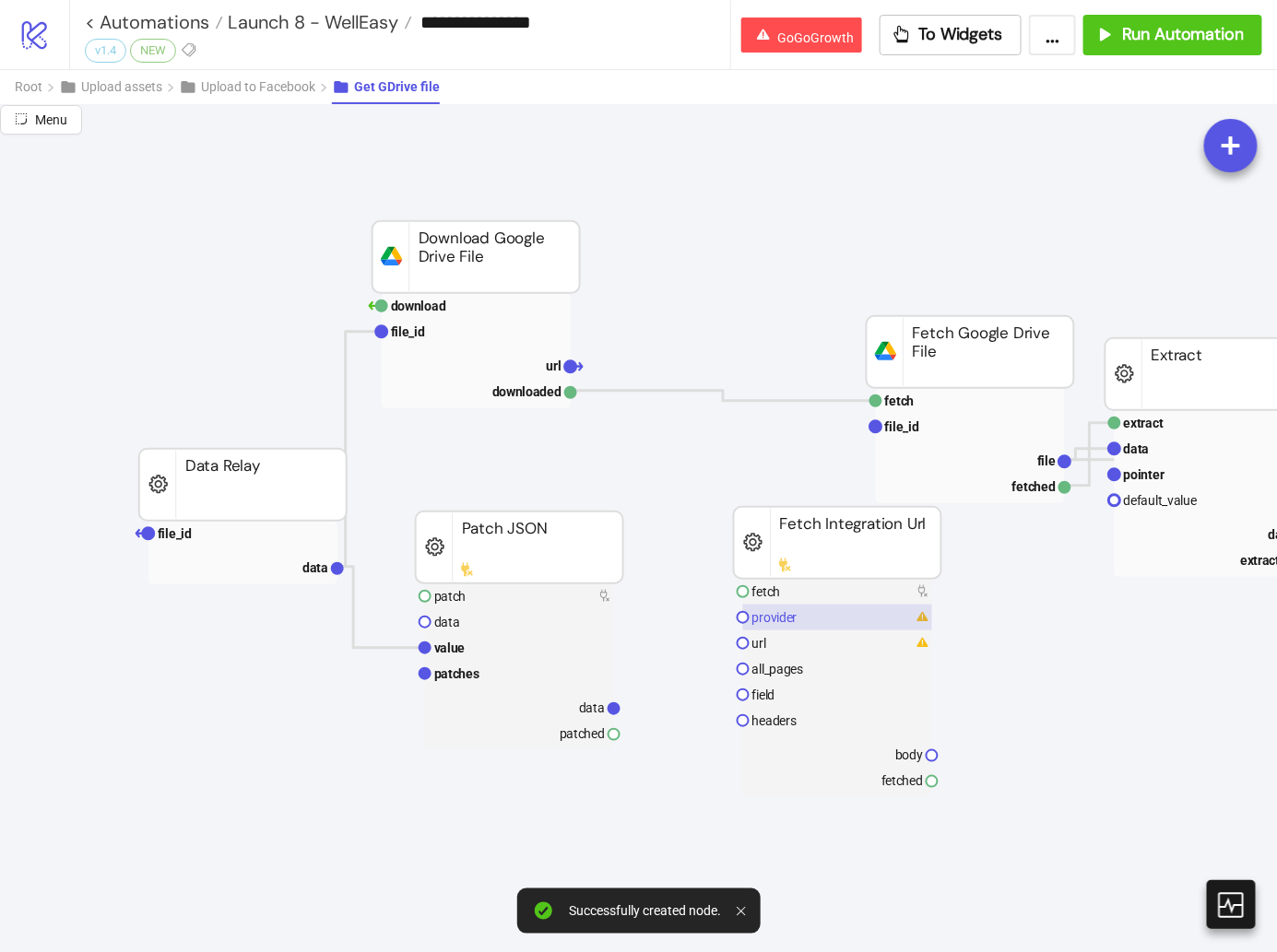
click at [820, 606] on rect at bounding box center [837, 618] width 189 height 26
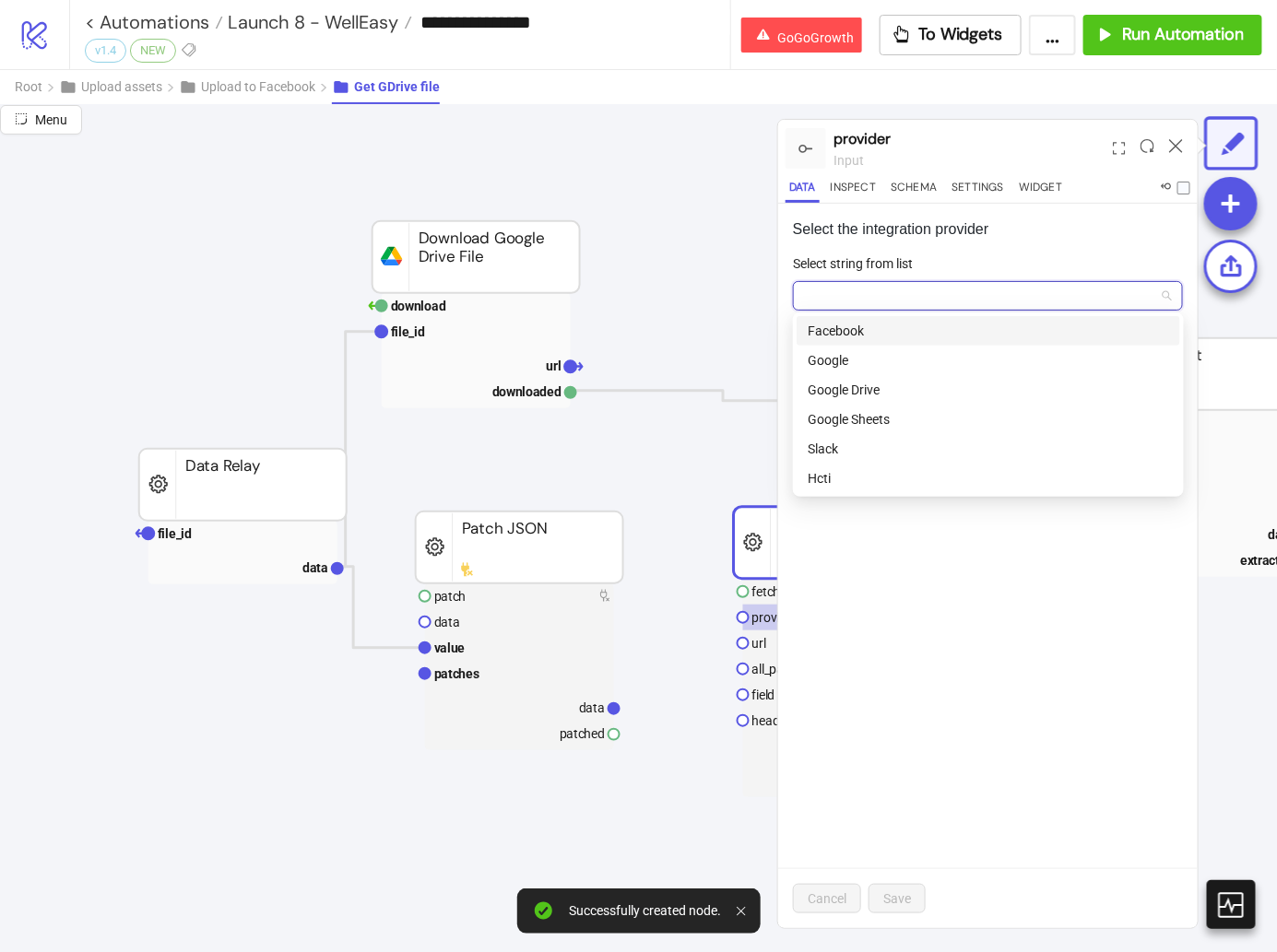
click at [890, 285] on input "Select string from list" at bounding box center [979, 296] width 351 height 28
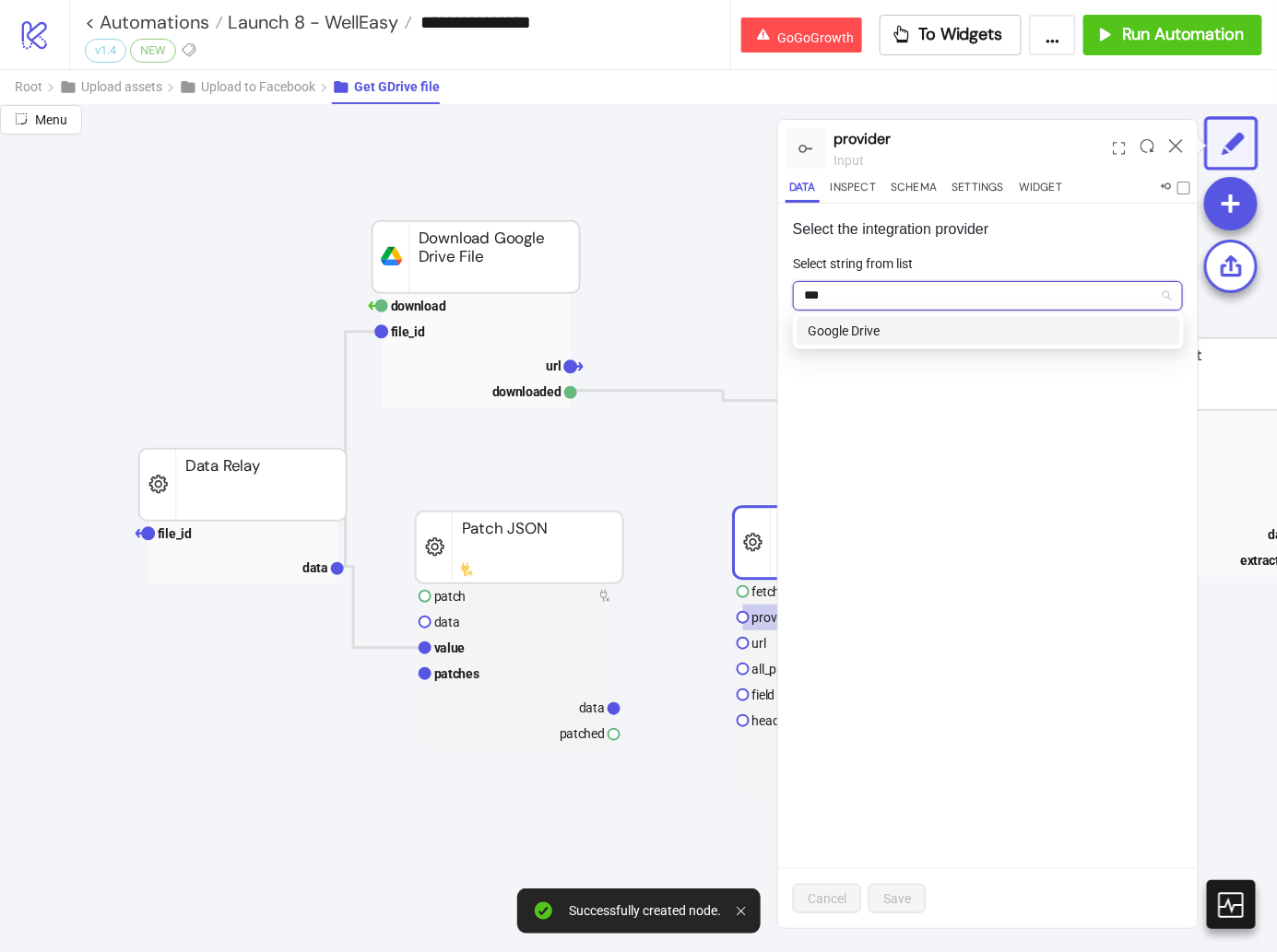
type input "****"
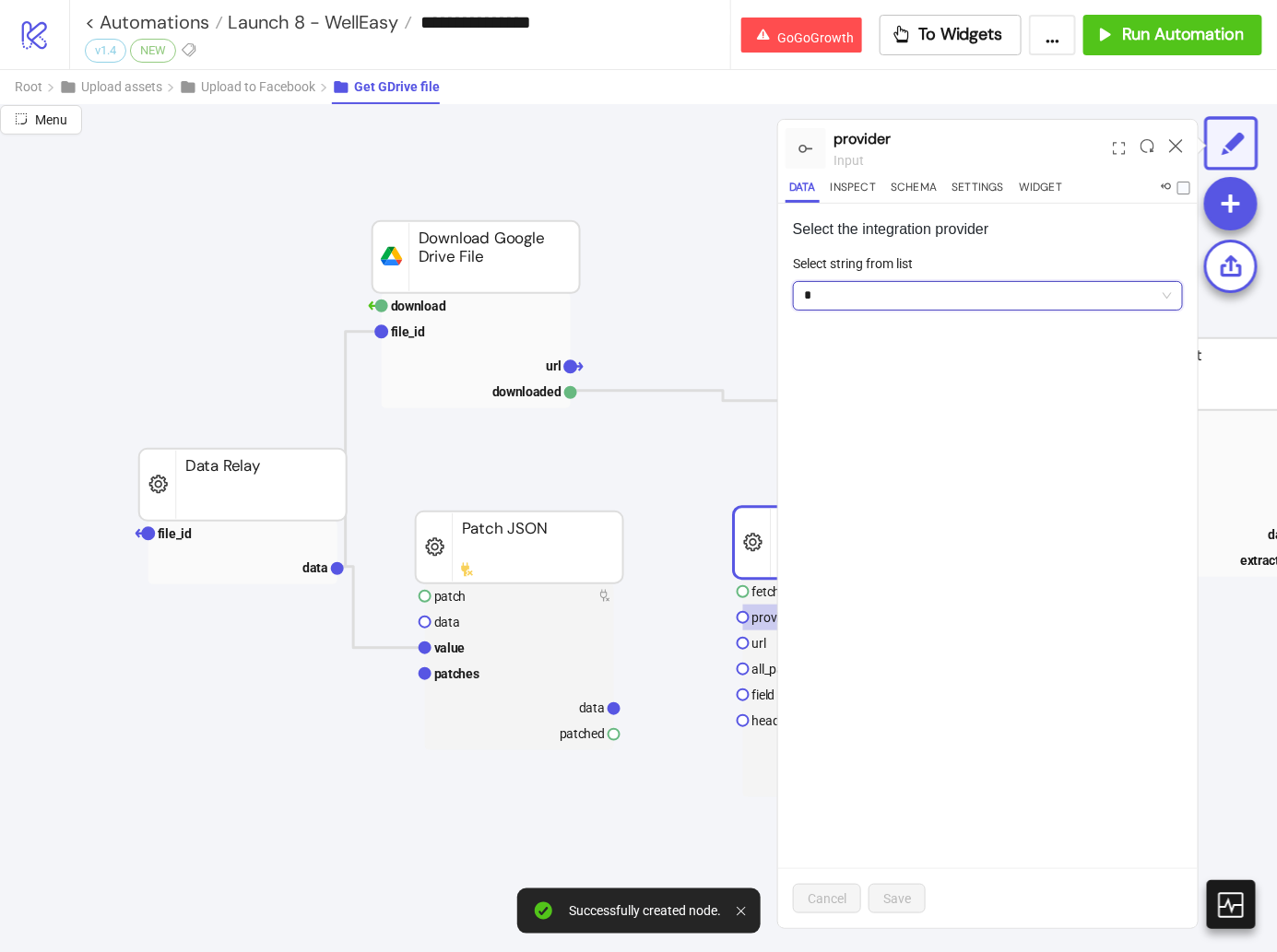
type input "**"
click at [886, 888] on button "Save" at bounding box center [897, 899] width 57 height 30
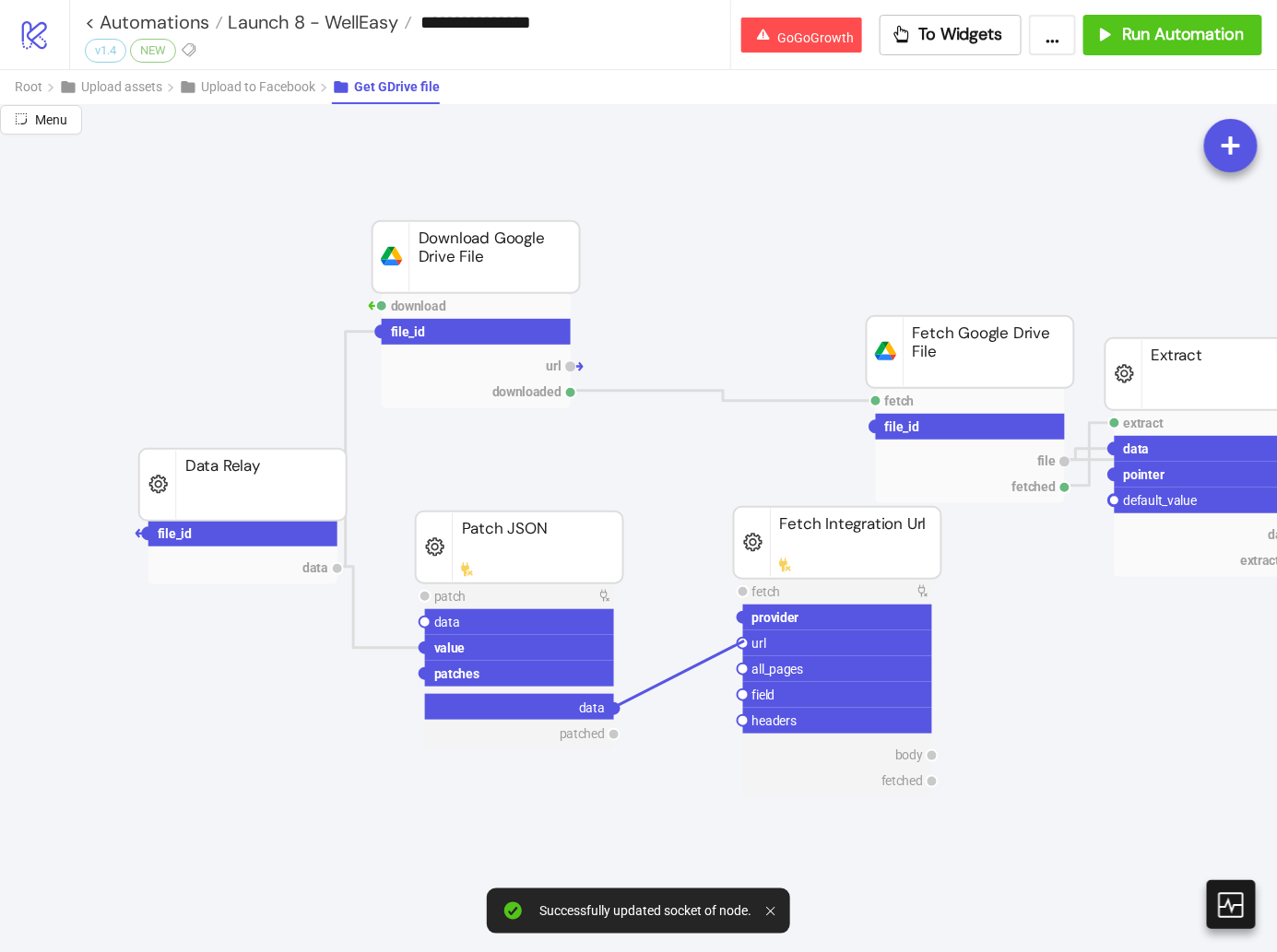
drag, startPoint x: 616, startPoint y: 703, endPoint x: 744, endPoint y: 639, distance: 143.1
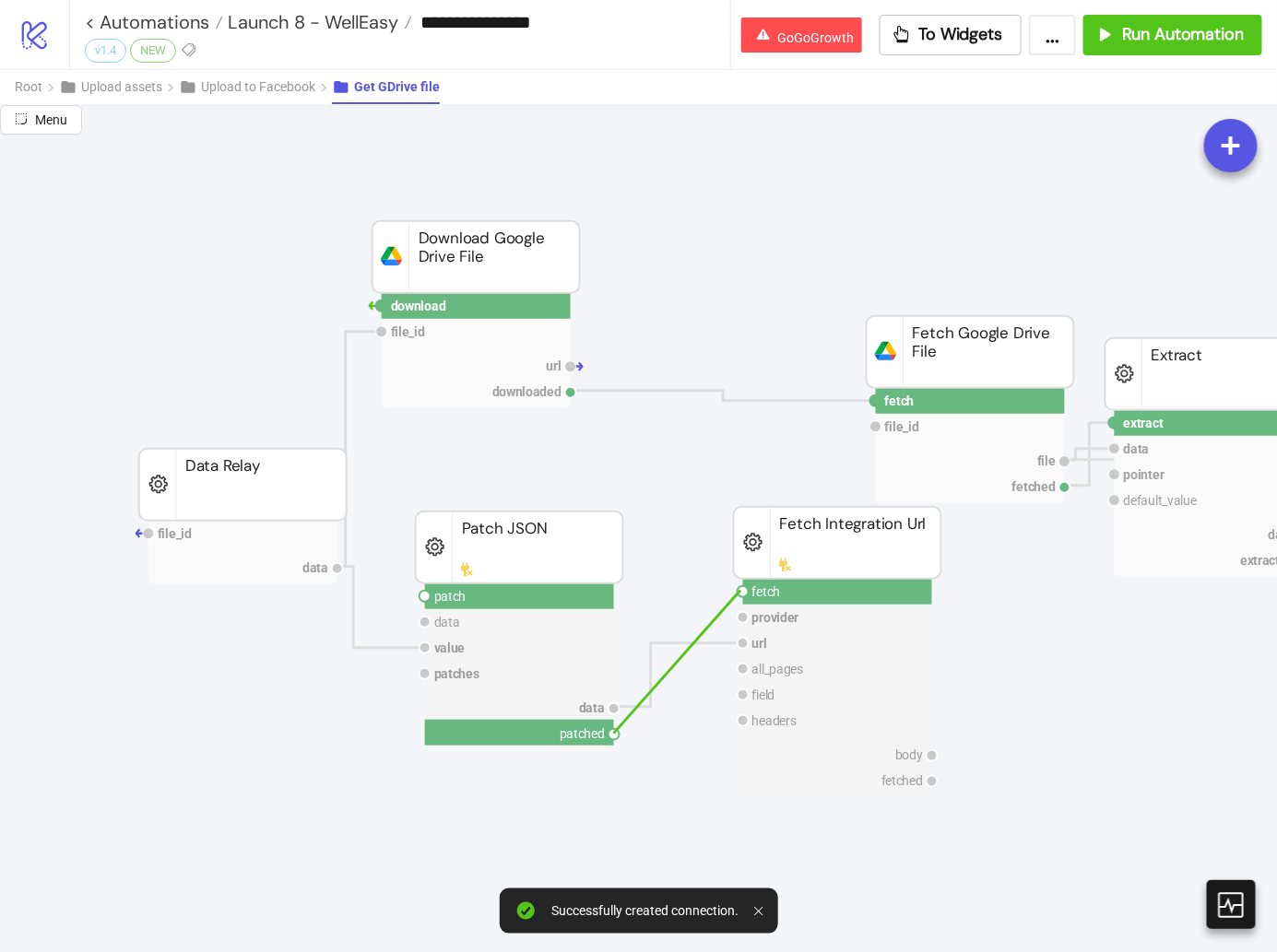
drag, startPoint x: 615, startPoint y: 734, endPoint x: 744, endPoint y: 584, distance: 197.8
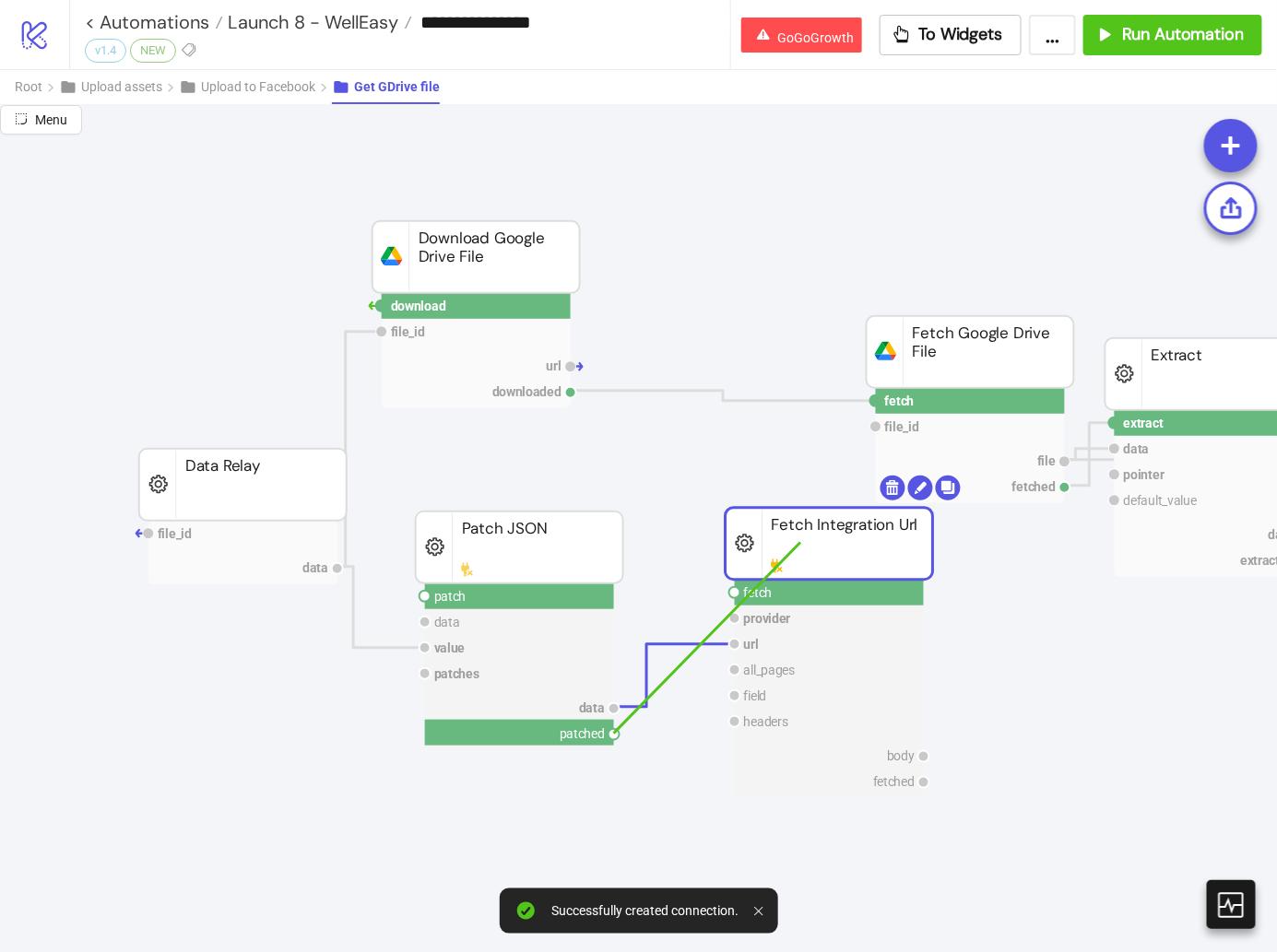
drag, startPoint x: 808, startPoint y: 540, endPoint x: 800, endPoint y: 544, distance: 8.9
click at [800, 544] on rect at bounding box center [830, 544] width 207 height 72
click at [731, 594] on circle at bounding box center [734, 596] width 11 height 11
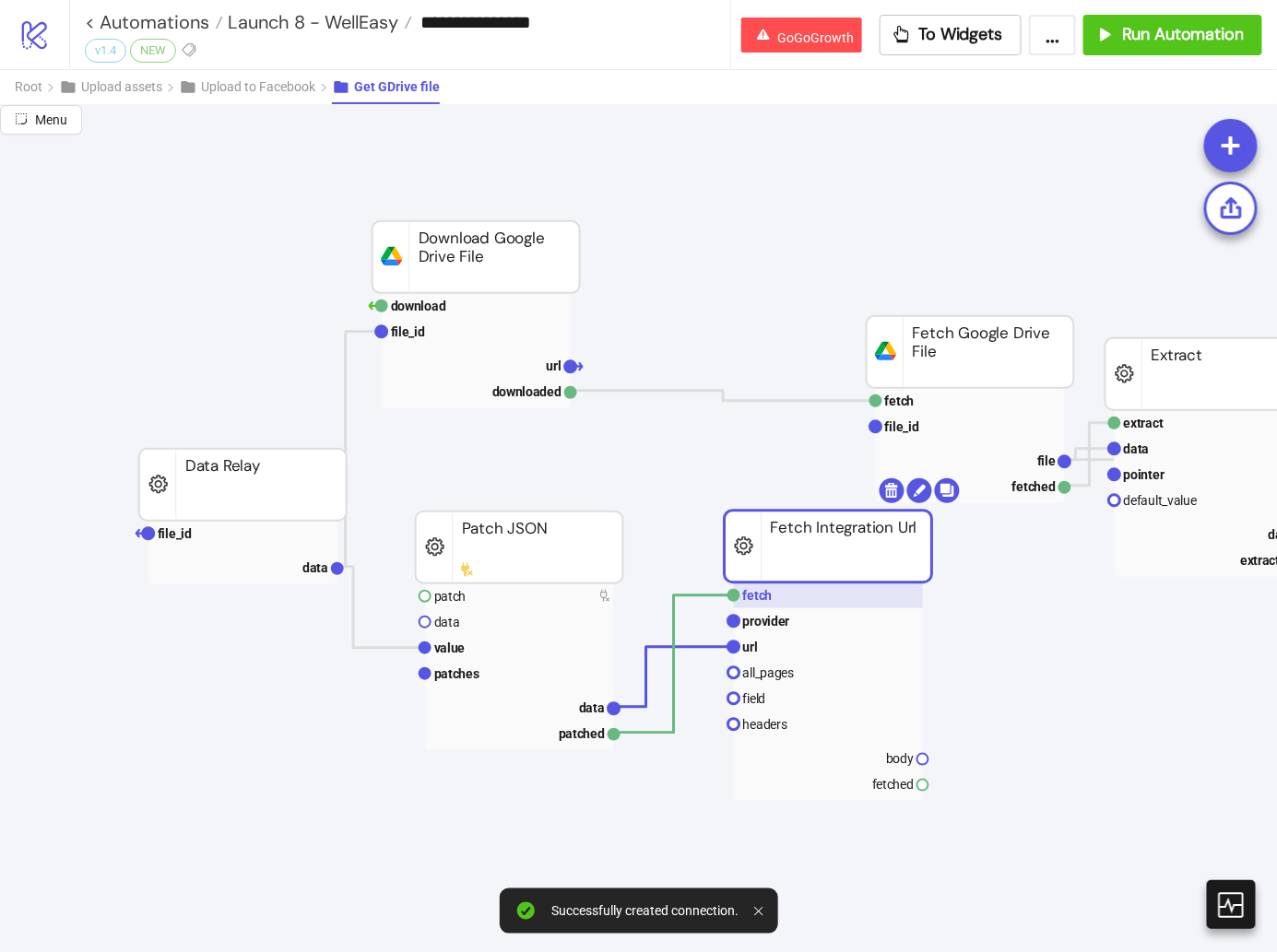
click at [748, 594] on text "fetch" at bounding box center [758, 596] width 30 height 15
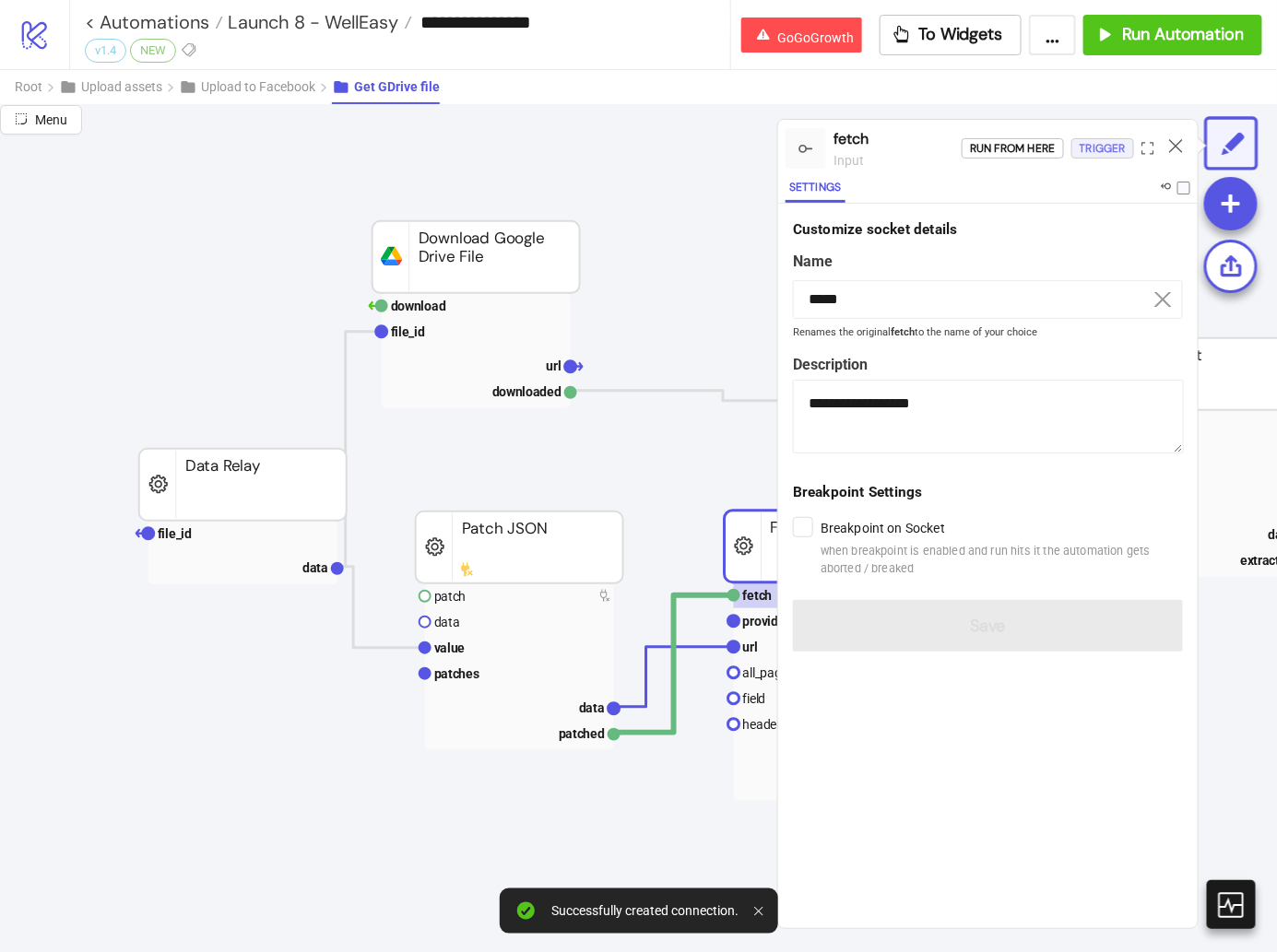
click at [1121, 145] on div "Trigger" at bounding box center [1101, 149] width 46 height 21
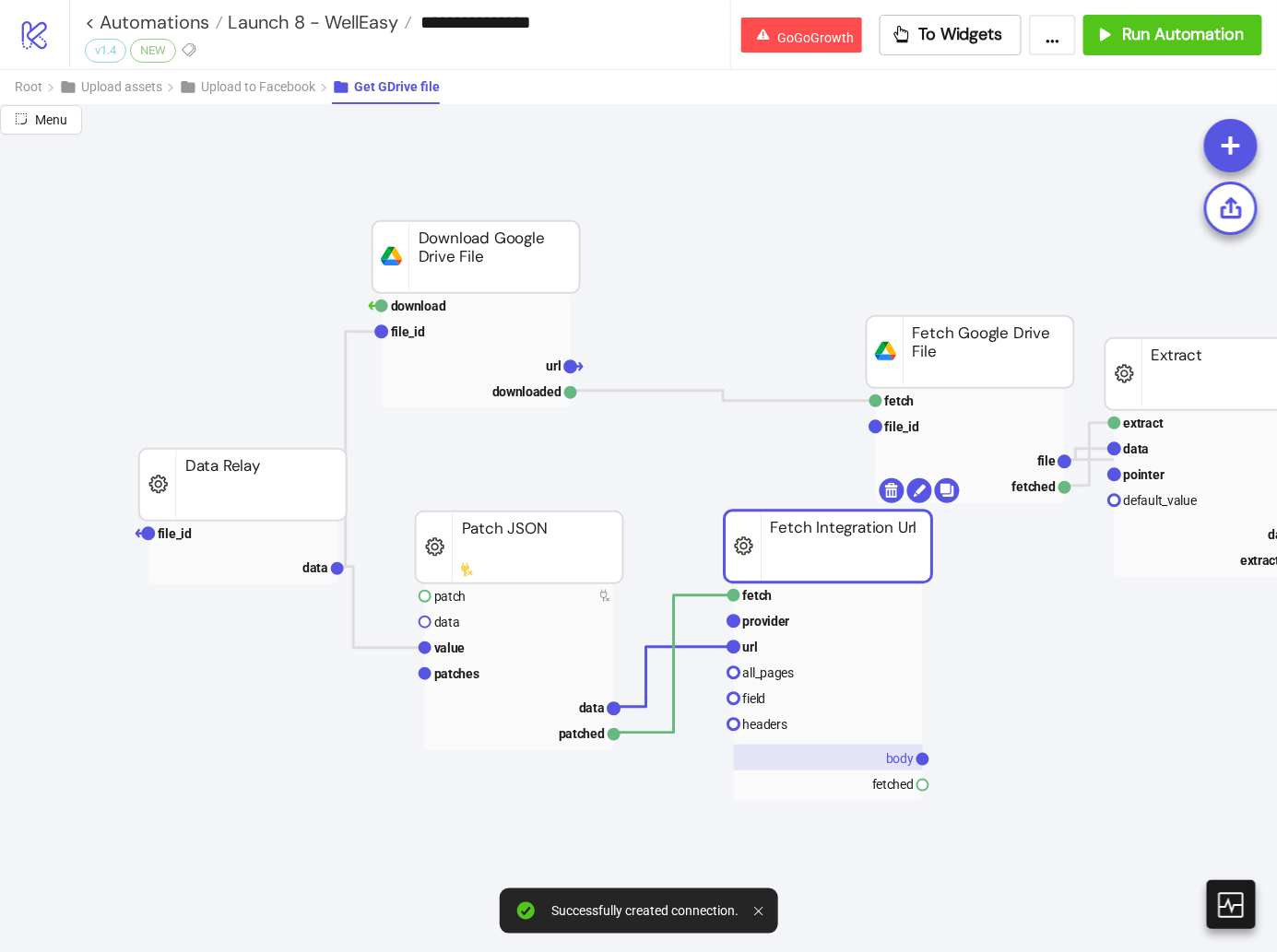
click at [846, 746] on rect at bounding box center [828, 758] width 189 height 26
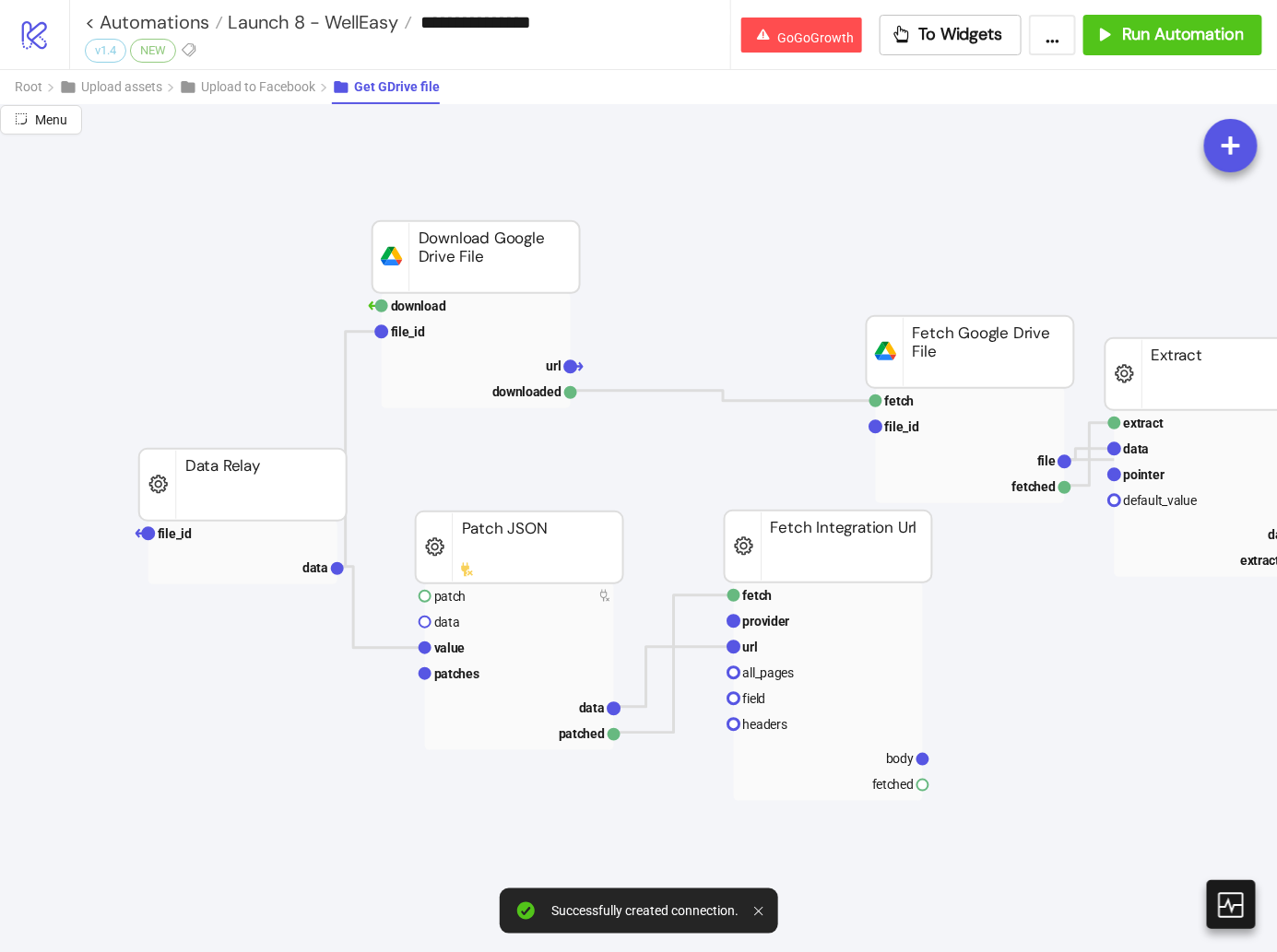
scroll to position [235, 691]
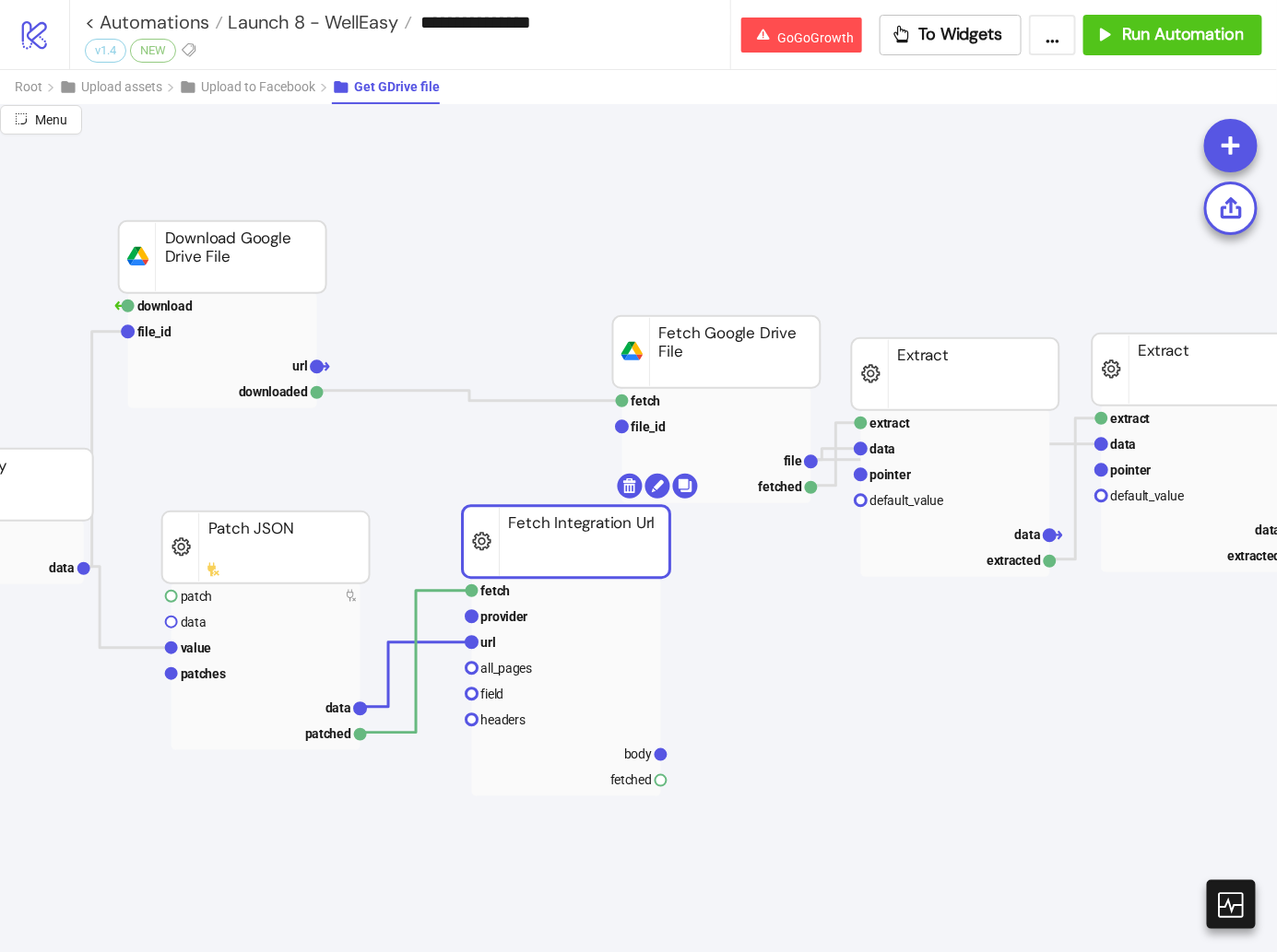
drag, startPoint x: 635, startPoint y: 526, endPoint x: 626, endPoint y: 521, distance: 10.3
click at [626, 521] on rect at bounding box center [566, 542] width 207 height 72
click at [915, 472] on rect at bounding box center [956, 475] width 189 height 26
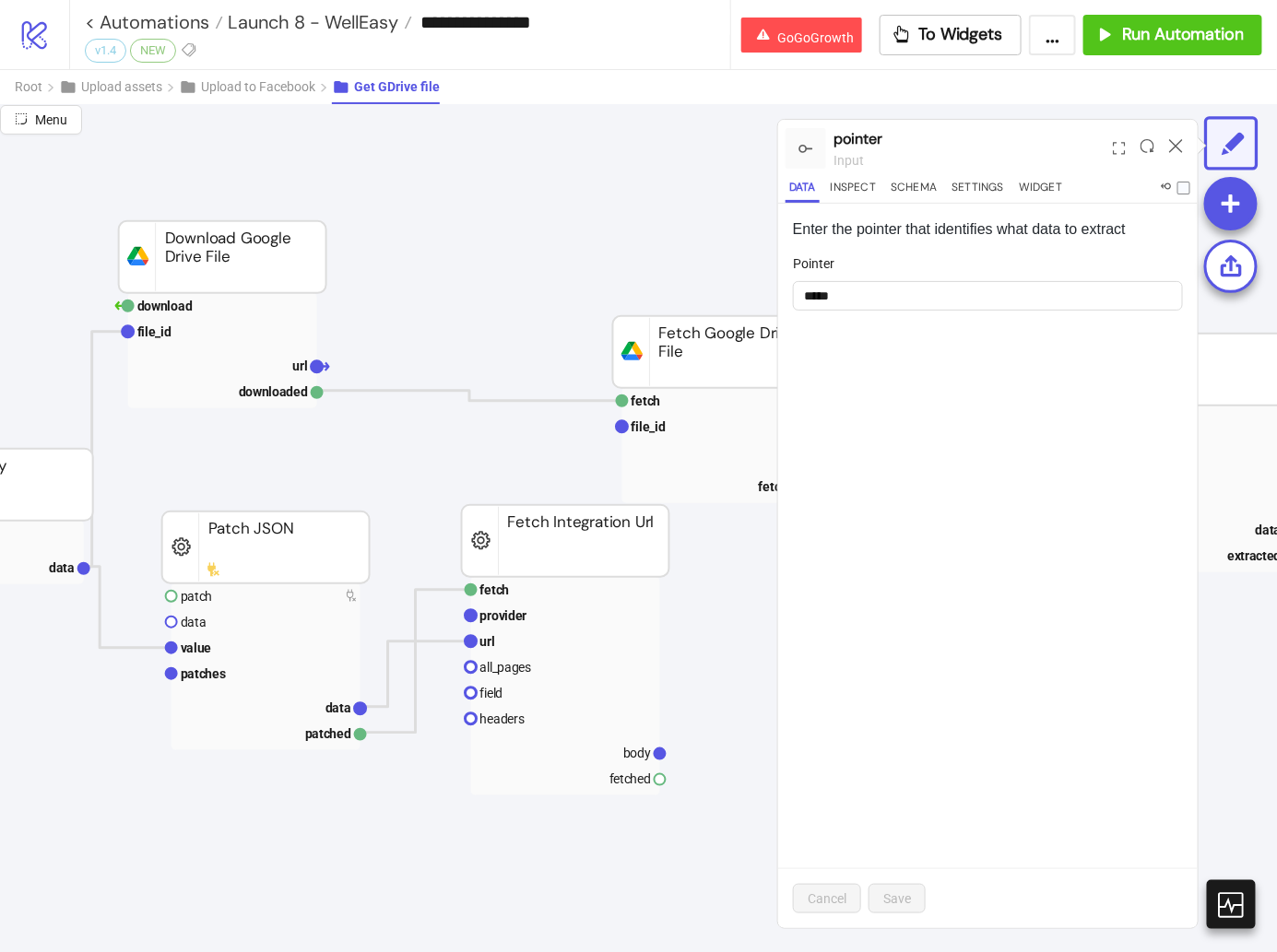
scroll to position [235, 816]
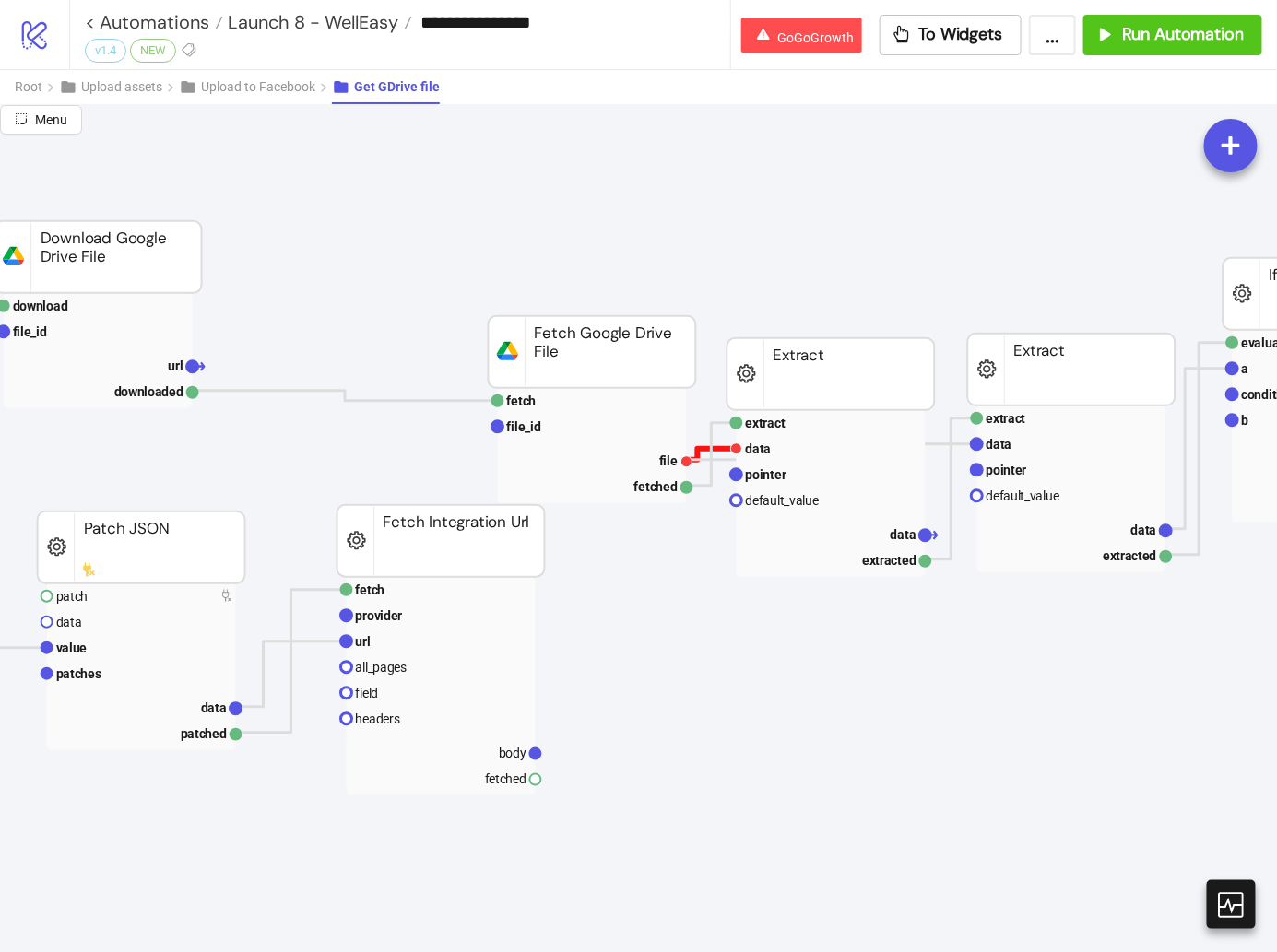
click at [720, 449] on polyline at bounding box center [711, 455] width 50 height 11
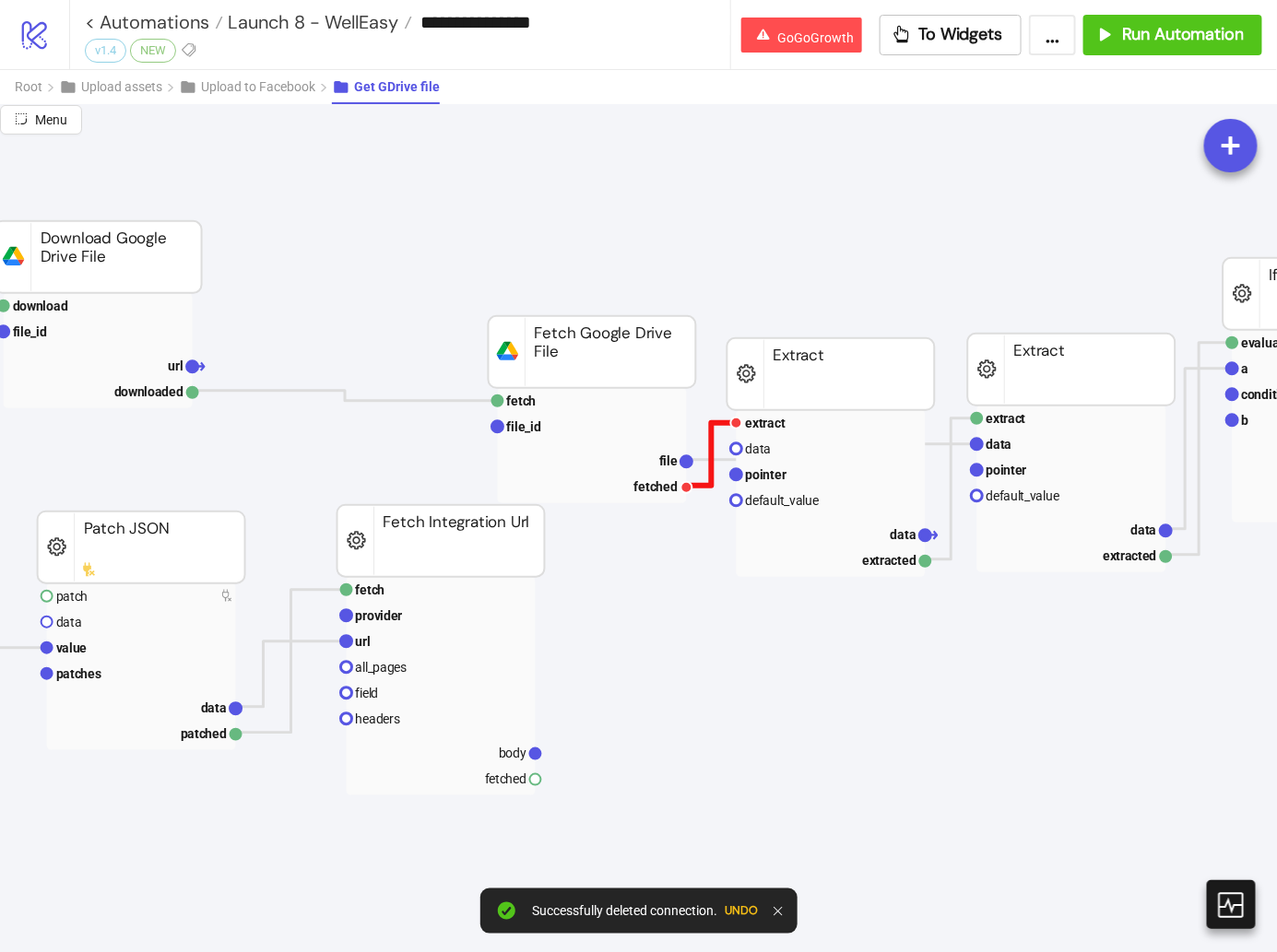
click at [709, 437] on polyline at bounding box center [711, 454] width 50 height 63
click at [399, 399] on polyline at bounding box center [345, 395] width 305 height 10
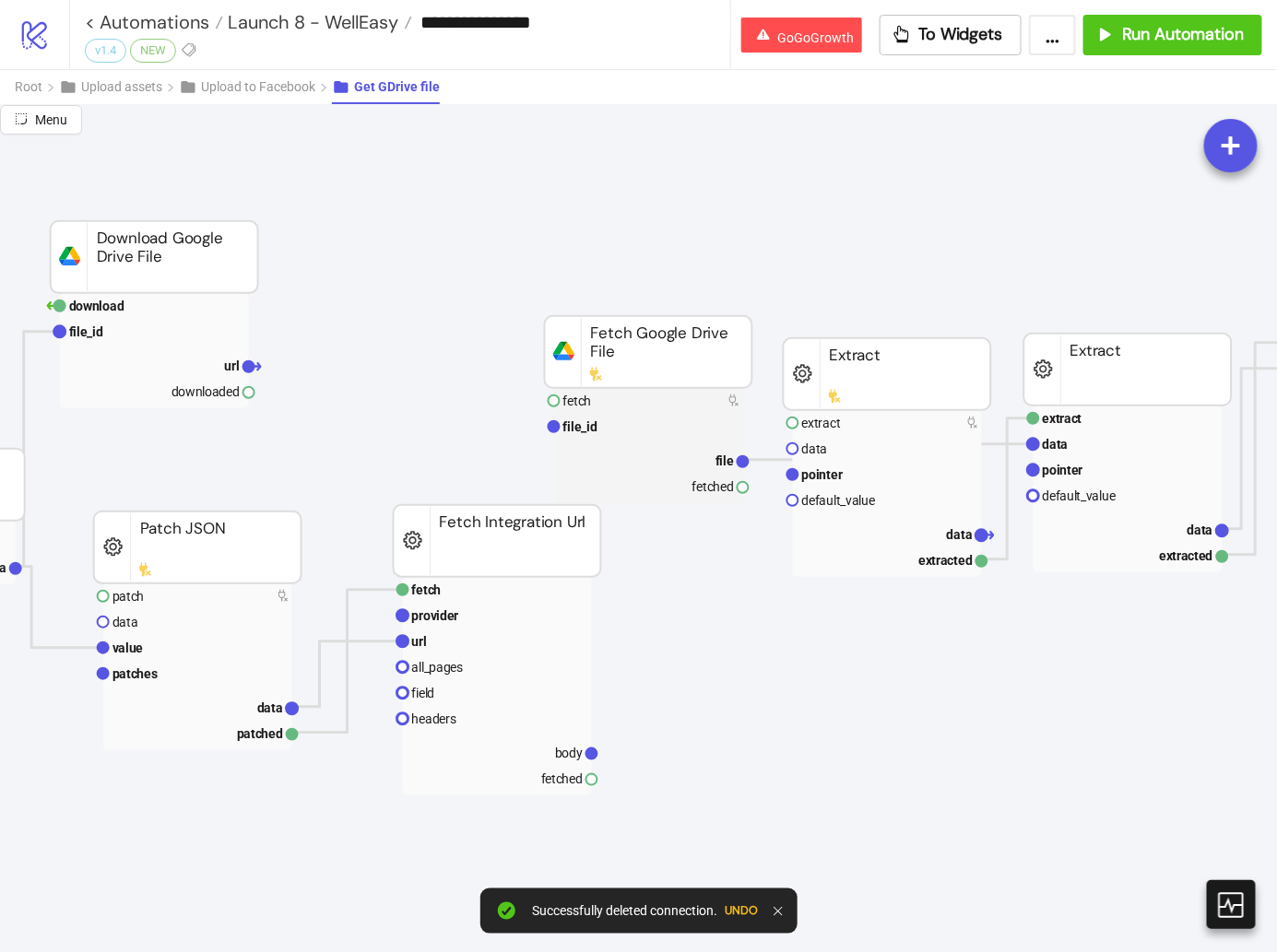
scroll to position [235, 688]
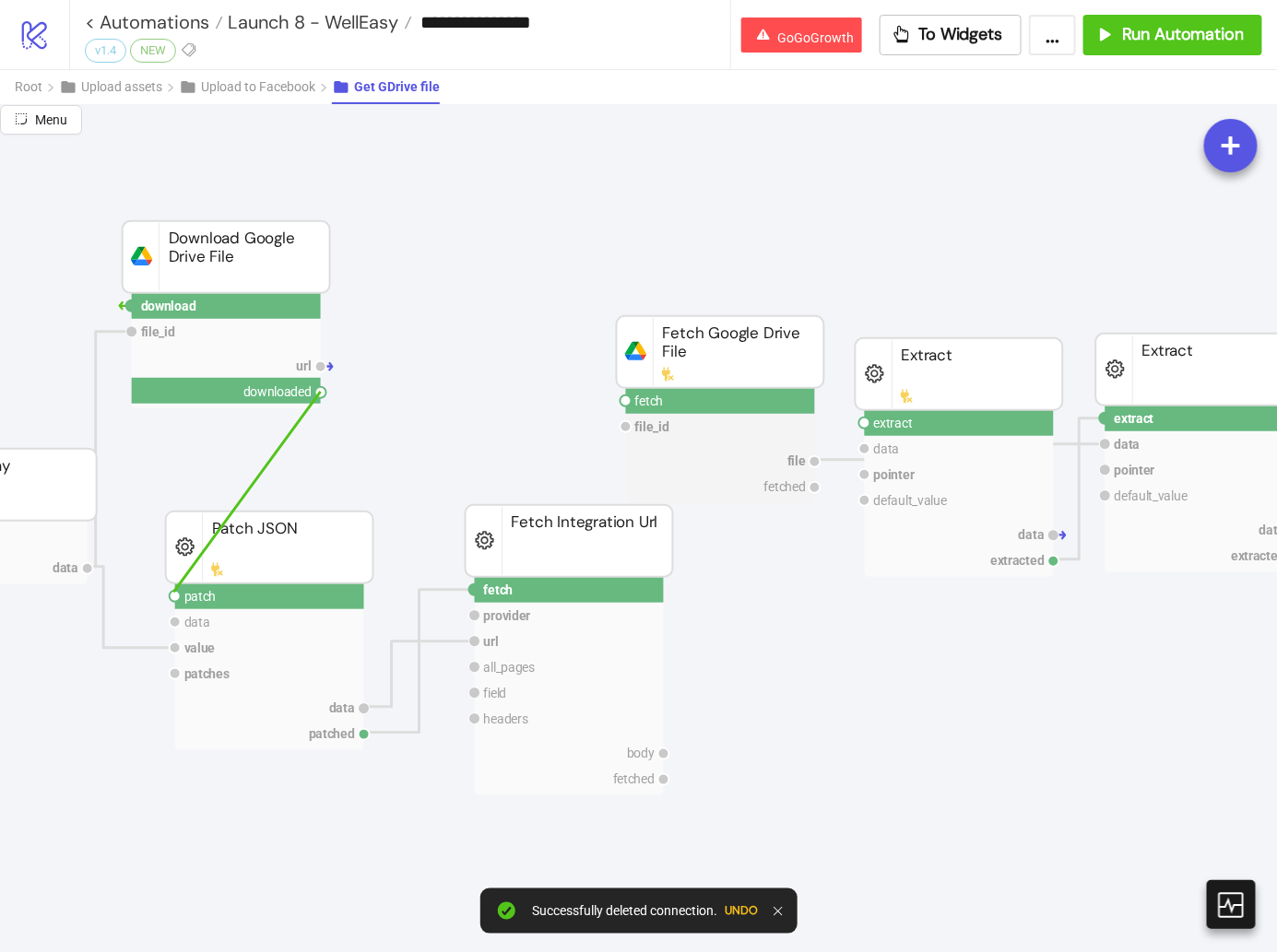
drag, startPoint x: 319, startPoint y: 393, endPoint x: 174, endPoint y: 591, distance: 245.4
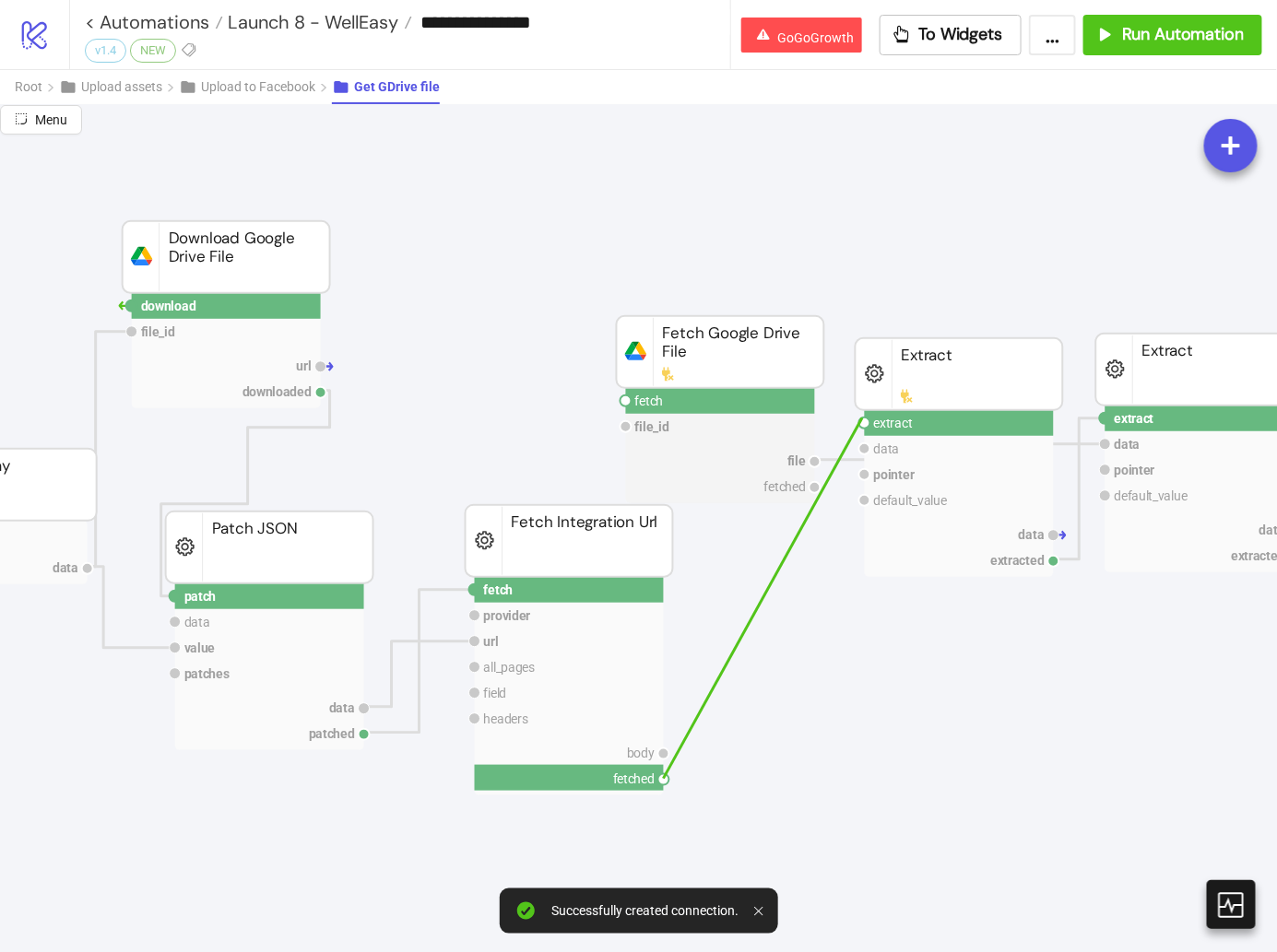
drag, startPoint x: 667, startPoint y: 782, endPoint x: 862, endPoint y: 417, distance: 413.8
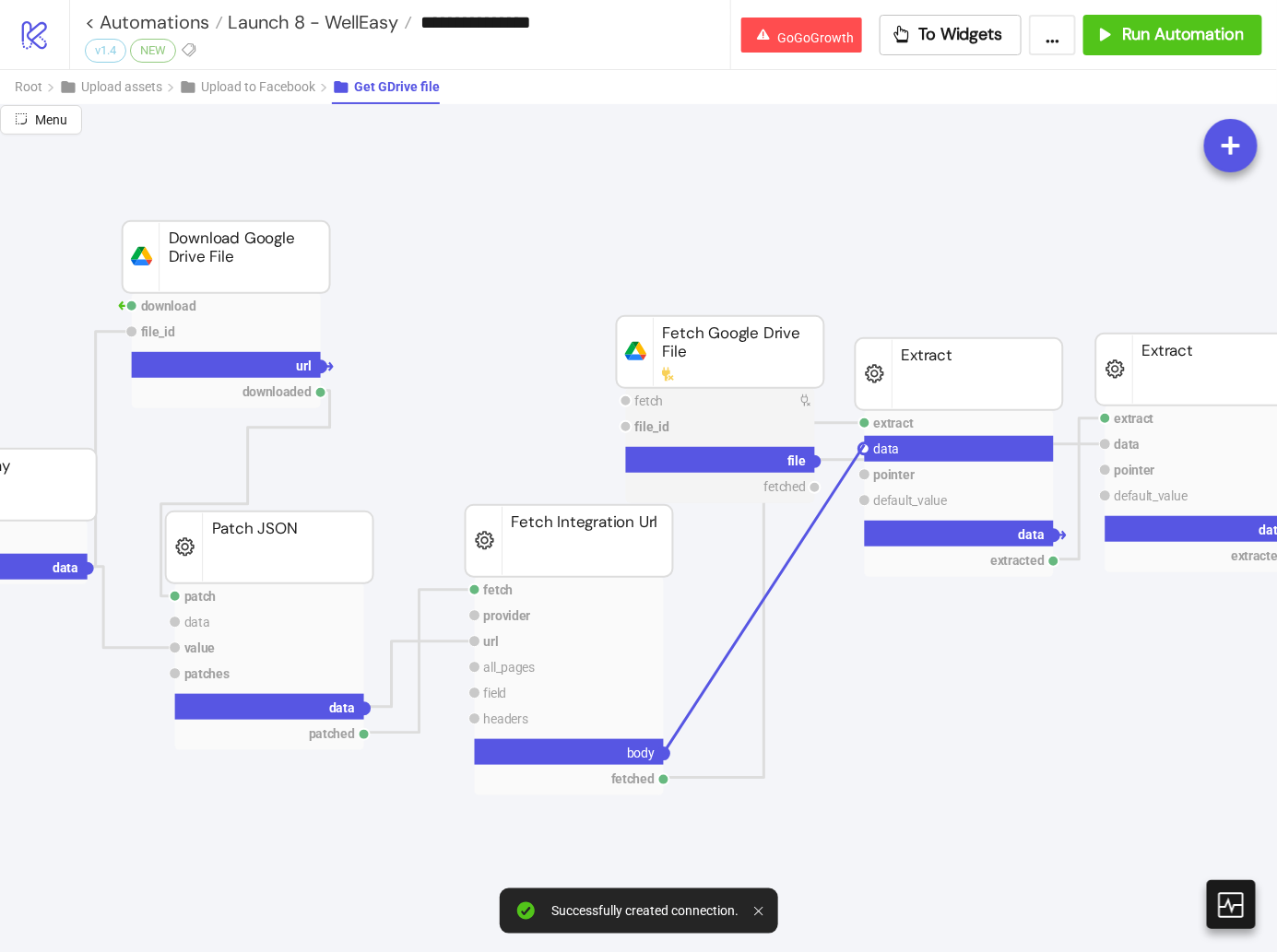
drag, startPoint x: 866, startPoint y: 447, endPoint x: 662, endPoint y: 753, distance: 367.8
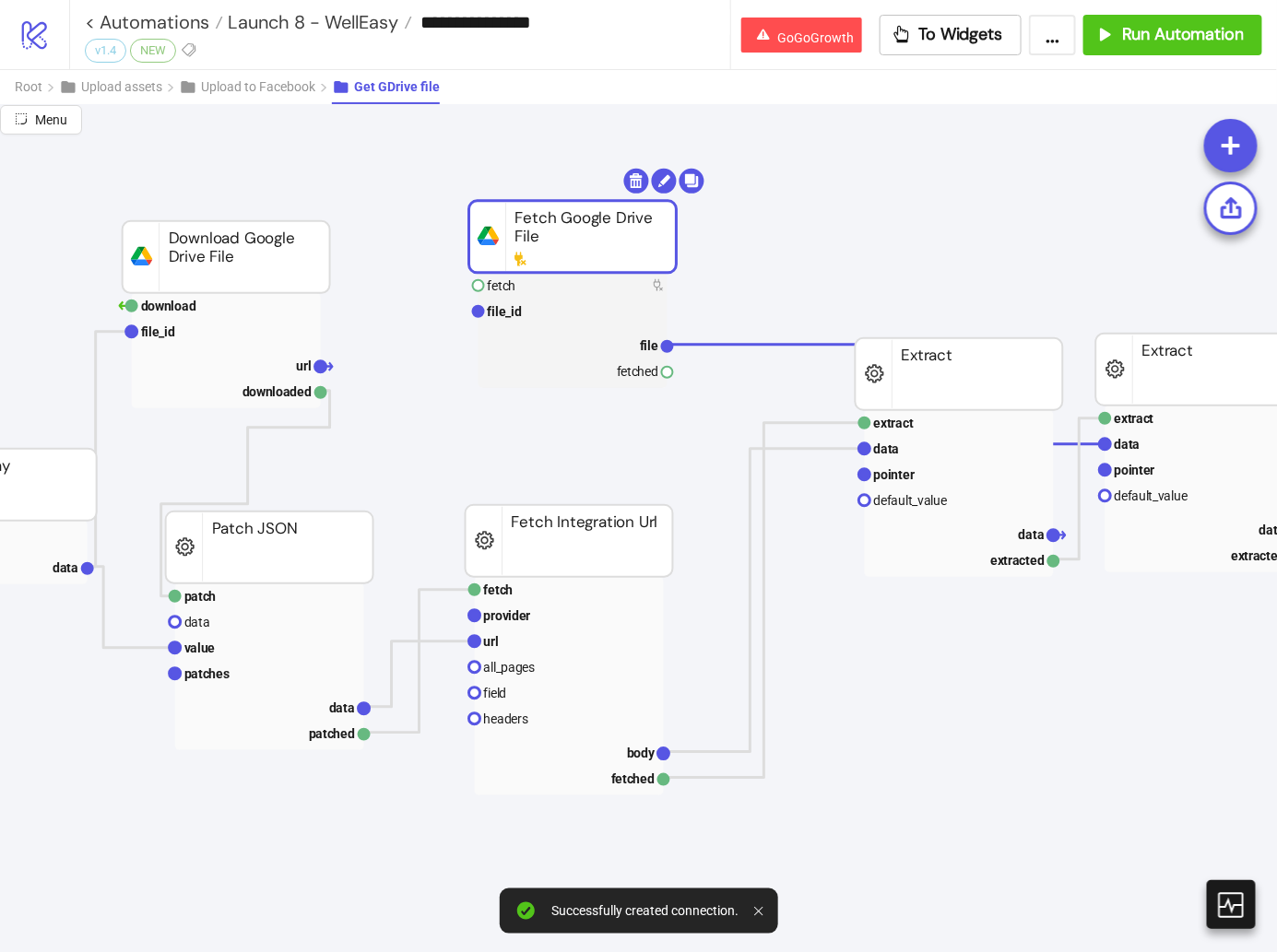
drag, startPoint x: 794, startPoint y: 360, endPoint x: 640, endPoint y: 238, distance: 196.5
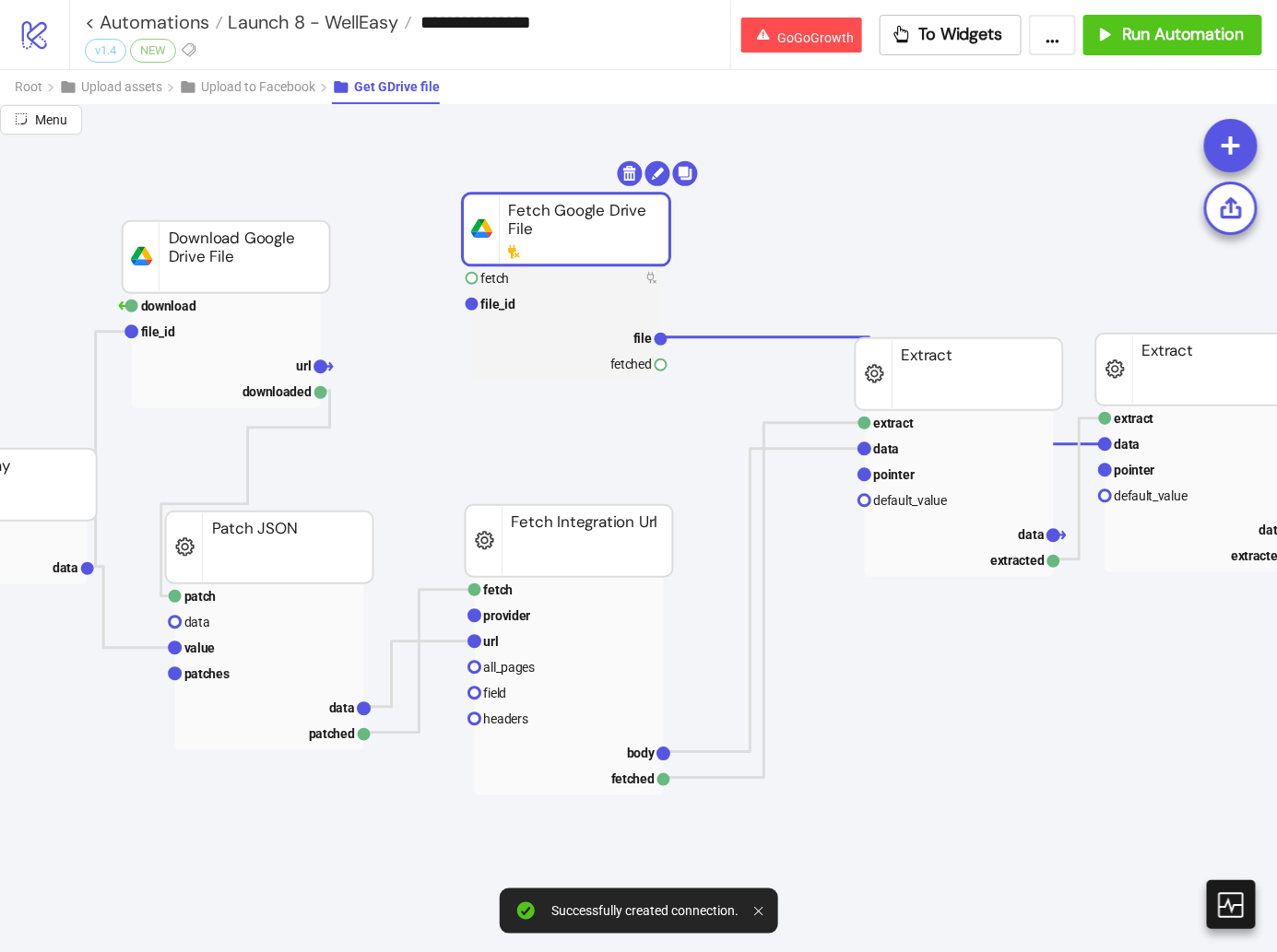
scroll to position [235, 862]
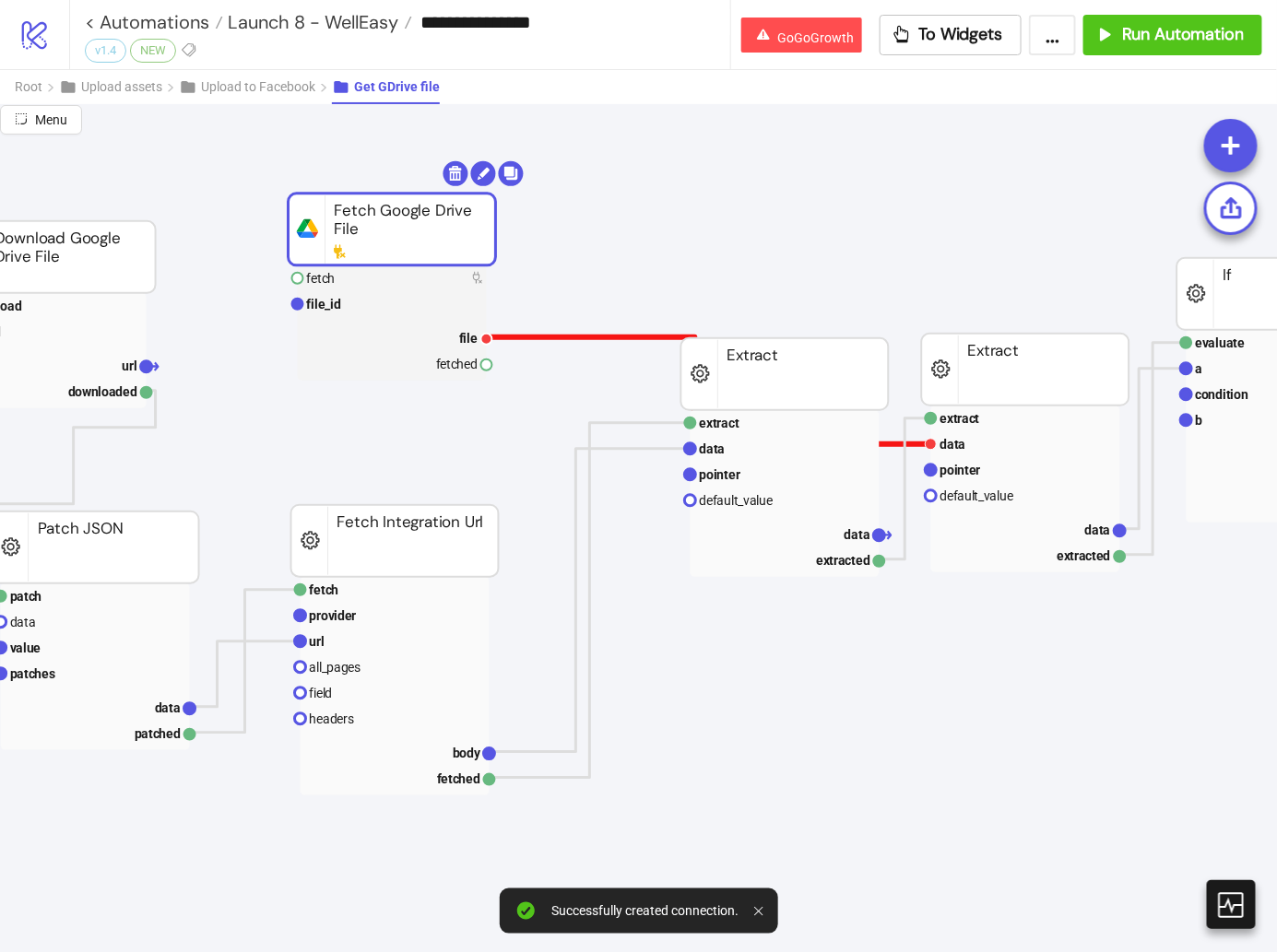
click at [917, 442] on polyline at bounding box center [709, 391] width 445 height 107
click at [940, 457] on rect at bounding box center [1026, 470] width 189 height 26
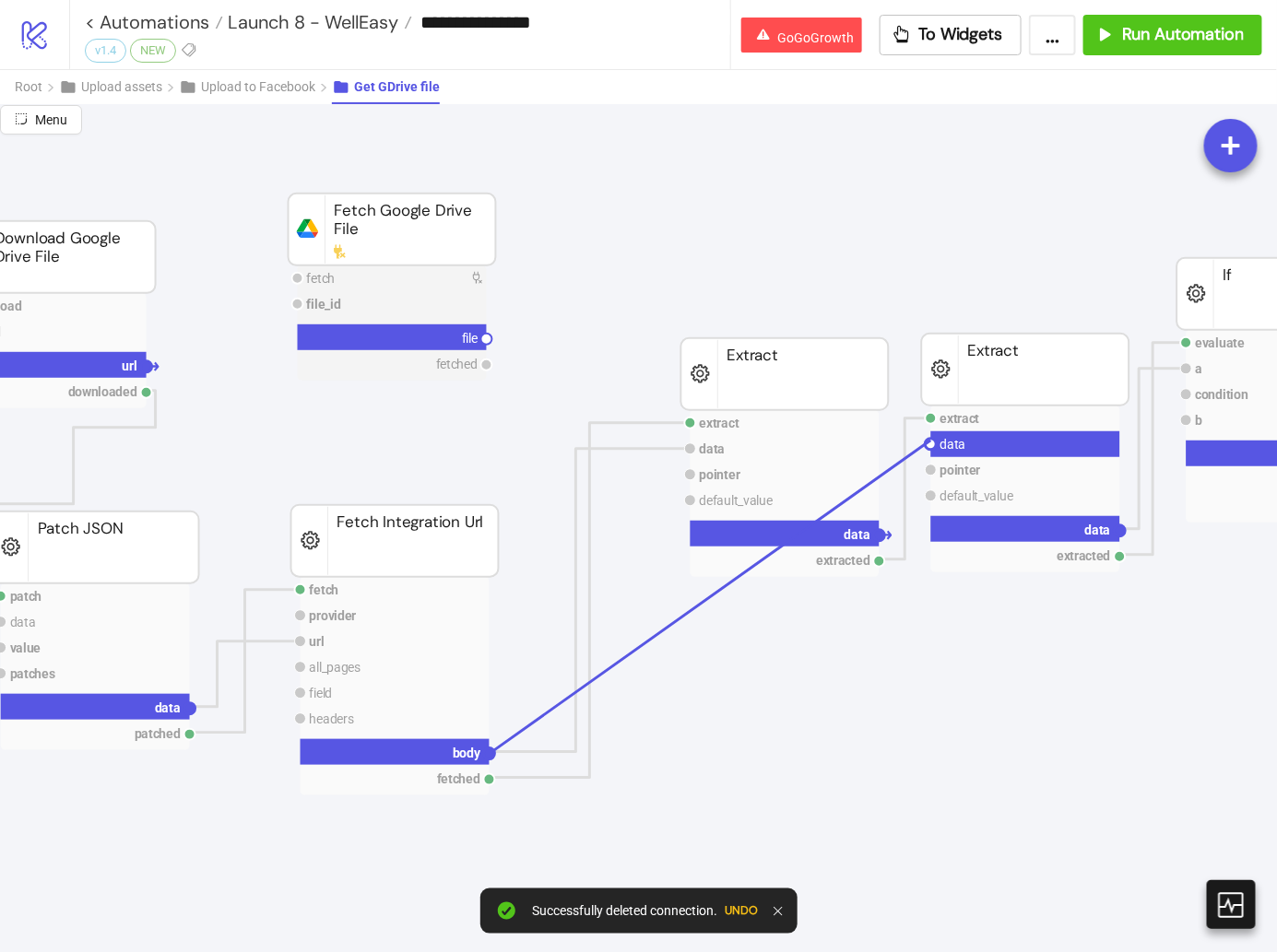
drag, startPoint x: 931, startPoint y: 441, endPoint x: 491, endPoint y: 748, distance: 536.5
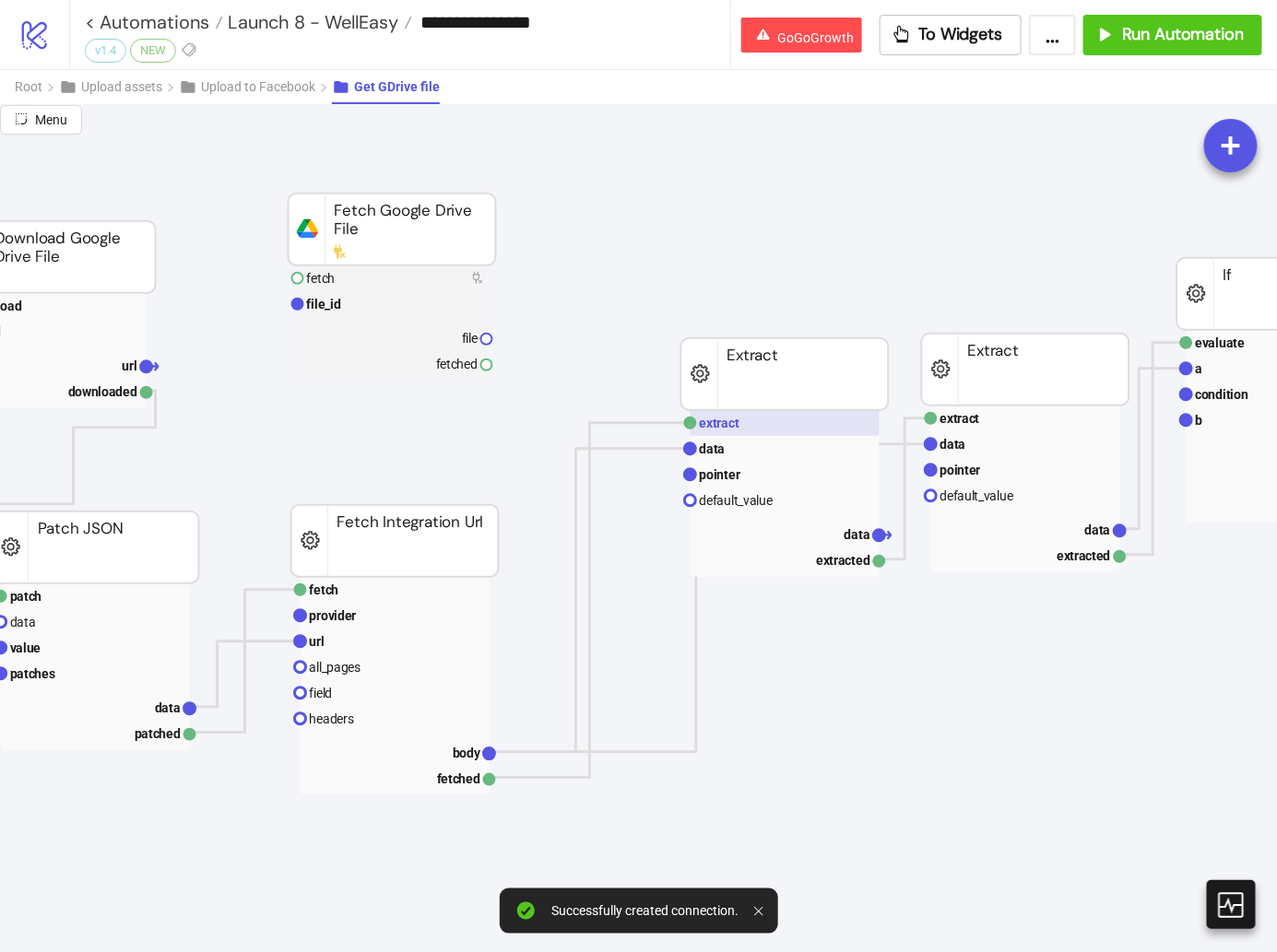
click at [783, 422] on rect at bounding box center [785, 423] width 189 height 26
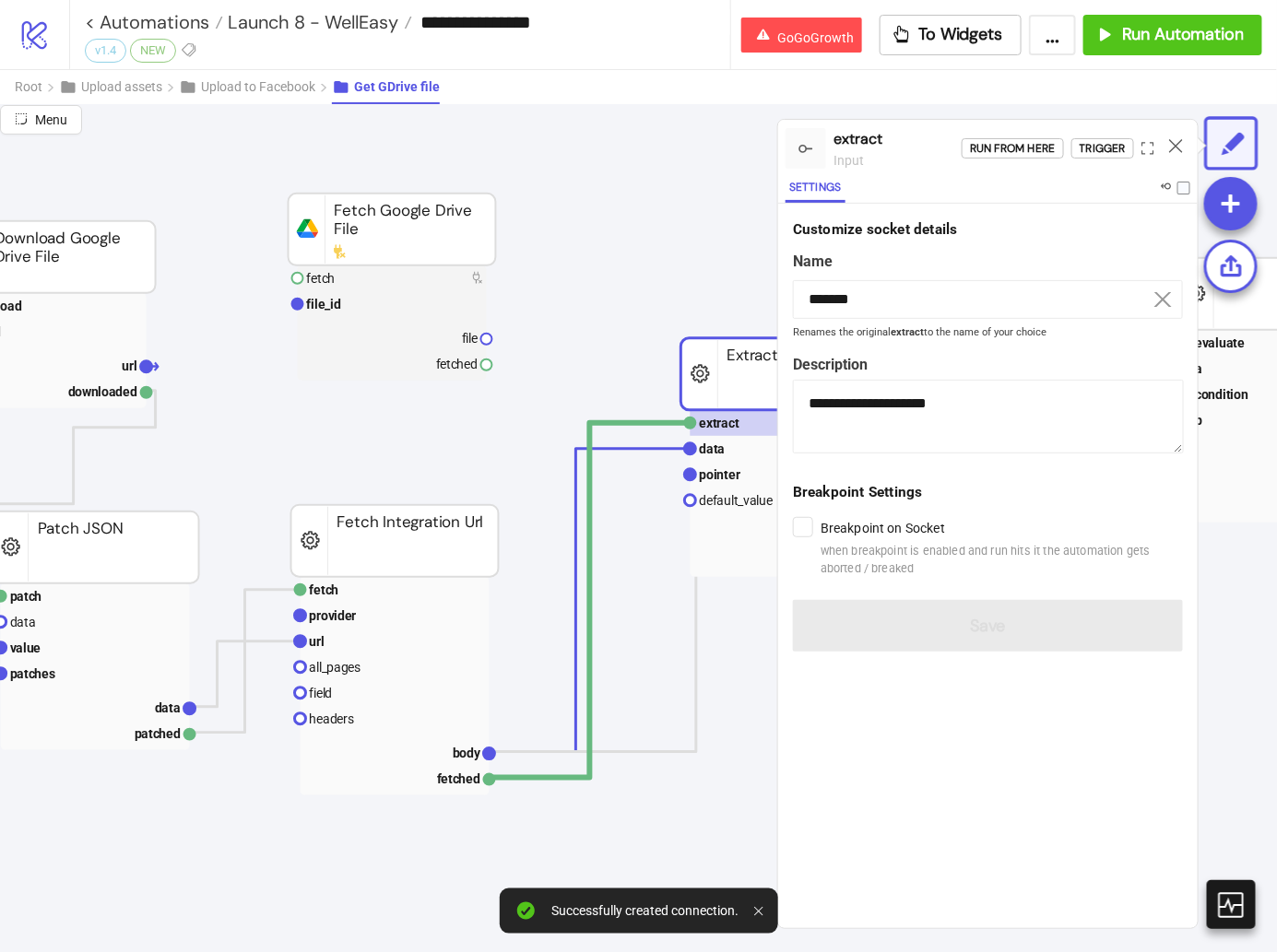
click at [1127, 133] on div "Run from here Trigger" at bounding box center [1079, 148] width 236 height 50
click at [1112, 139] on div "Trigger" at bounding box center [1101, 149] width 46 height 21
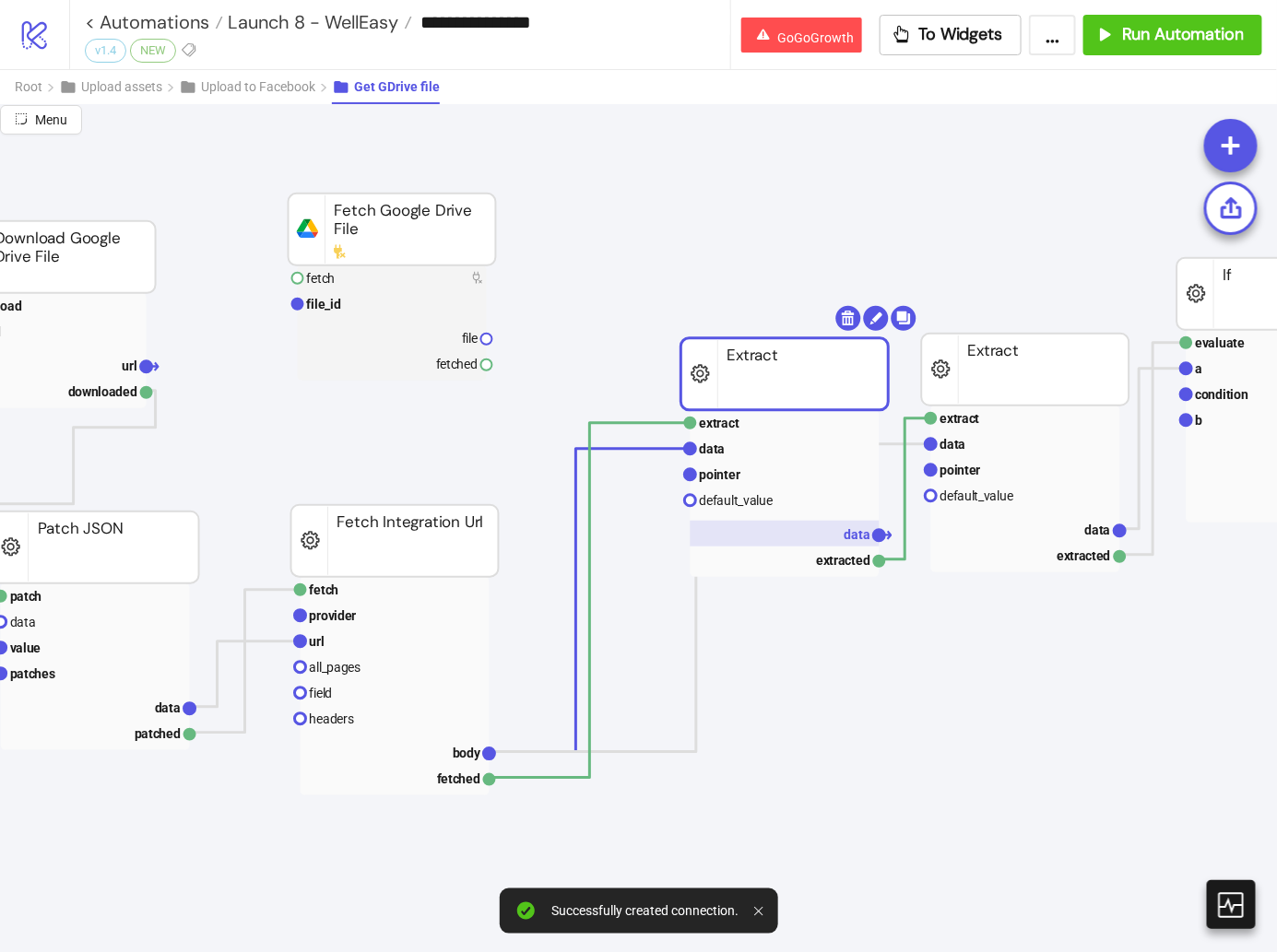
click at [807, 523] on rect at bounding box center [785, 534] width 189 height 26
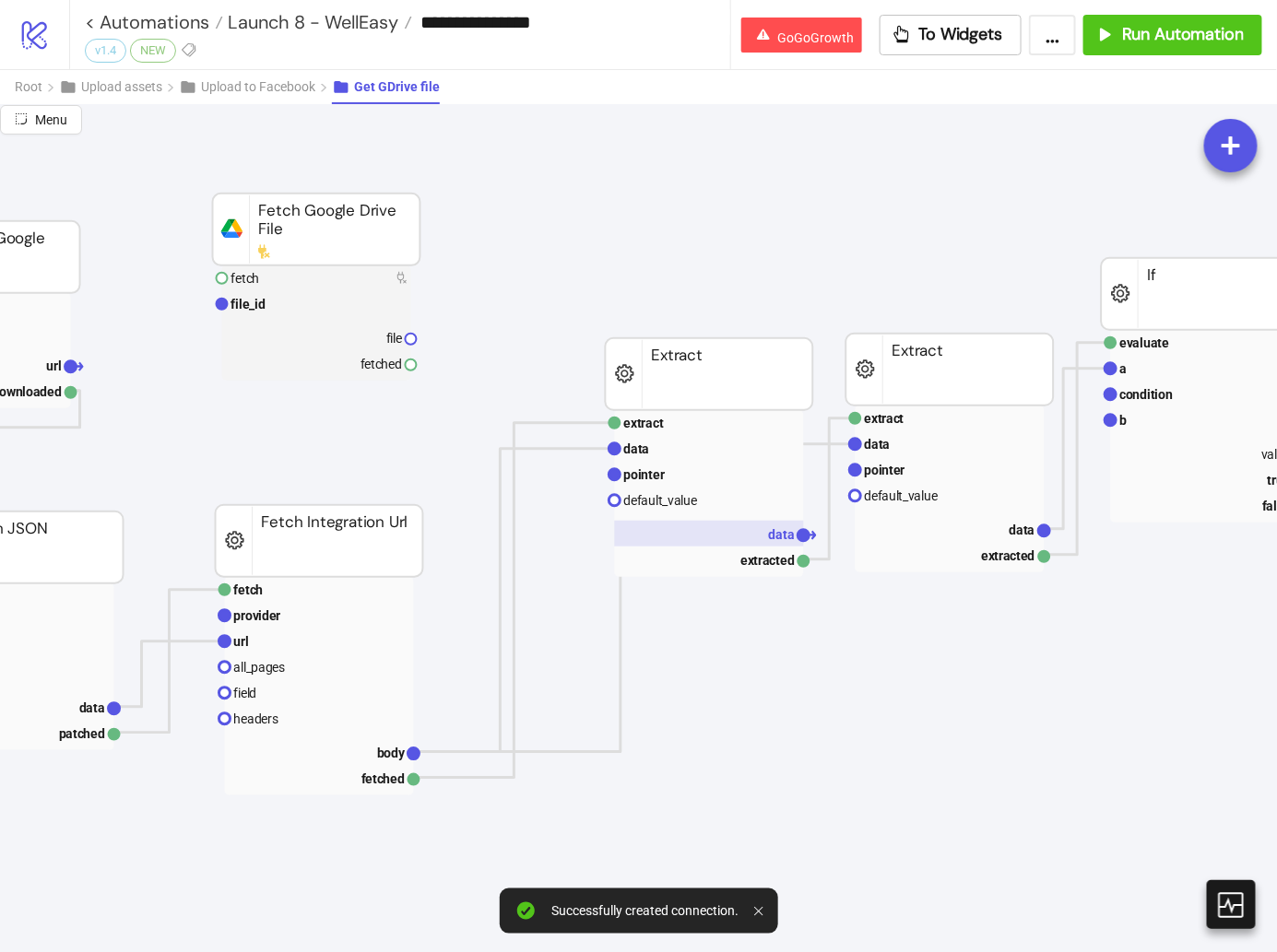
scroll to position [235, 1088]
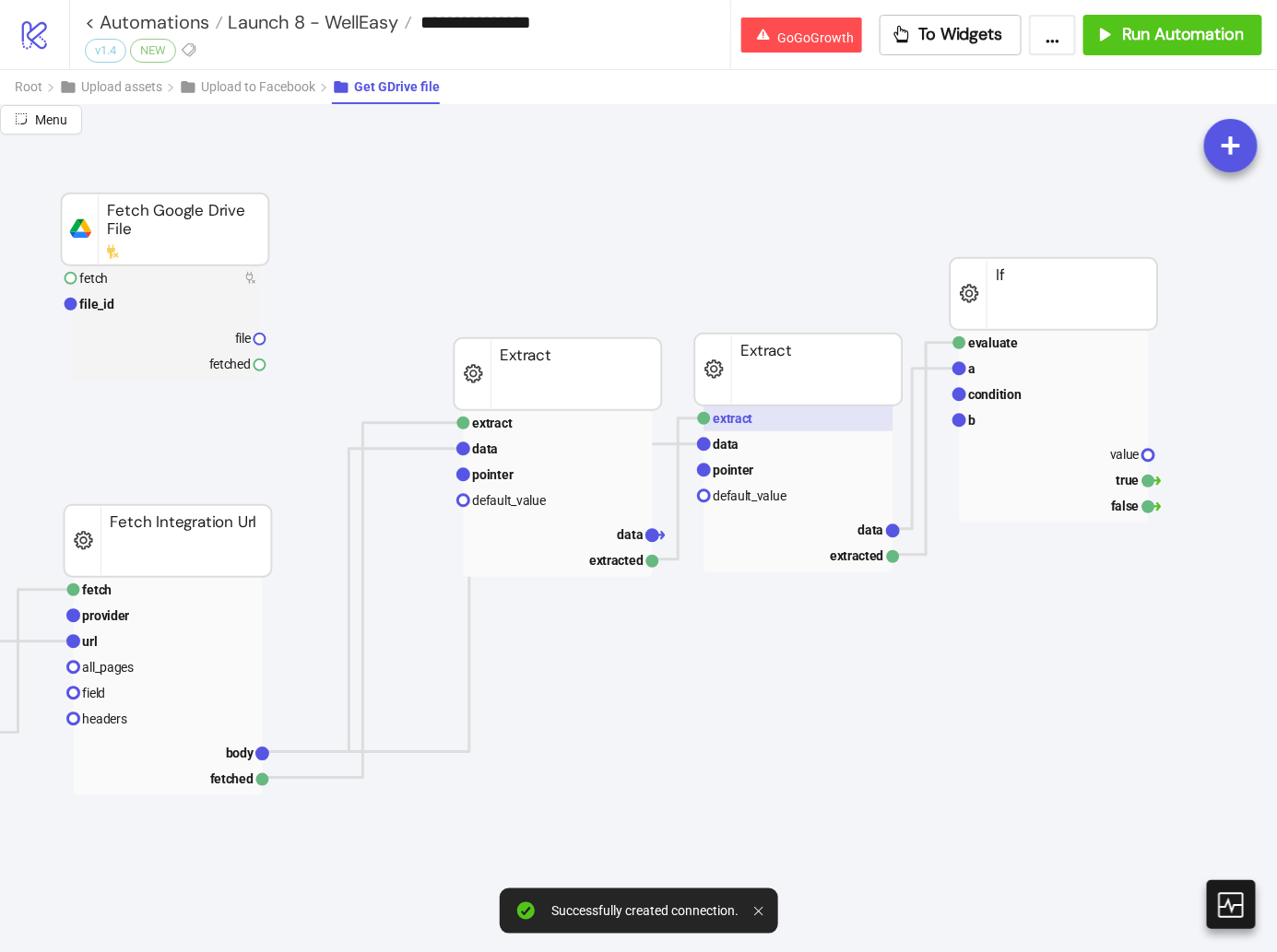
click at [819, 415] on rect at bounding box center [799, 419] width 189 height 26
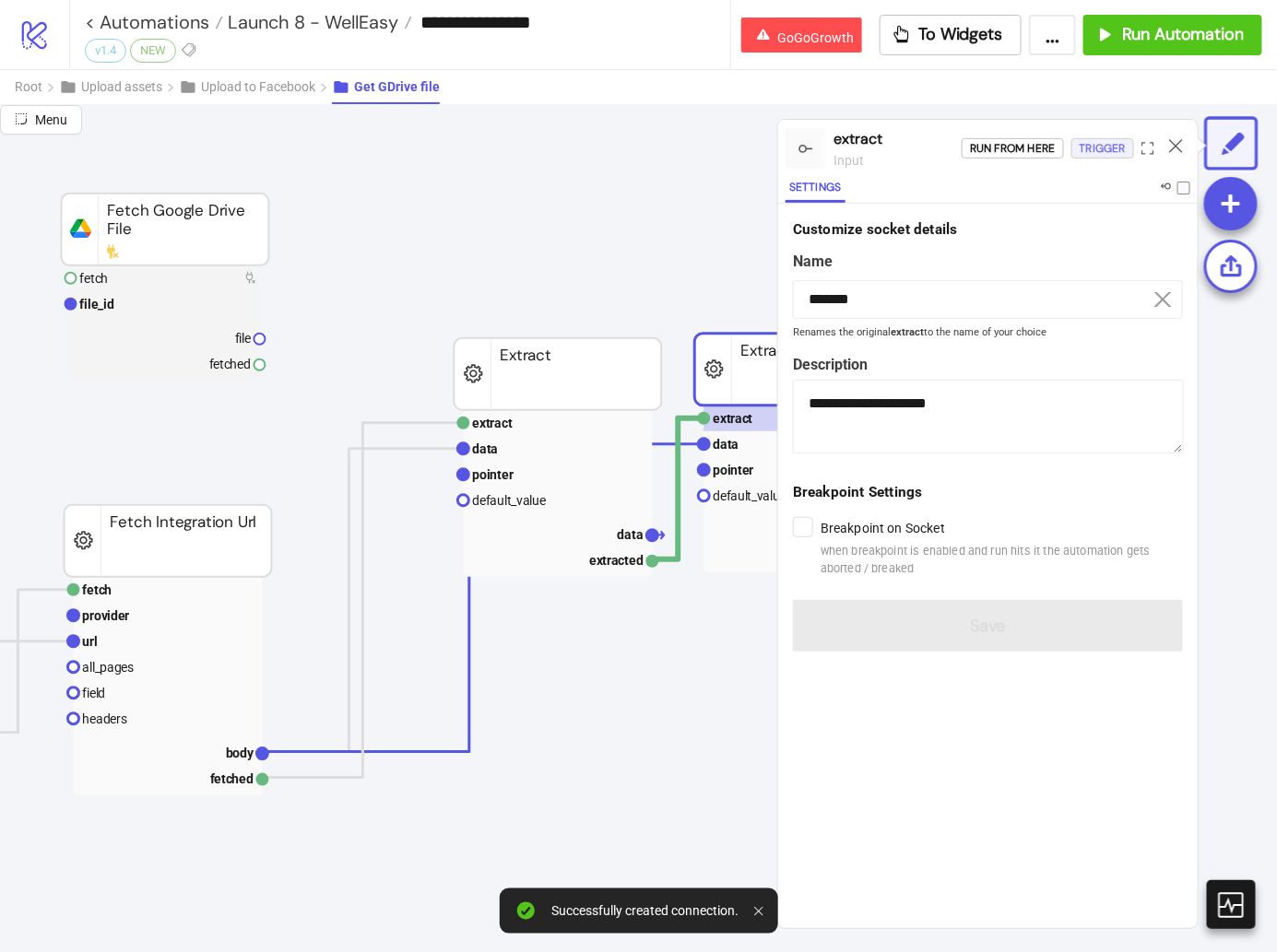
click at [1100, 146] on div "Trigger" at bounding box center [1101, 149] width 46 height 21
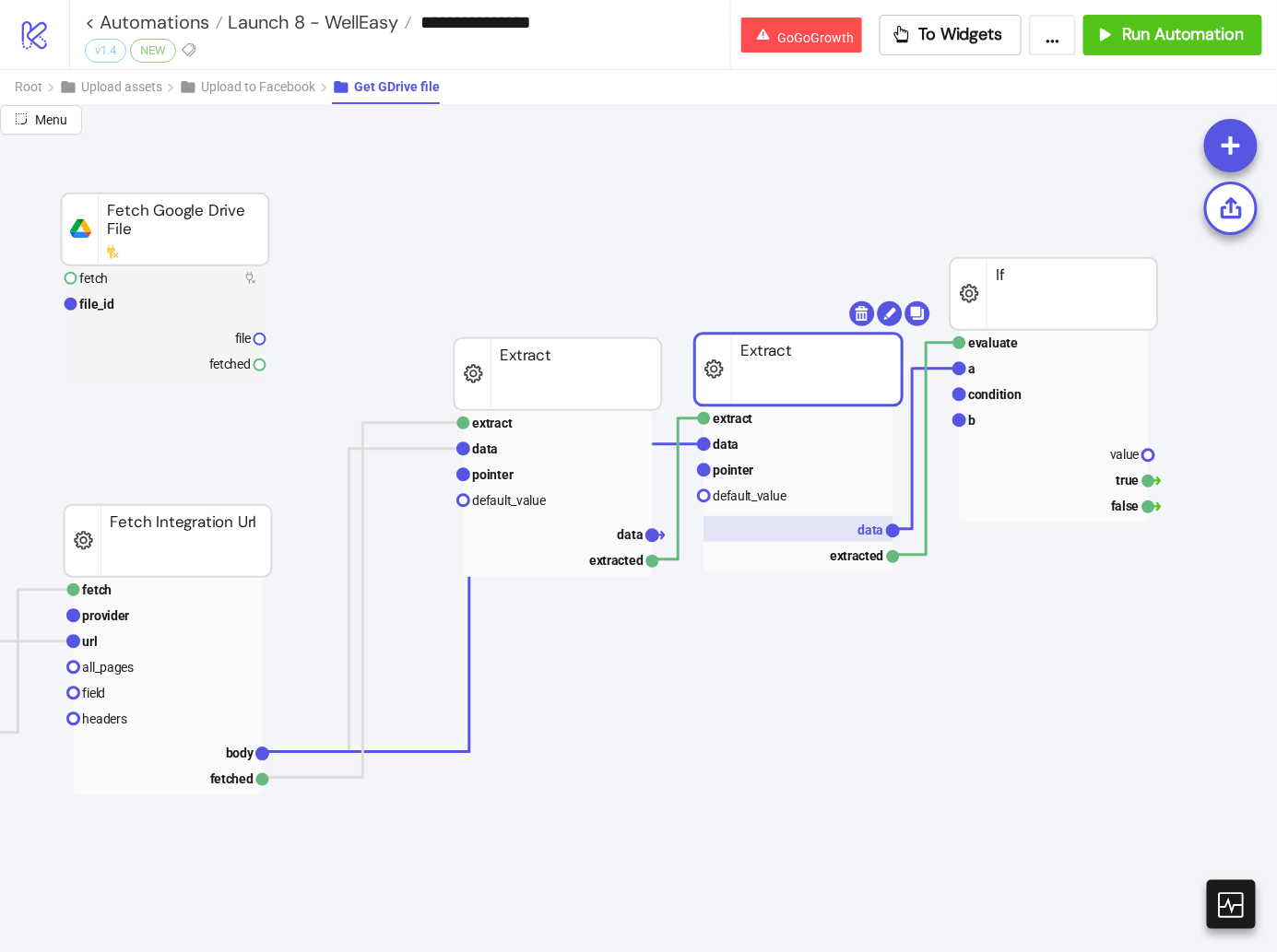
click at [856, 524] on rect at bounding box center [799, 530] width 189 height 26
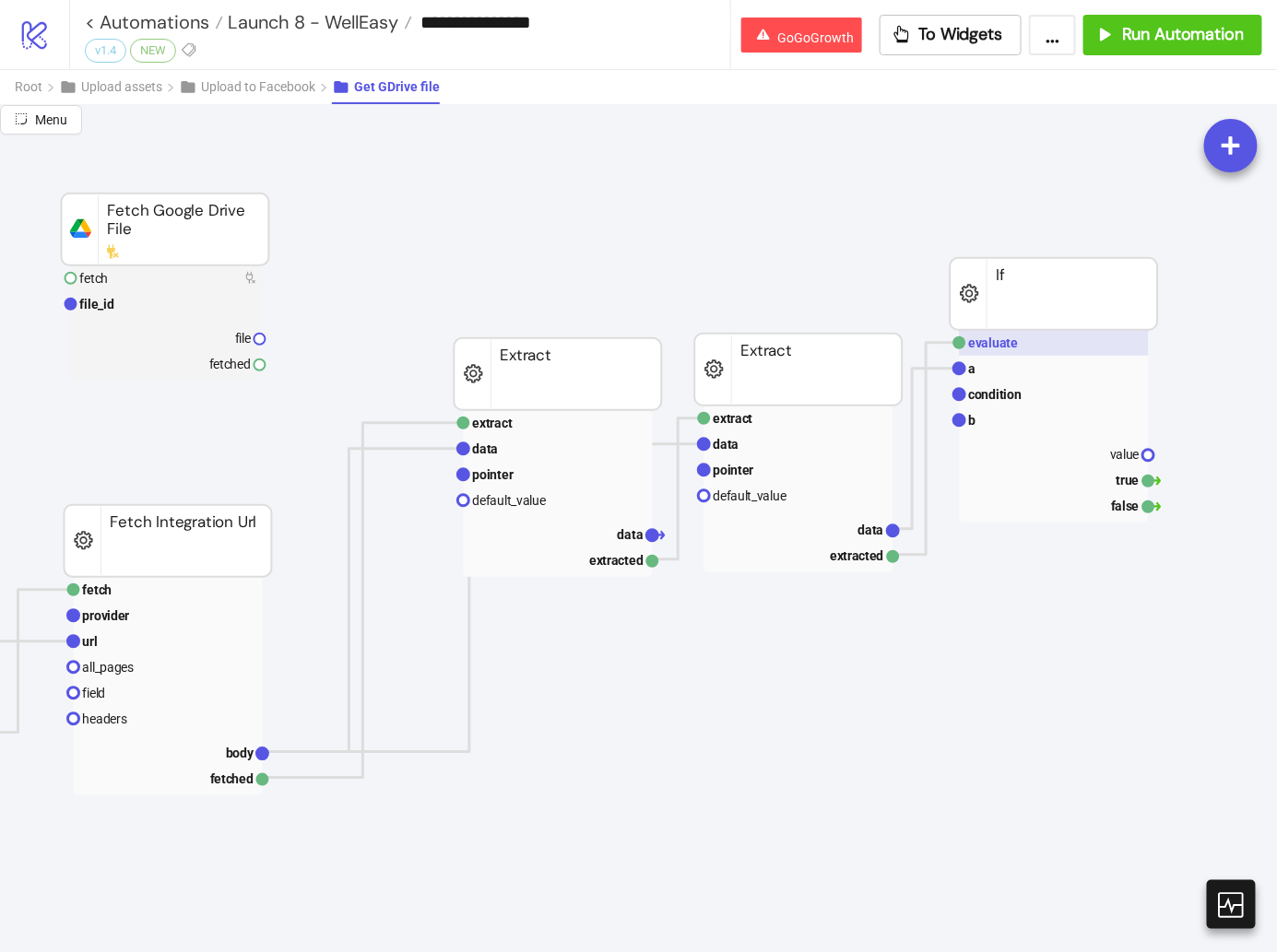
click at [1053, 347] on rect at bounding box center [1054, 343] width 189 height 26
click at [1039, 342] on rect at bounding box center [1054, 343] width 189 height 26
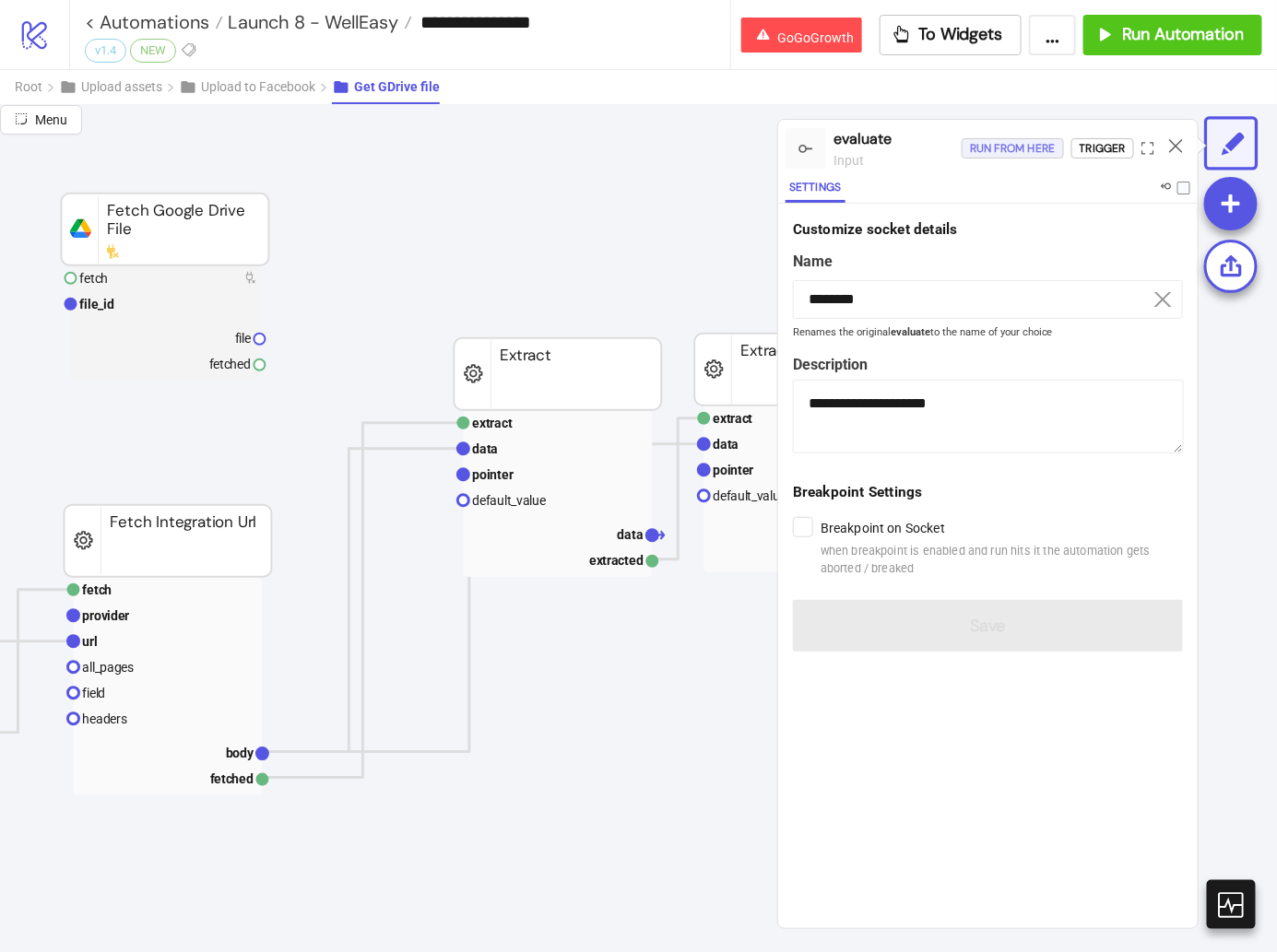
click at [1035, 145] on div "Run from here" at bounding box center [1013, 149] width 86 height 21
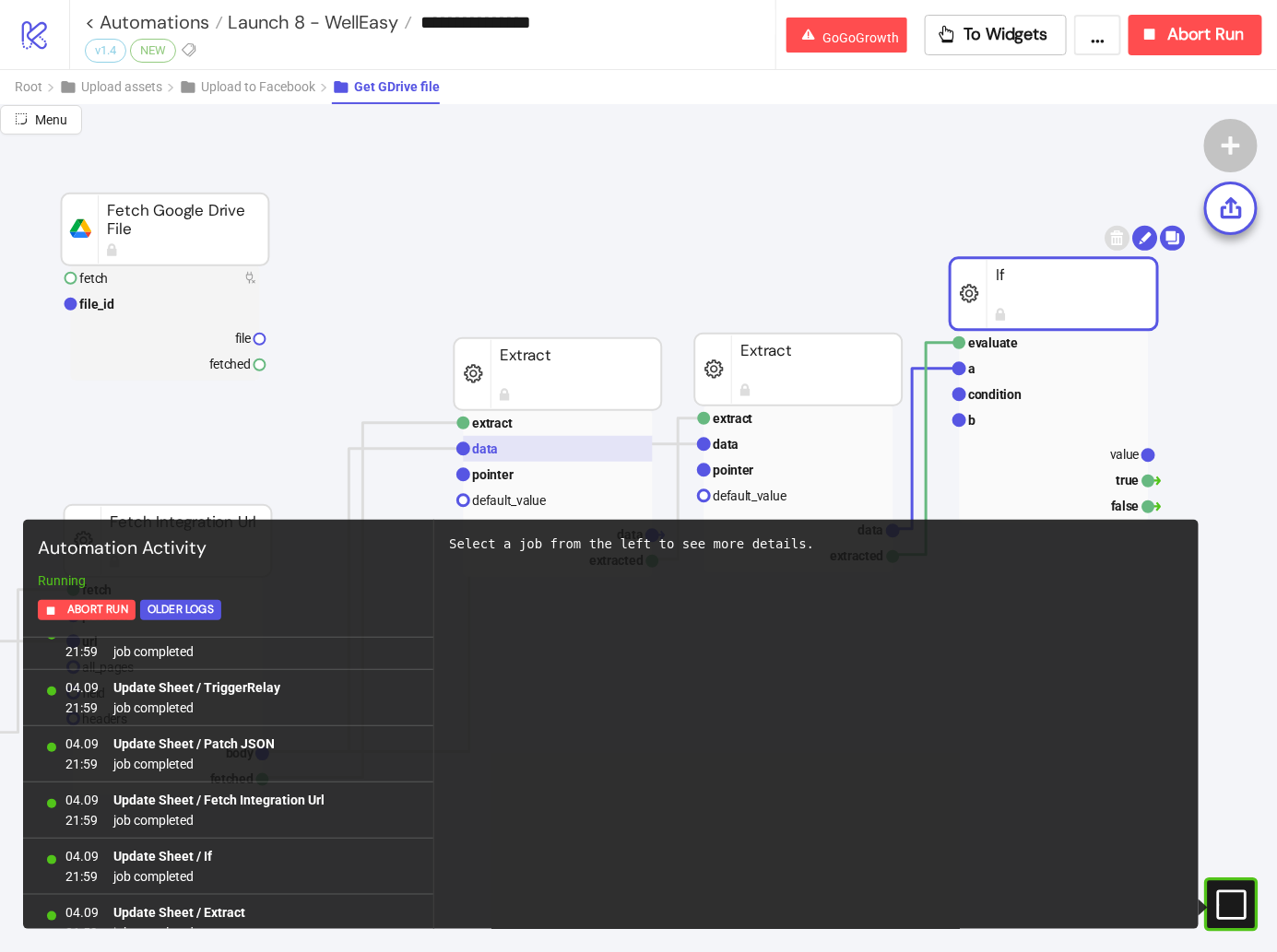
scroll to position [2497, 0]
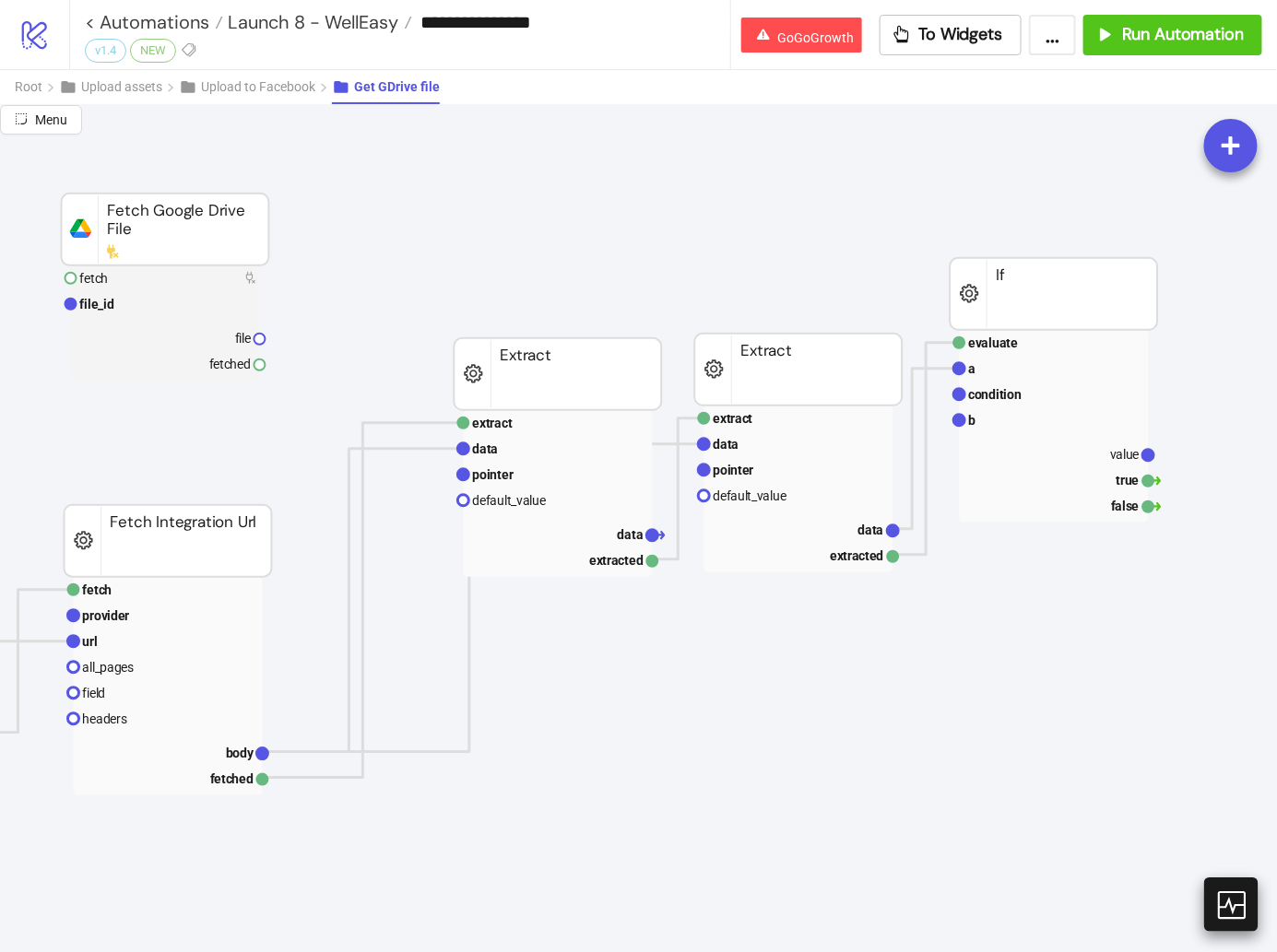
click at [1234, 931] on div at bounding box center [1230, 903] width 53 height 53
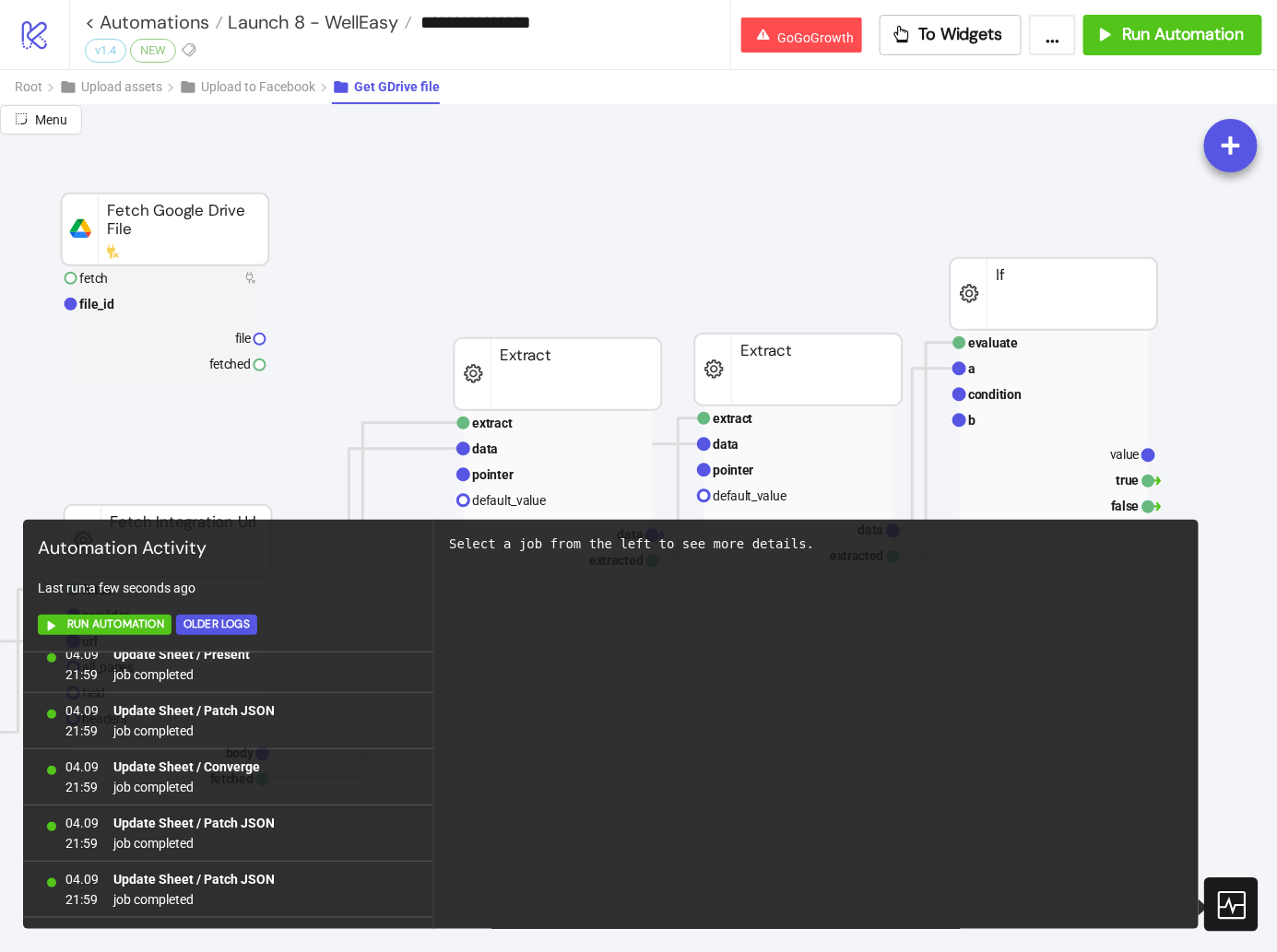
scroll to position [2669, 0]
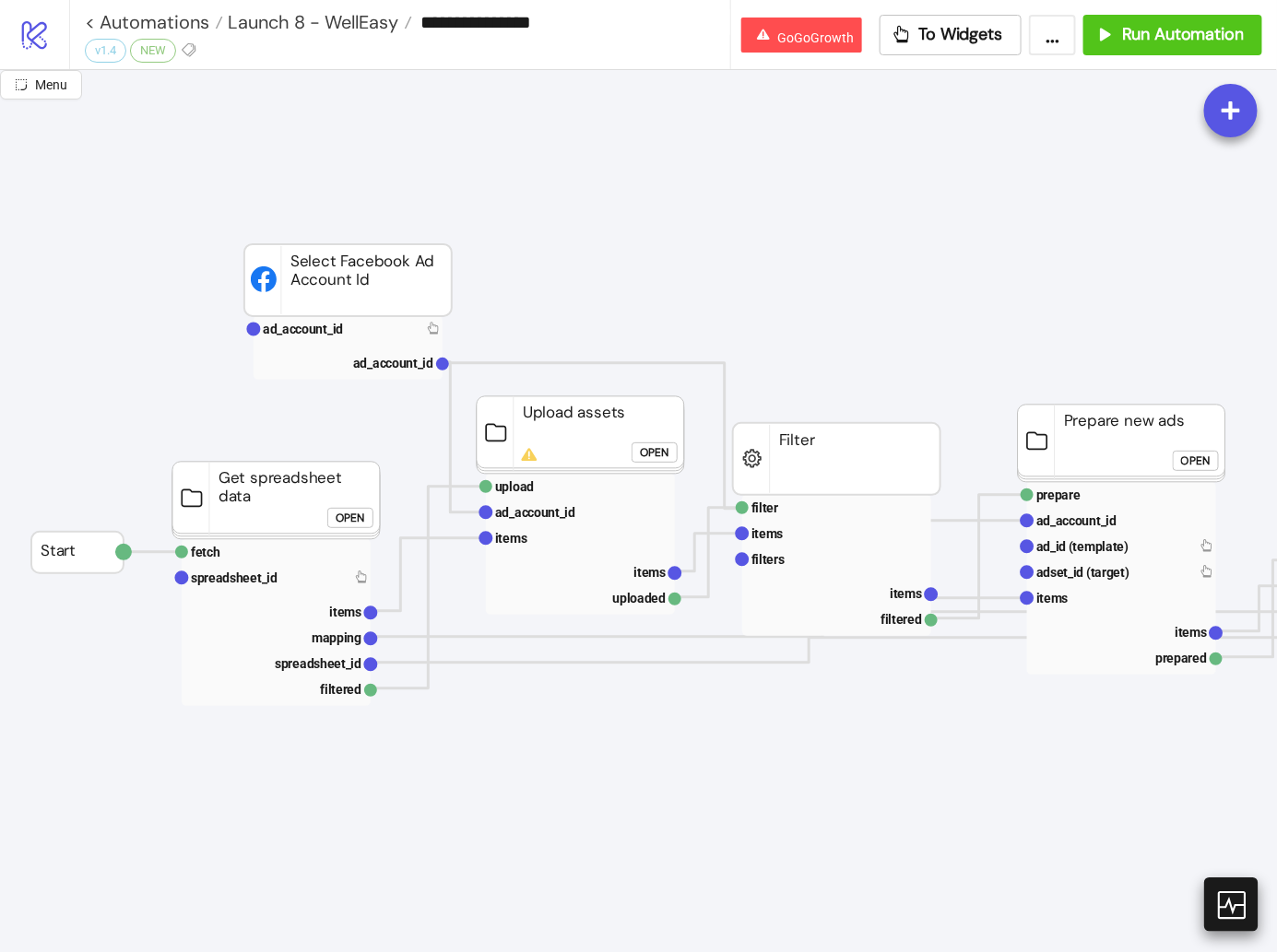
click at [1212, 902] on div at bounding box center [1230, 903] width 53 height 53
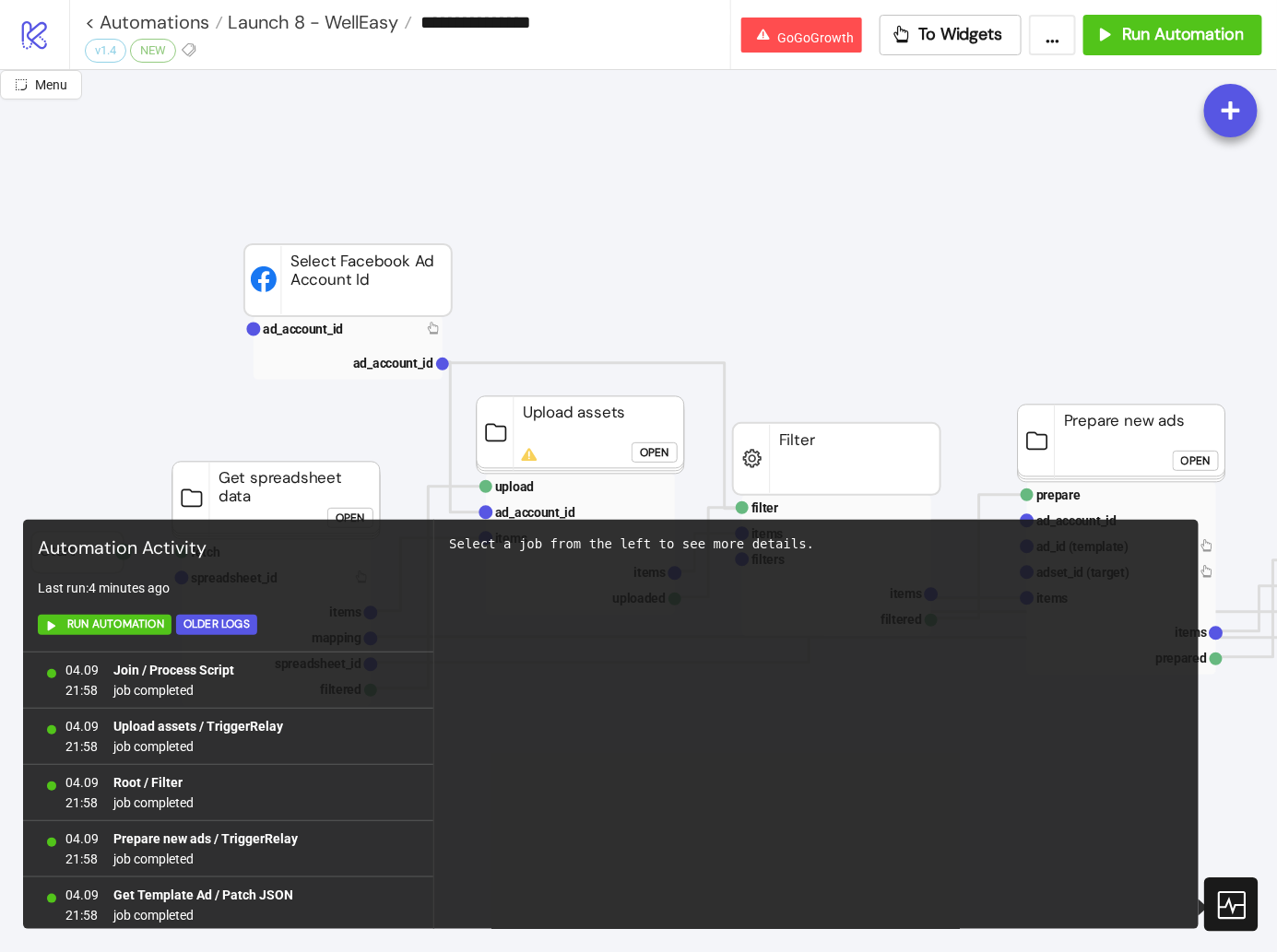
scroll to position [1640, 0]
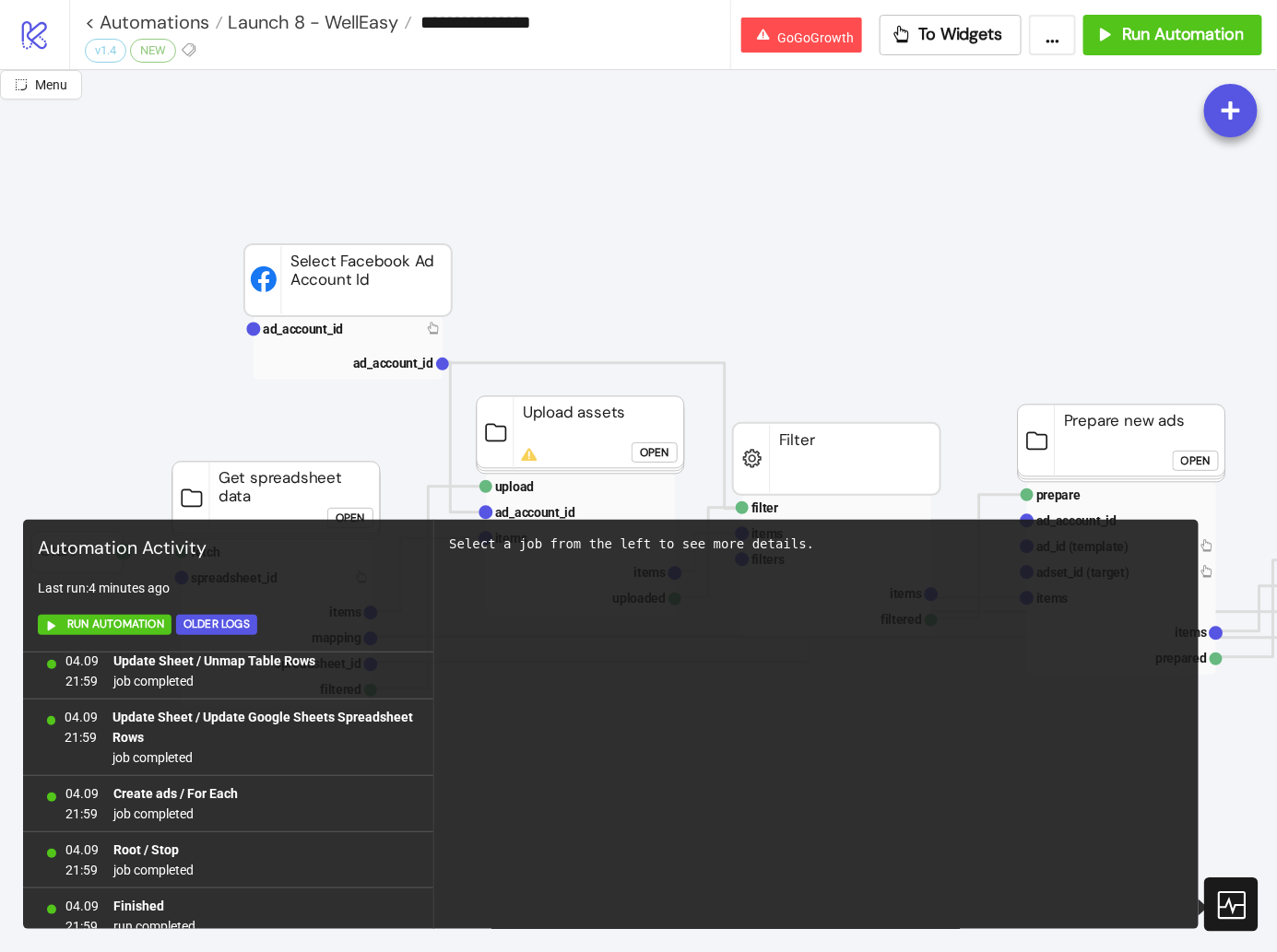
click at [1212, 902] on div at bounding box center [1230, 903] width 53 height 53
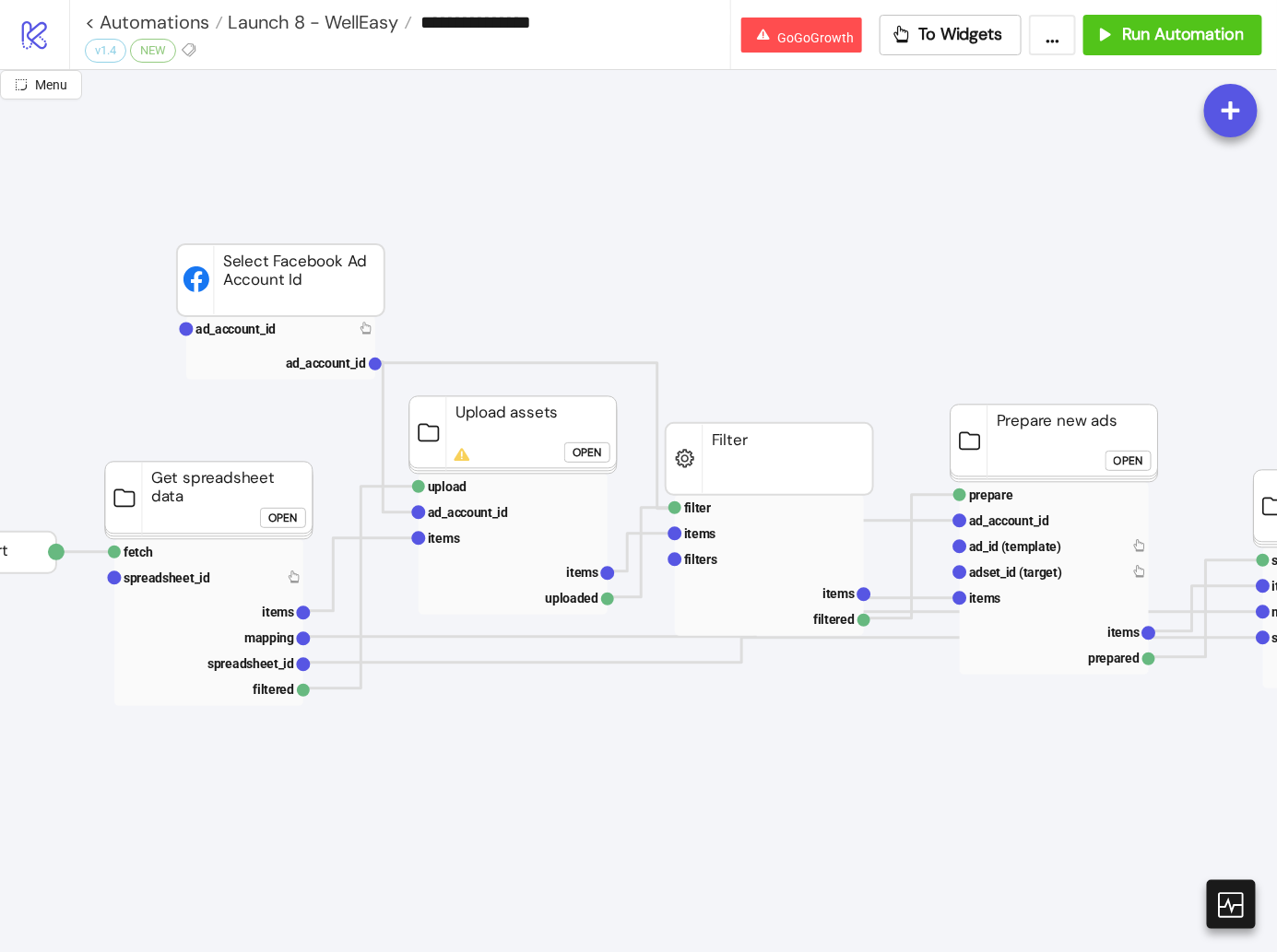
scroll to position [0, 91]
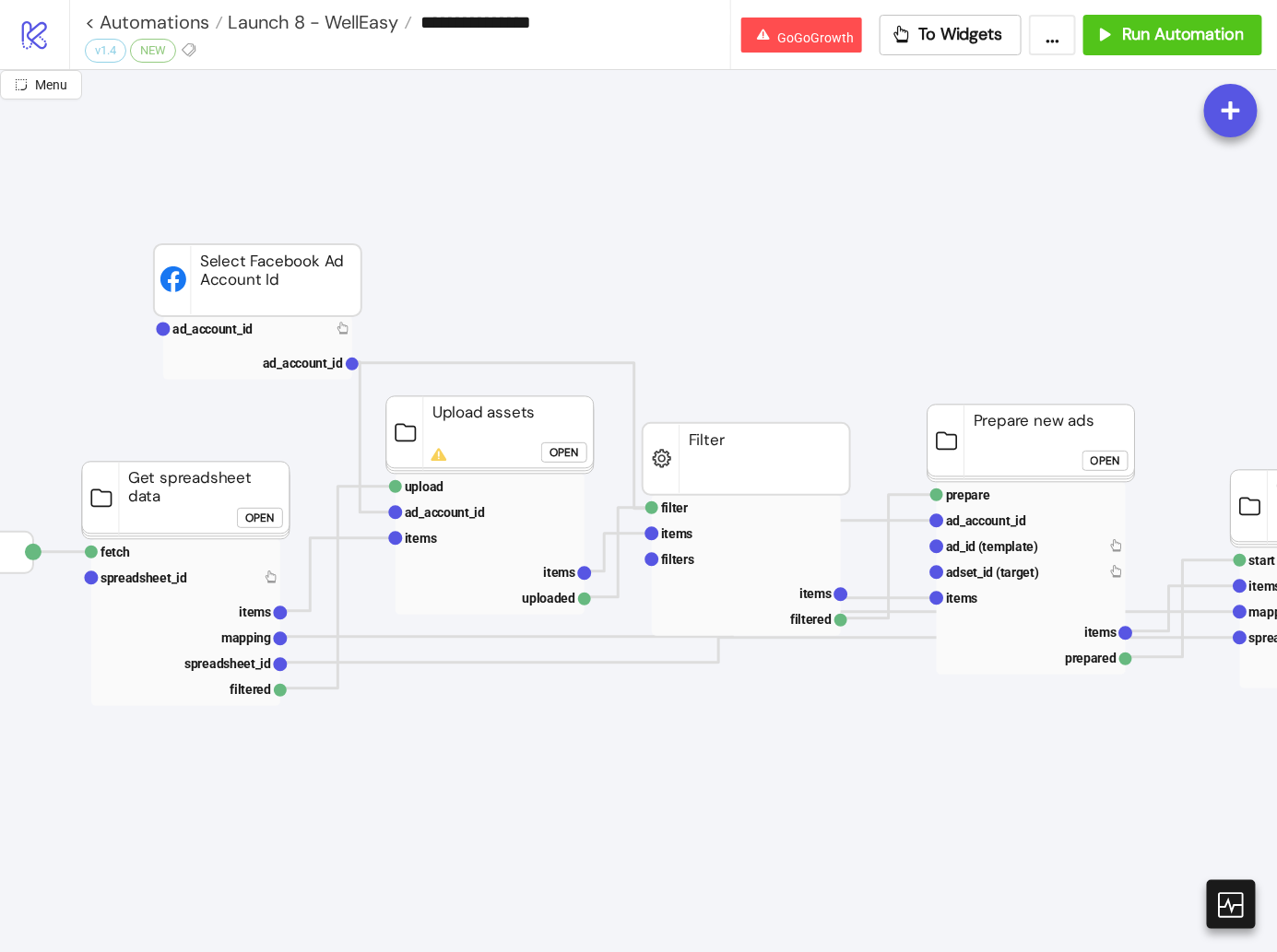
click at [560, 454] on div "Open" at bounding box center [564, 453] width 30 height 21
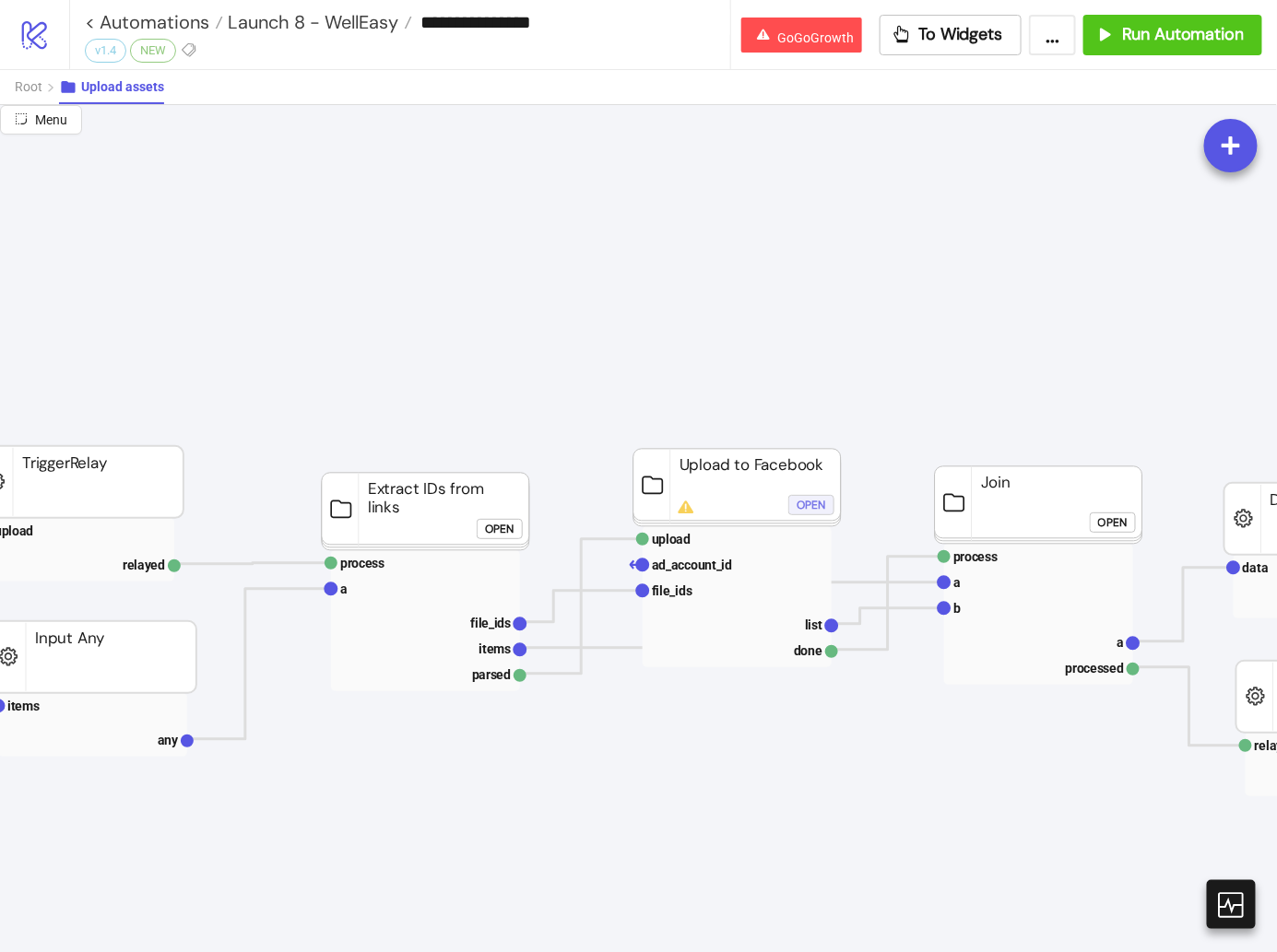
click at [815, 498] on div "Open" at bounding box center [812, 504] width 30 height 21
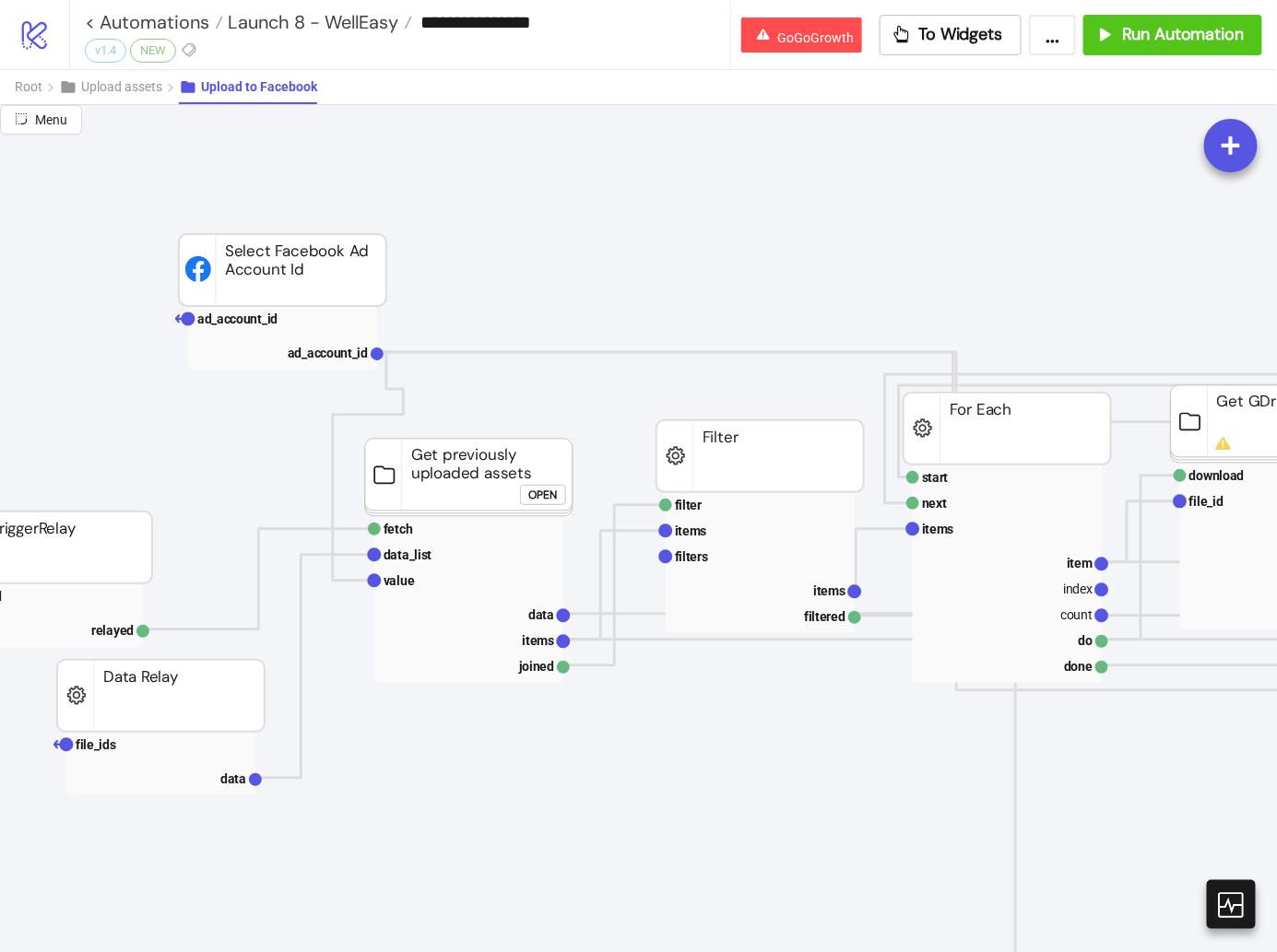
scroll to position [0, 534]
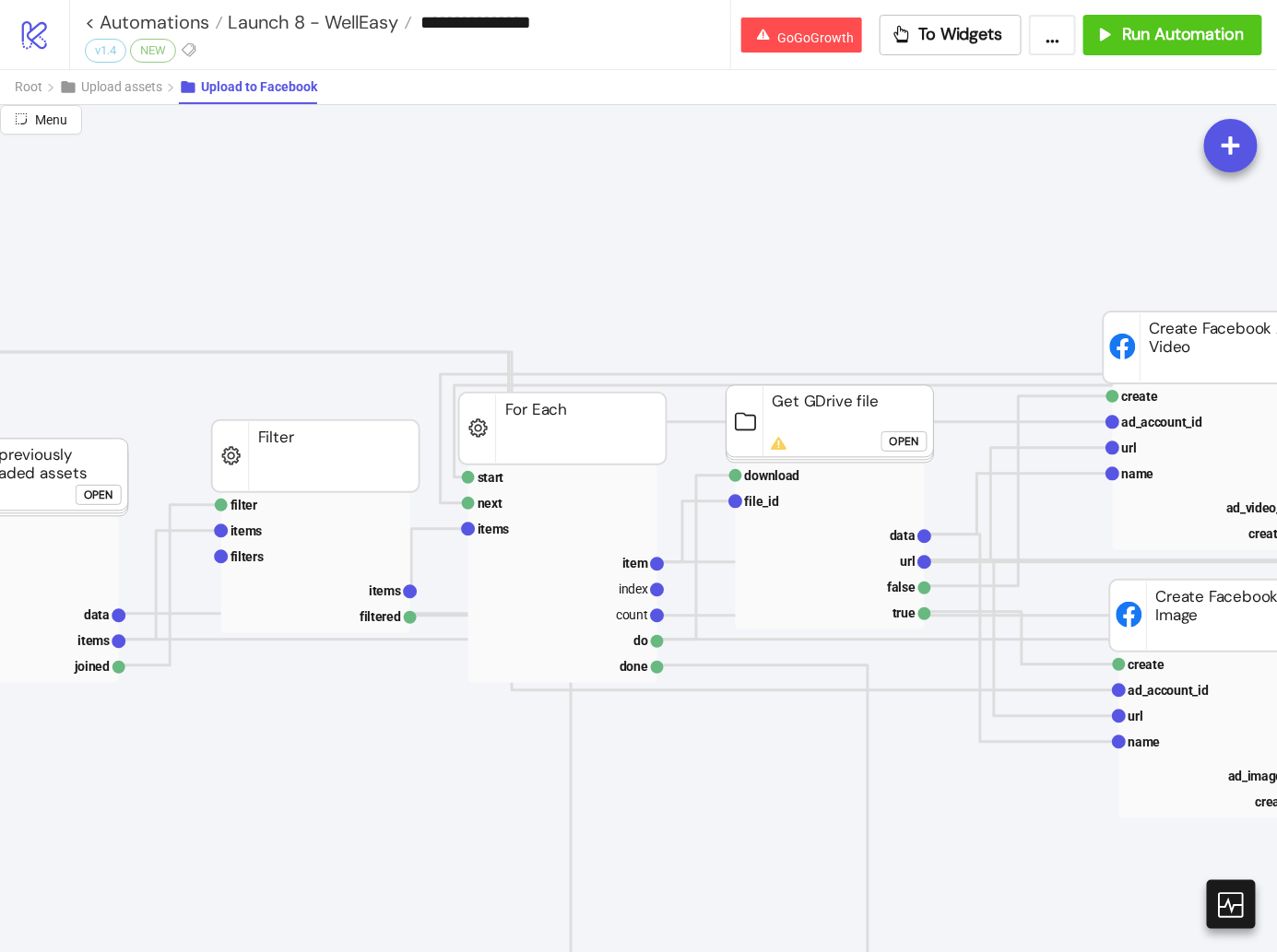
click at [918, 439] on button "Open" at bounding box center [903, 442] width 46 height 21
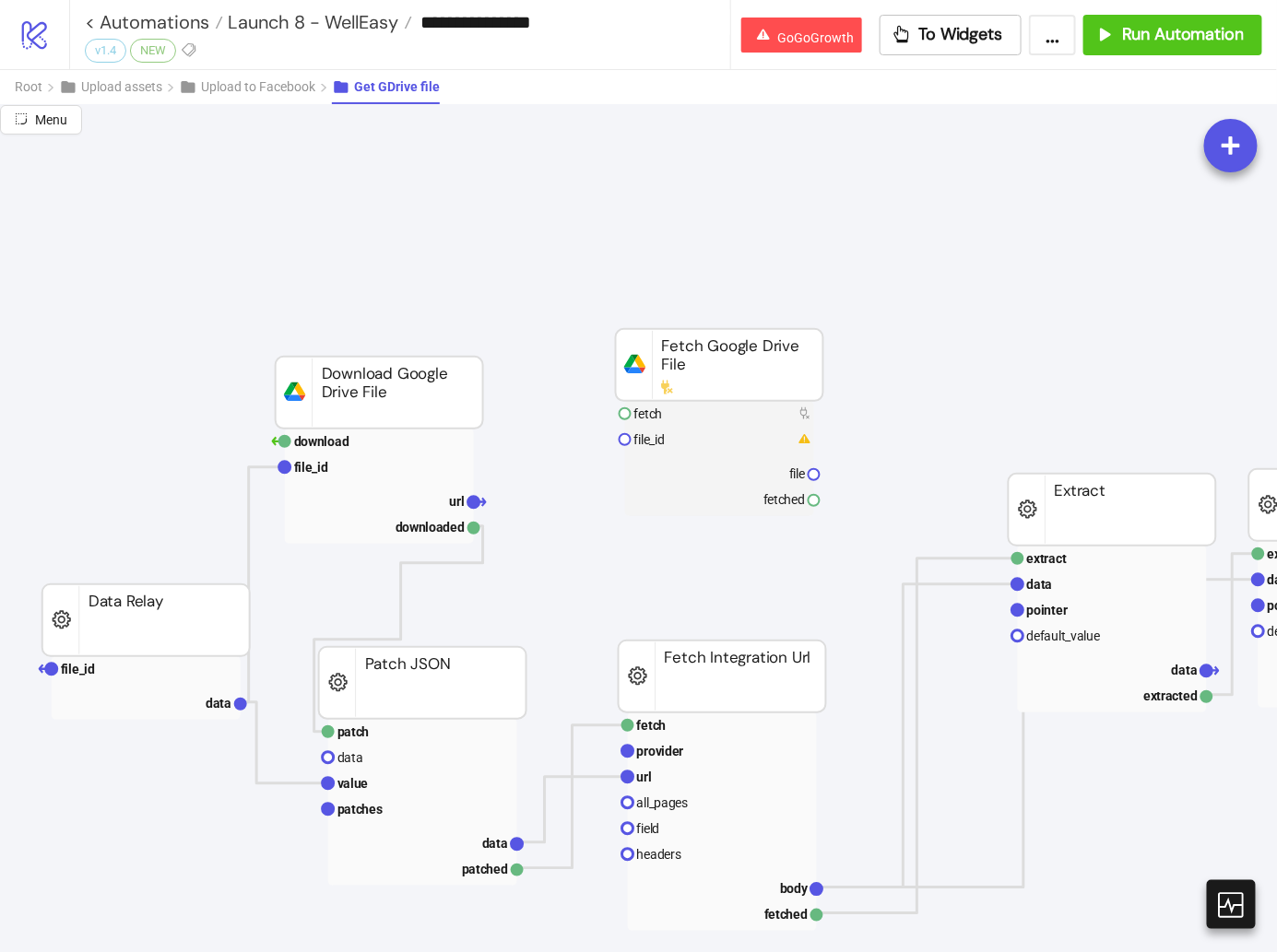
scroll to position [176, 534]
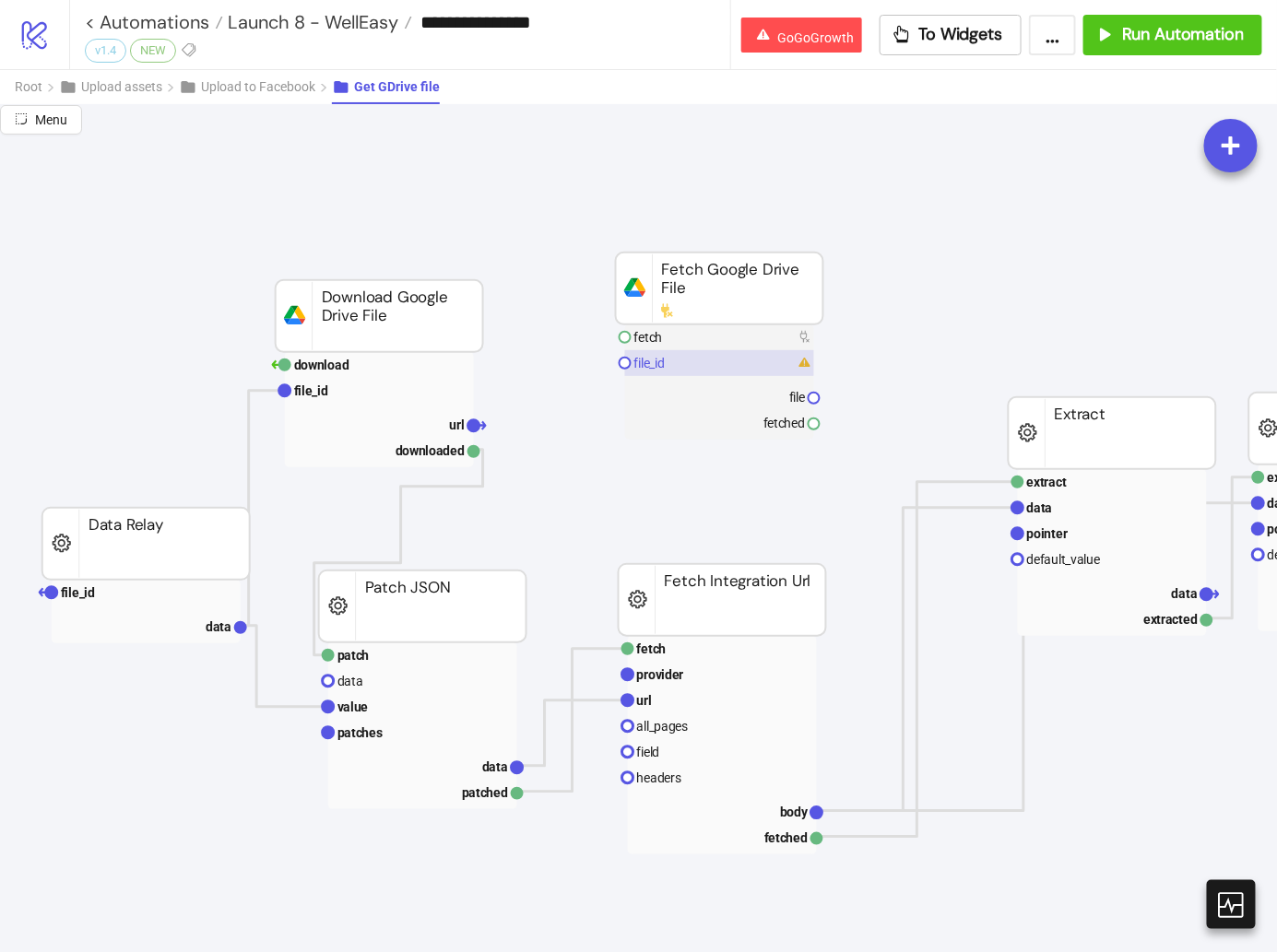
click at [730, 370] on rect at bounding box center [719, 363] width 189 height 26
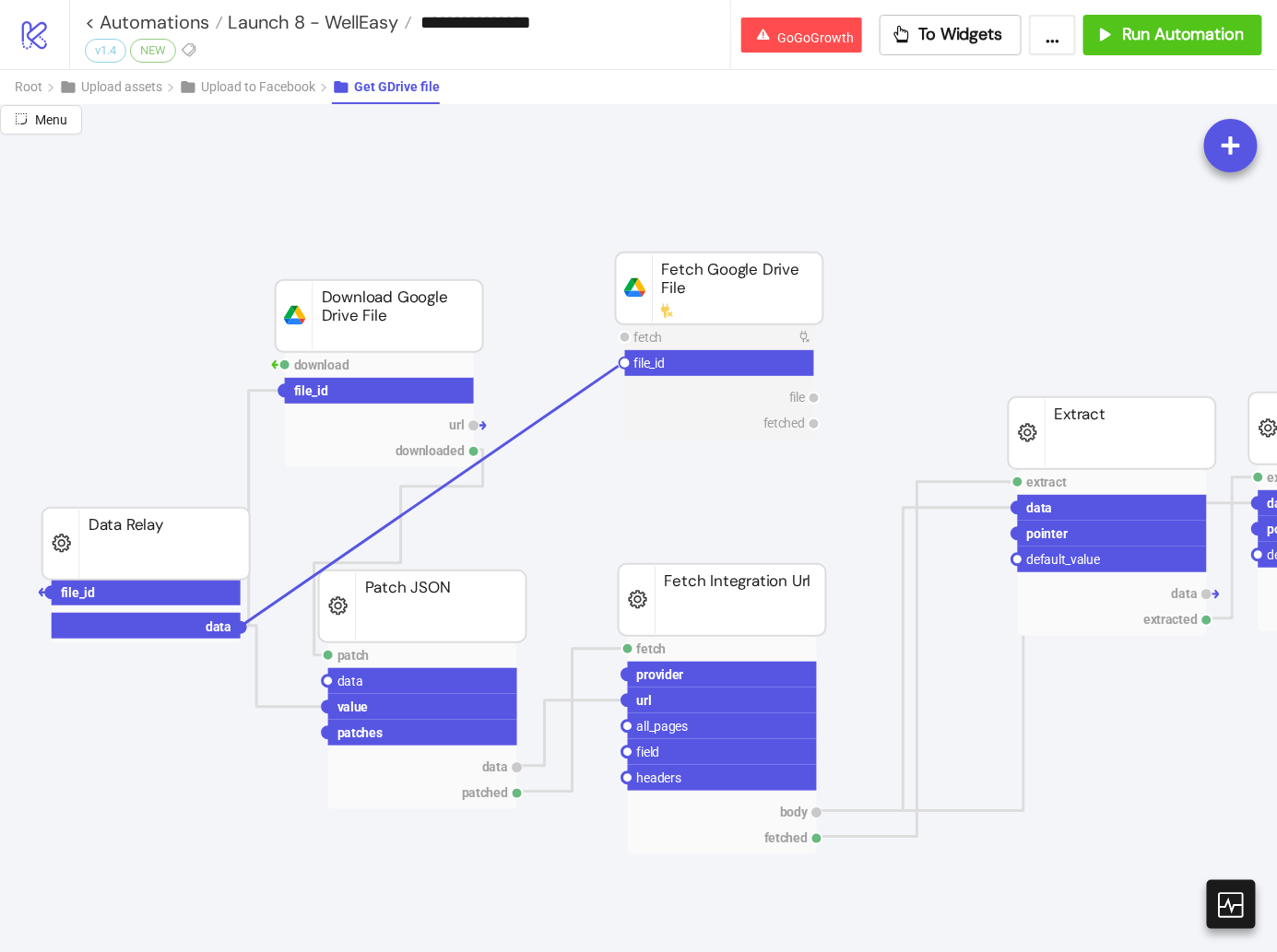
drag, startPoint x: 240, startPoint y: 627, endPoint x: 622, endPoint y: 362, distance: 464.9
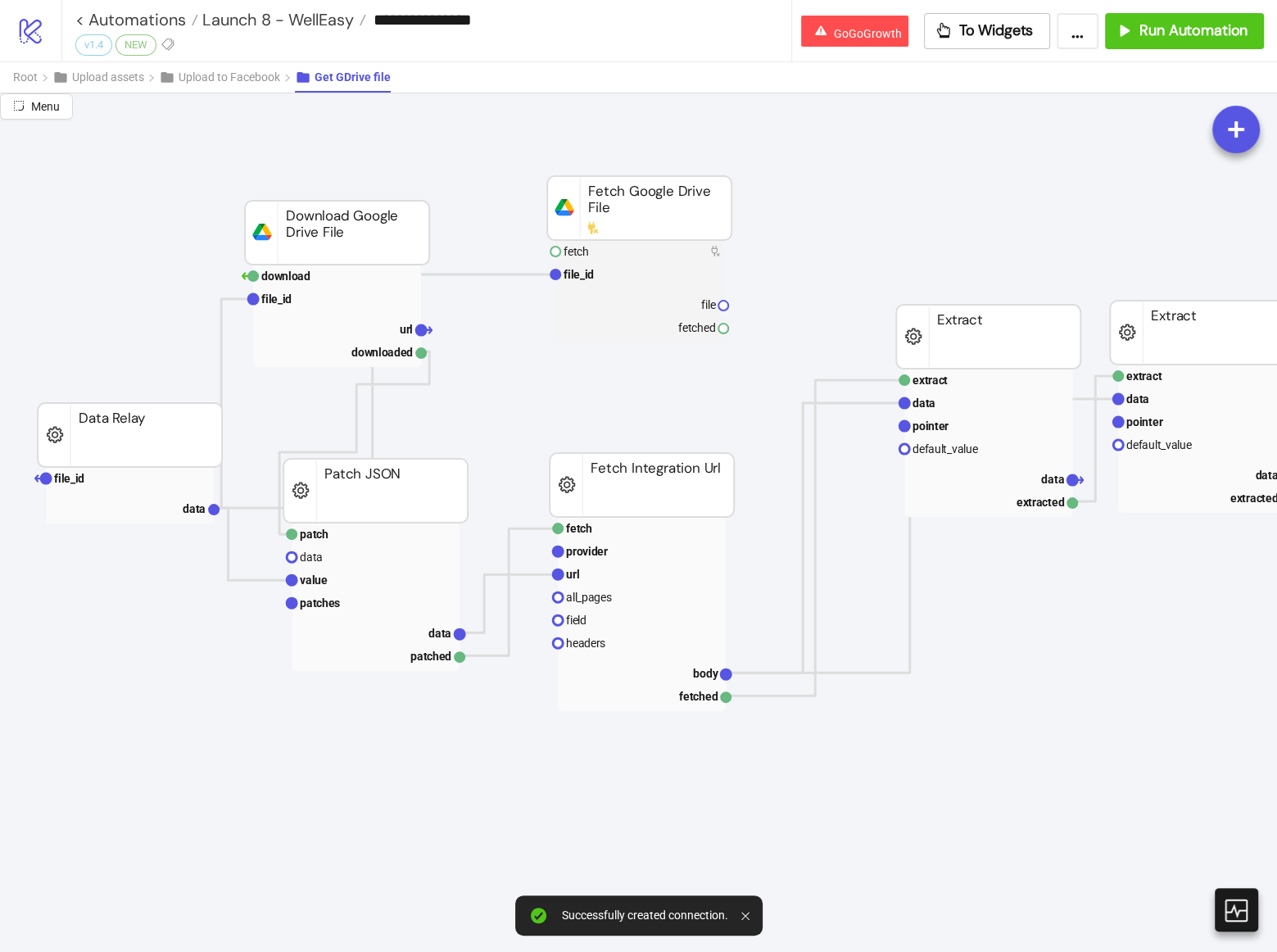
scroll to position [205, 475]
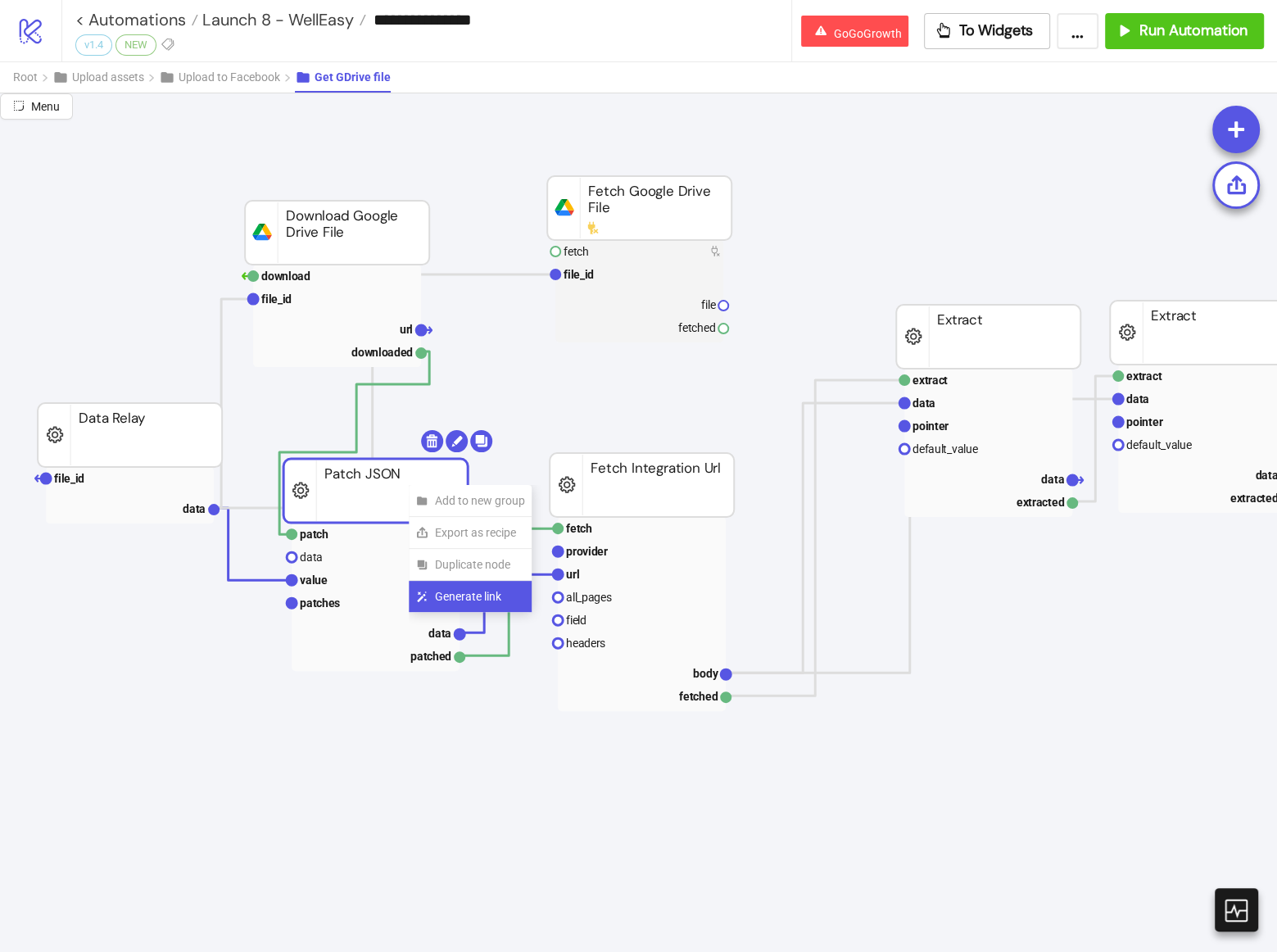
click at [462, 596] on span "Generate link" at bounding box center [480, 597] width 91 height 18
